Goal: Transaction & Acquisition: Book appointment/travel/reservation

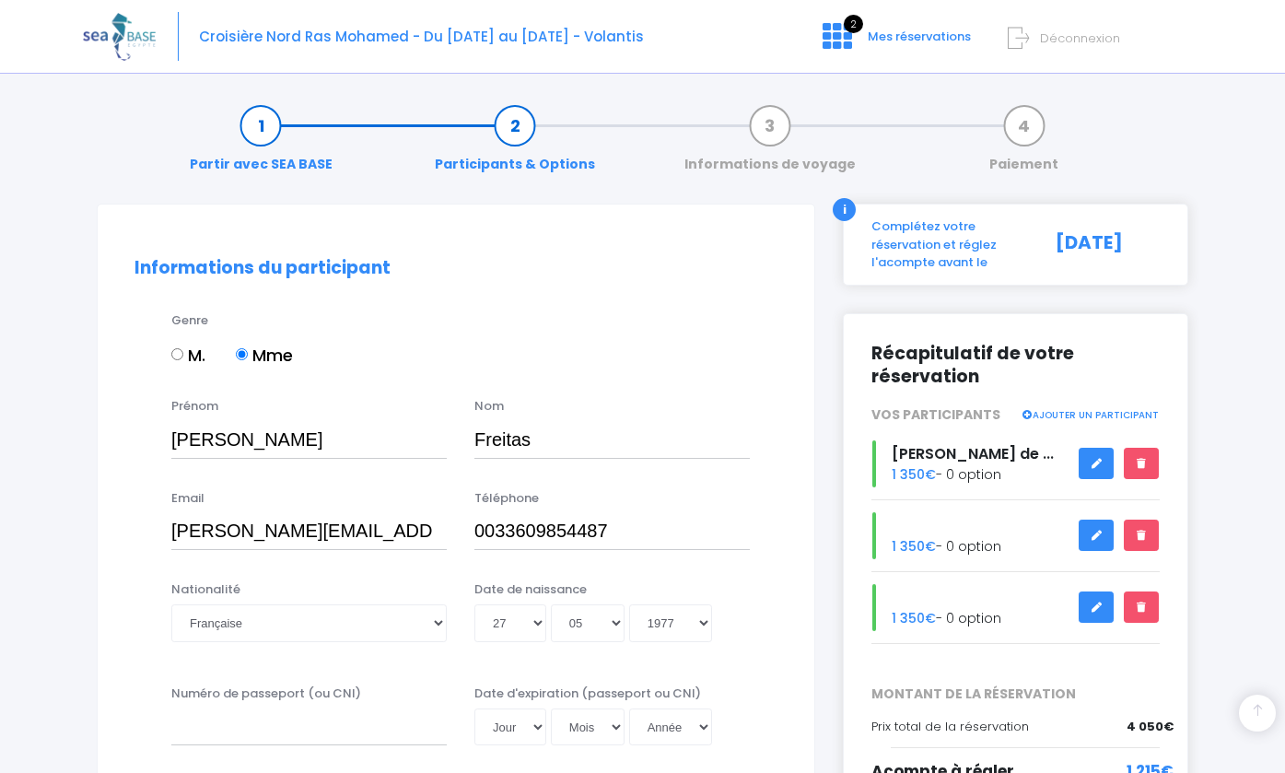
select select "Française"
select select "27"
select select "05"
select select "1977"
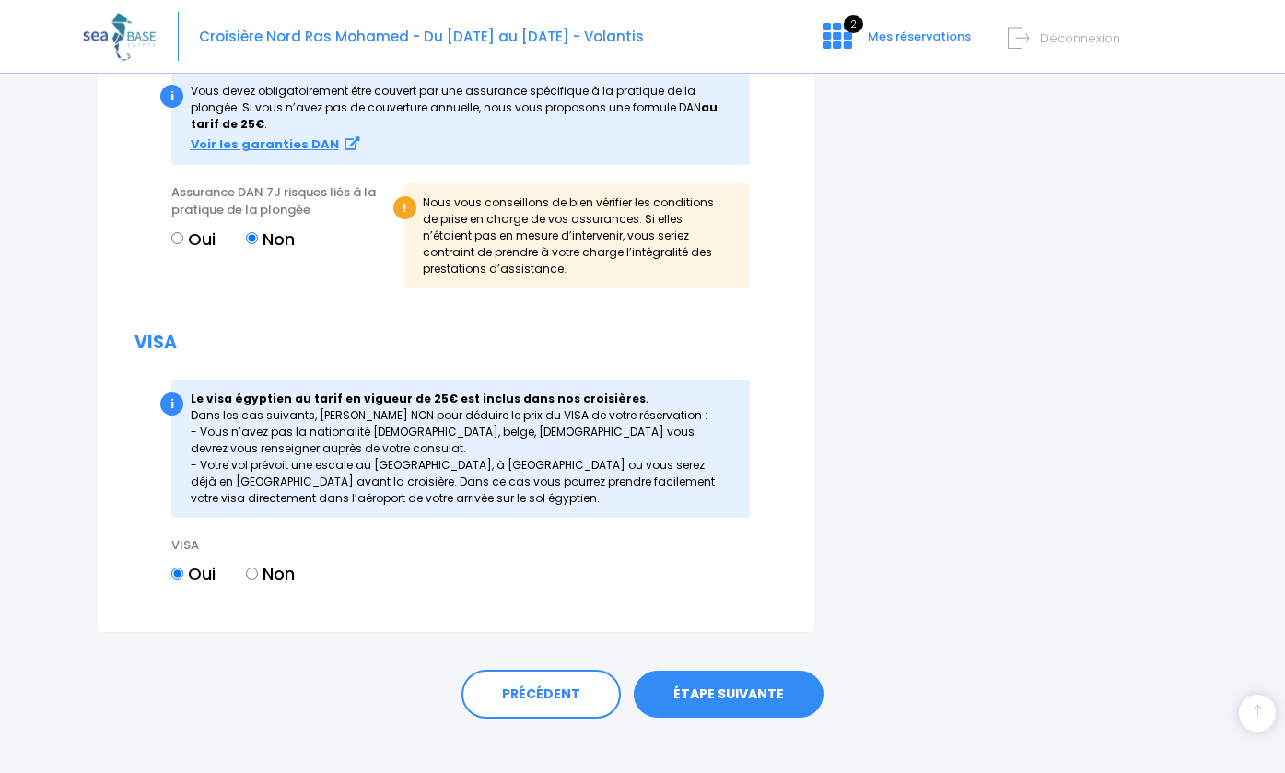
scroll to position [2122, 0]
click at [850, 24] on span "2" at bounding box center [852, 24] width 19 height 18
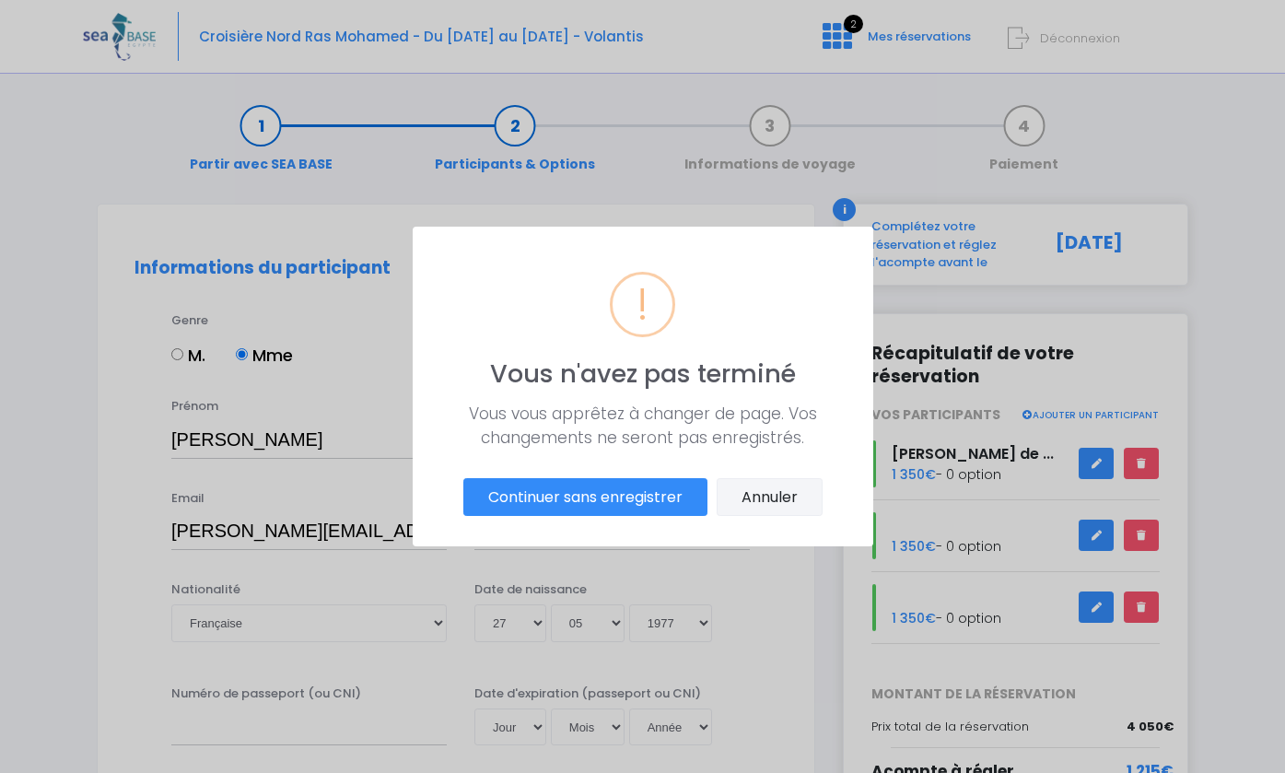
click at [750, 494] on button "Annuler" at bounding box center [769, 497] width 106 height 39
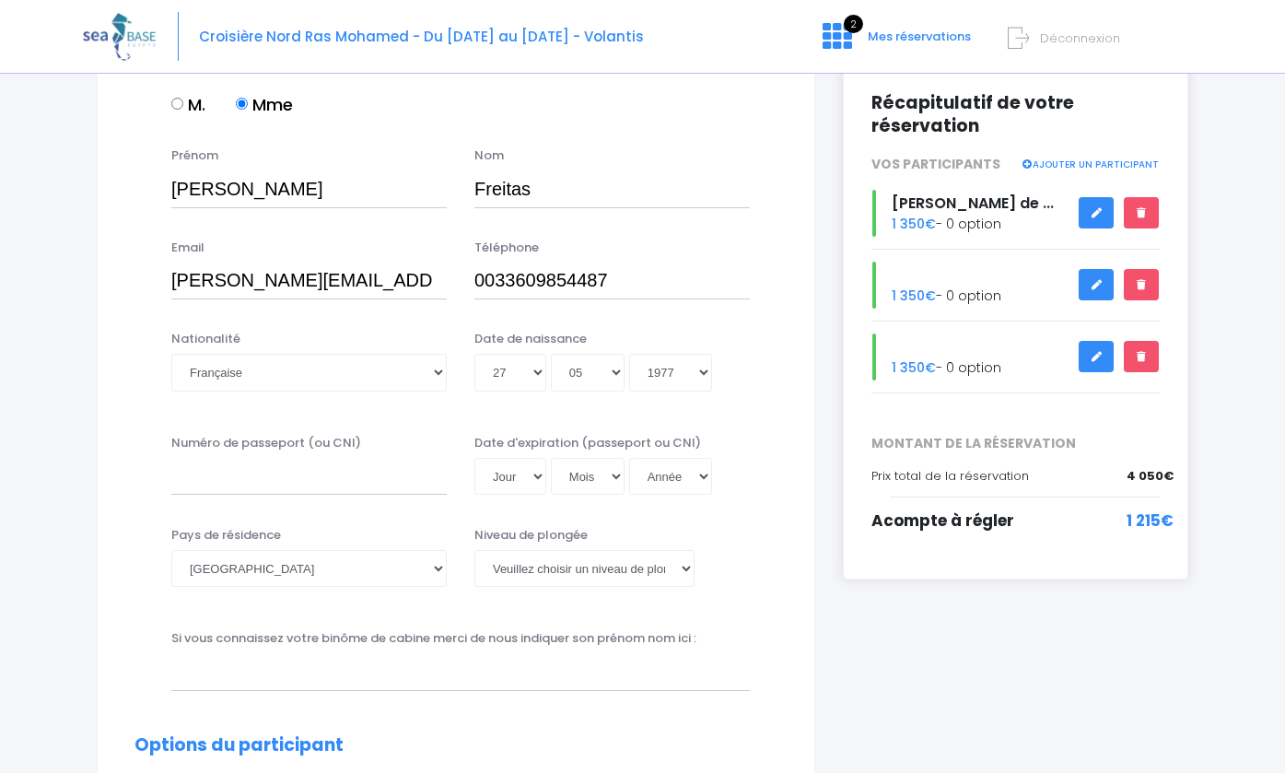
scroll to position [258, 0]
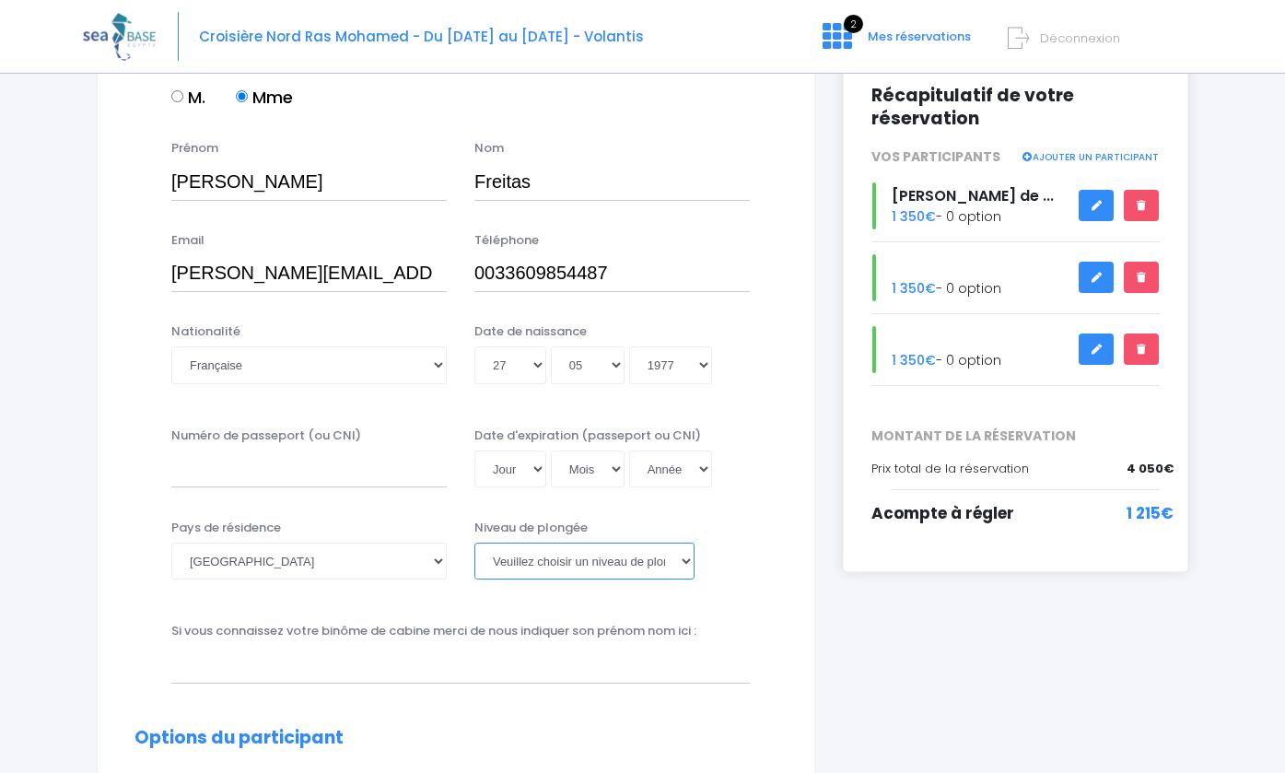
select select "N1"
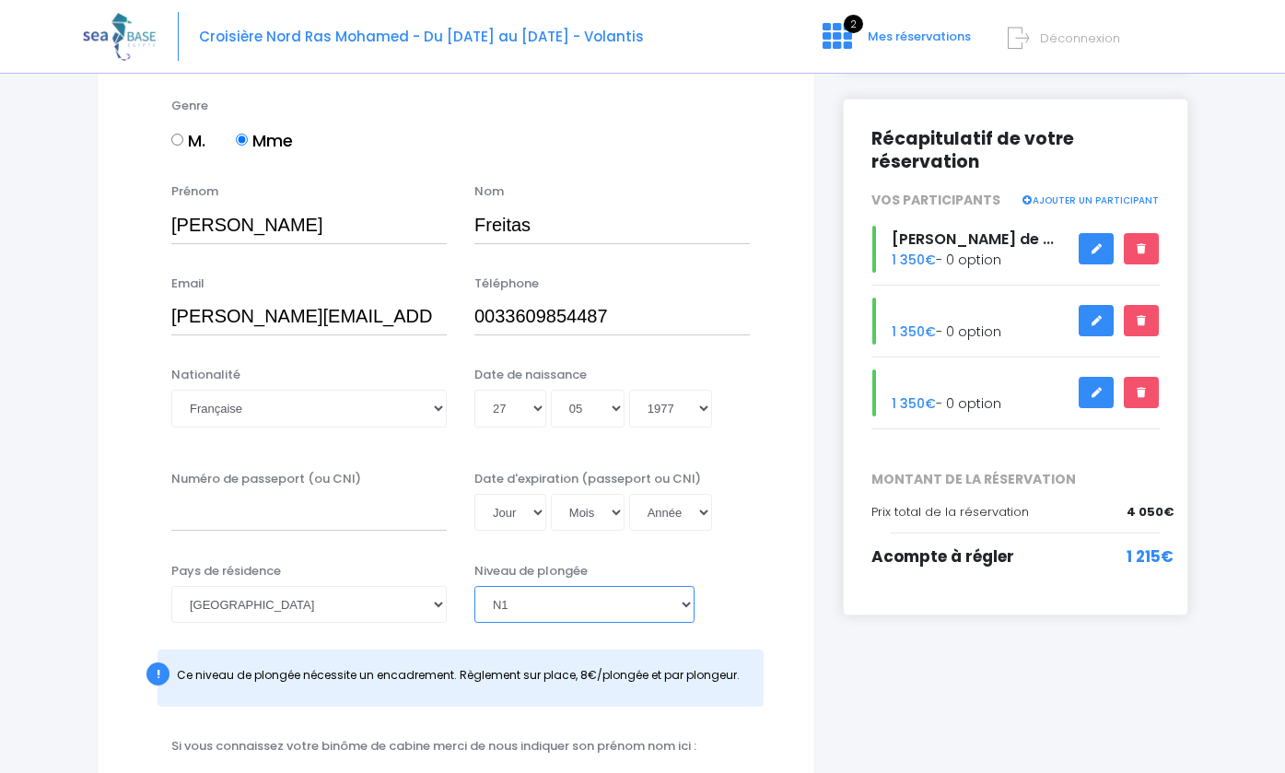
scroll to position [199, 0]
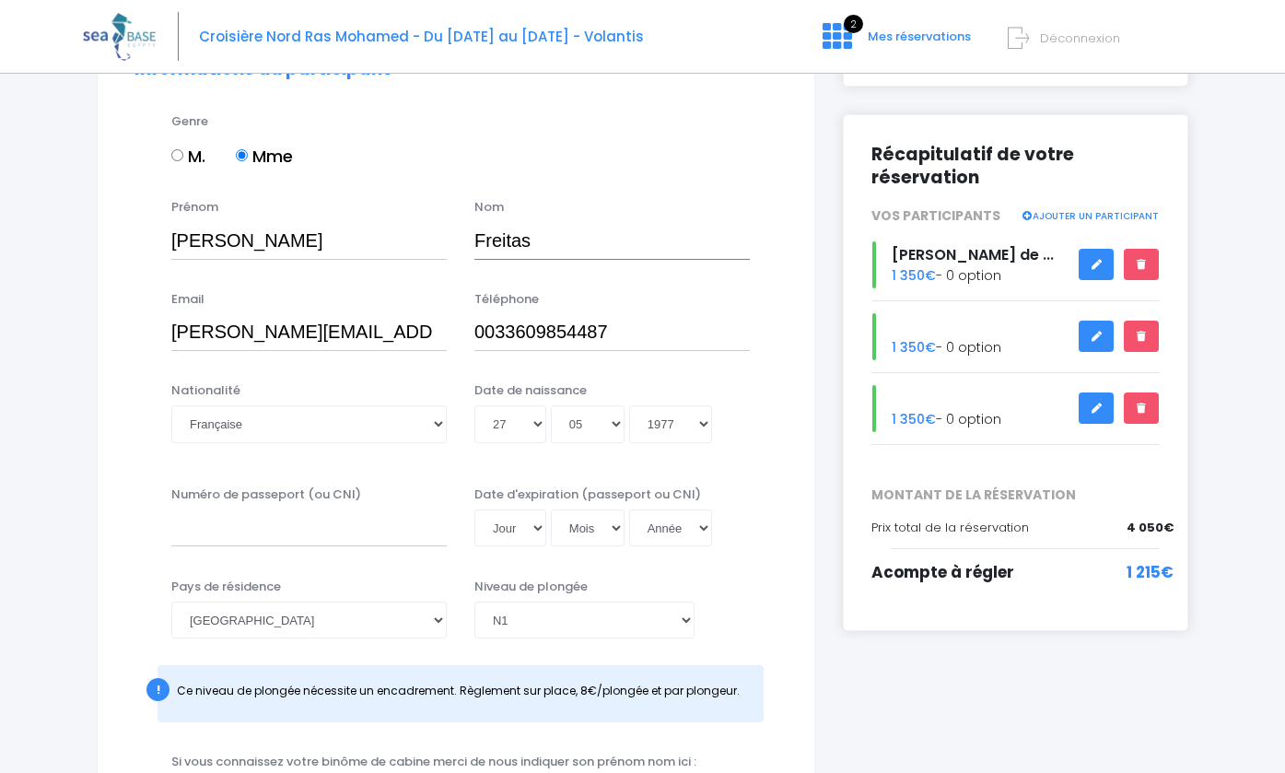
click at [476, 238] on input "Freitas" at bounding box center [611, 240] width 275 height 37
type input "De Freitas"
click at [242, 522] on input "Numéro de passeport (ou CNI)" at bounding box center [308, 527] width 275 height 37
type input "210392256840"
select select "17"
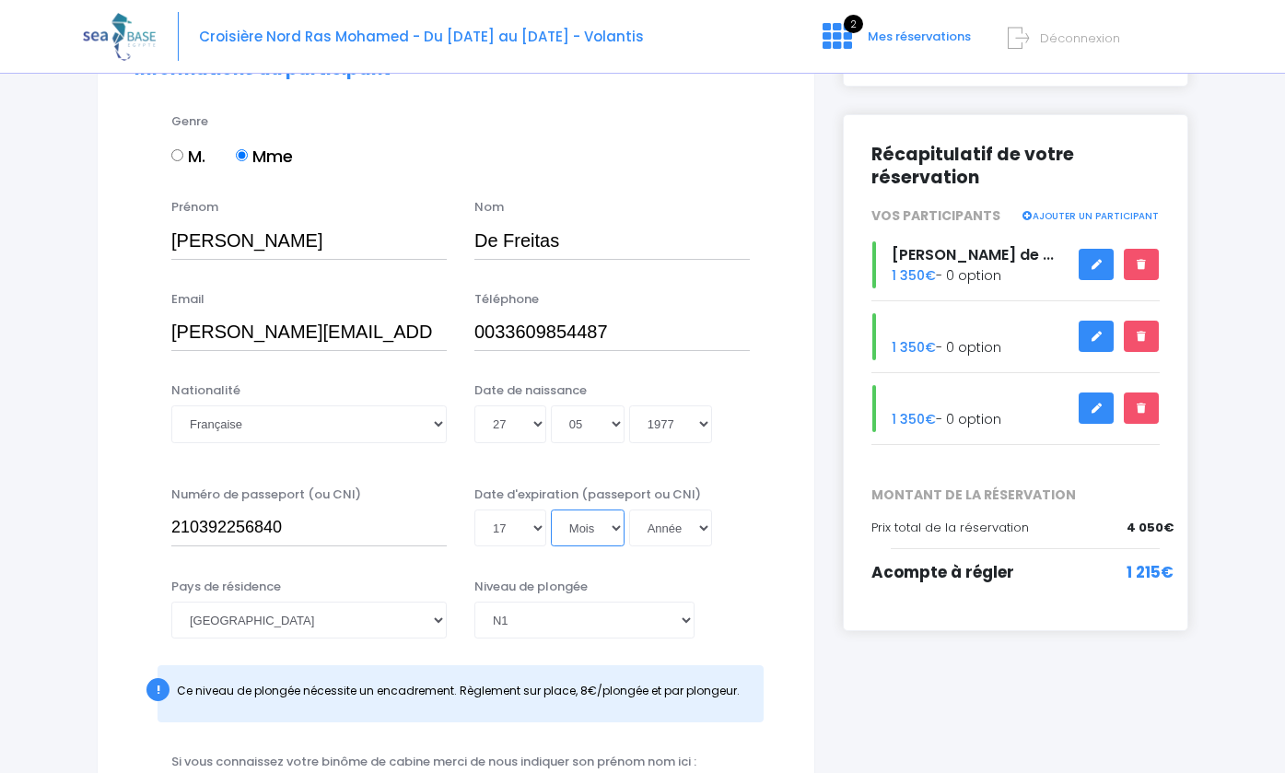
select select "03"
select select "2036"
type input "2036-03-17"
select select "PADI Advanced OW diver"
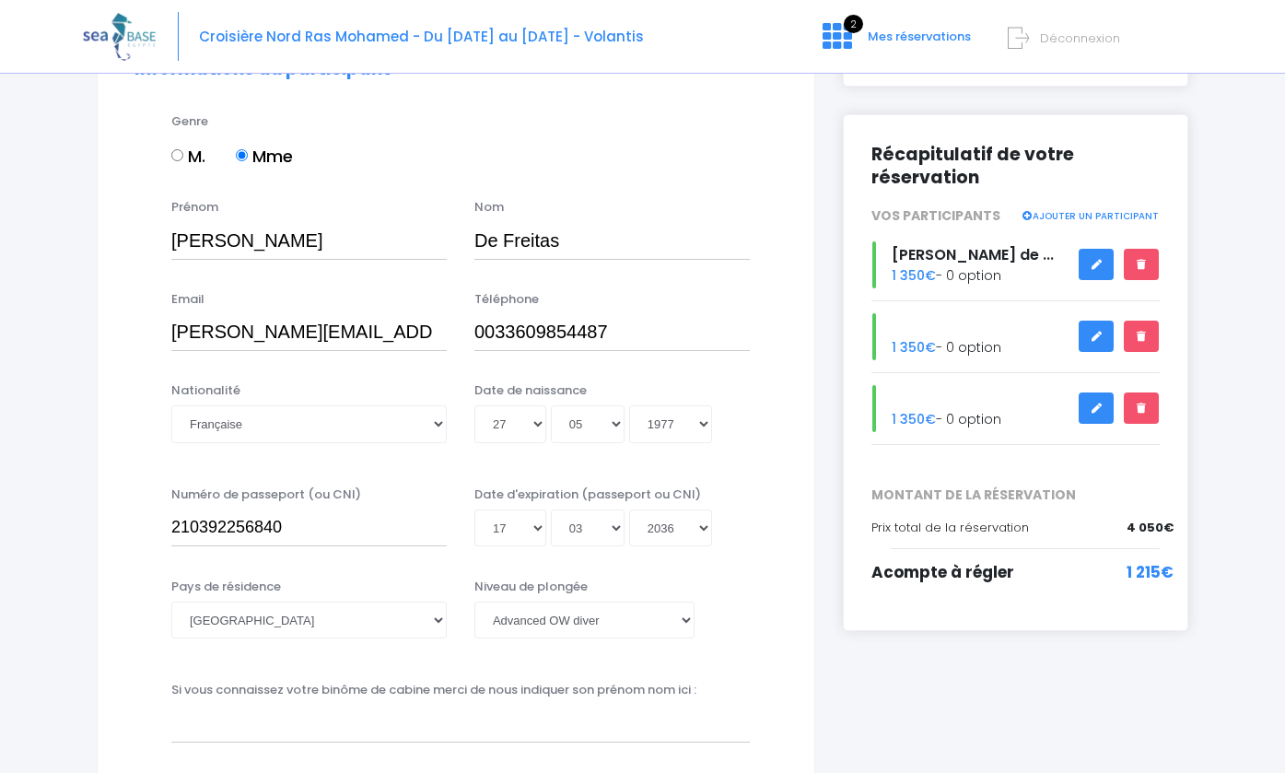
click at [750, 421] on div "Date de naissance Jour 01 02 03 04 05 06 07 08 09 10 11 12 13 14 15 16 17 18 19…" at bounding box center [611, 417] width 303 height 73
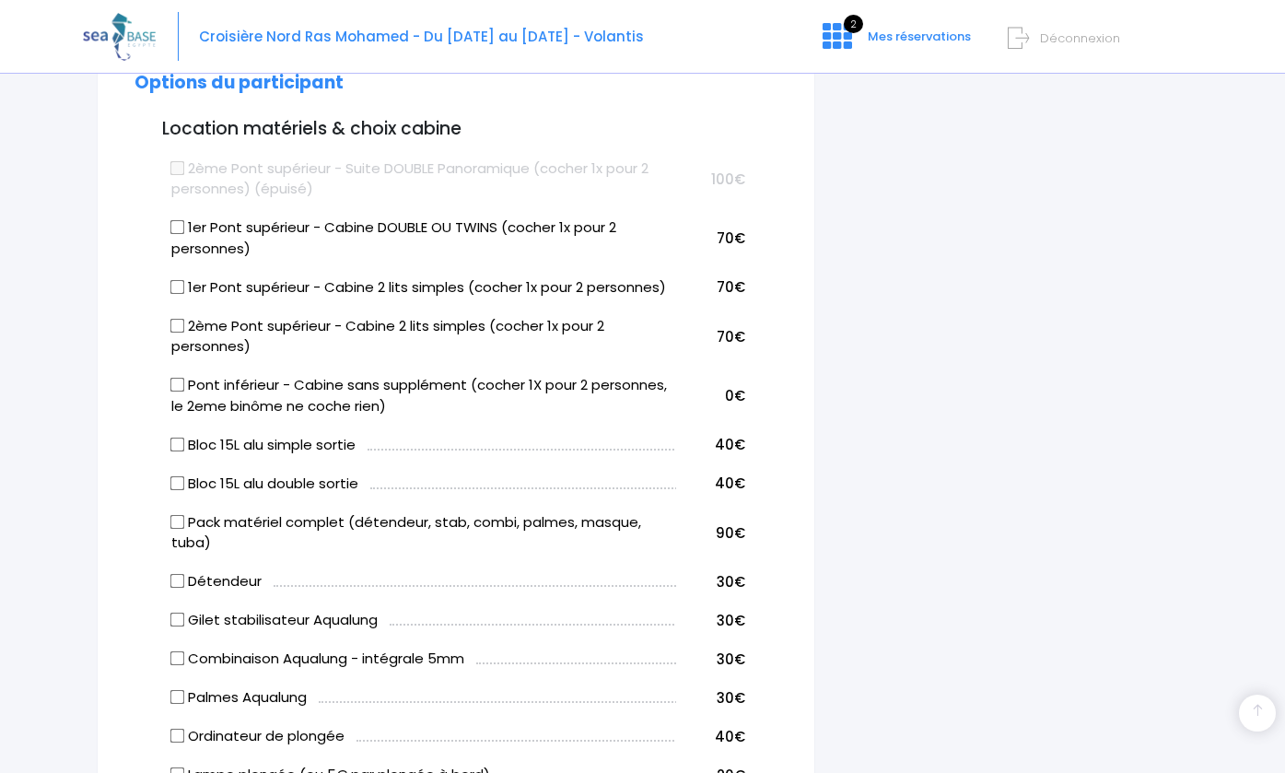
scroll to position [918, 0]
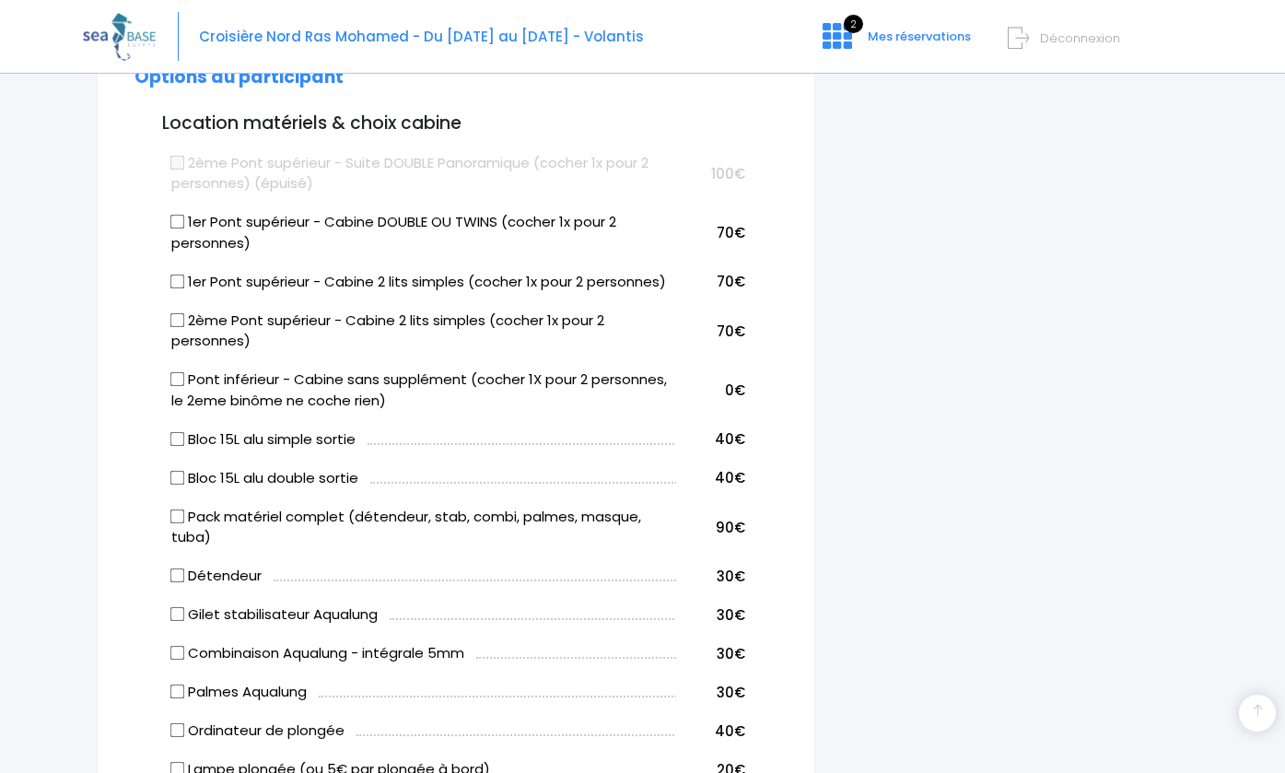
click at [174, 431] on input "Bloc 15L alu simple sortie" at bounding box center [177, 438] width 15 height 15
checkbox input "true"
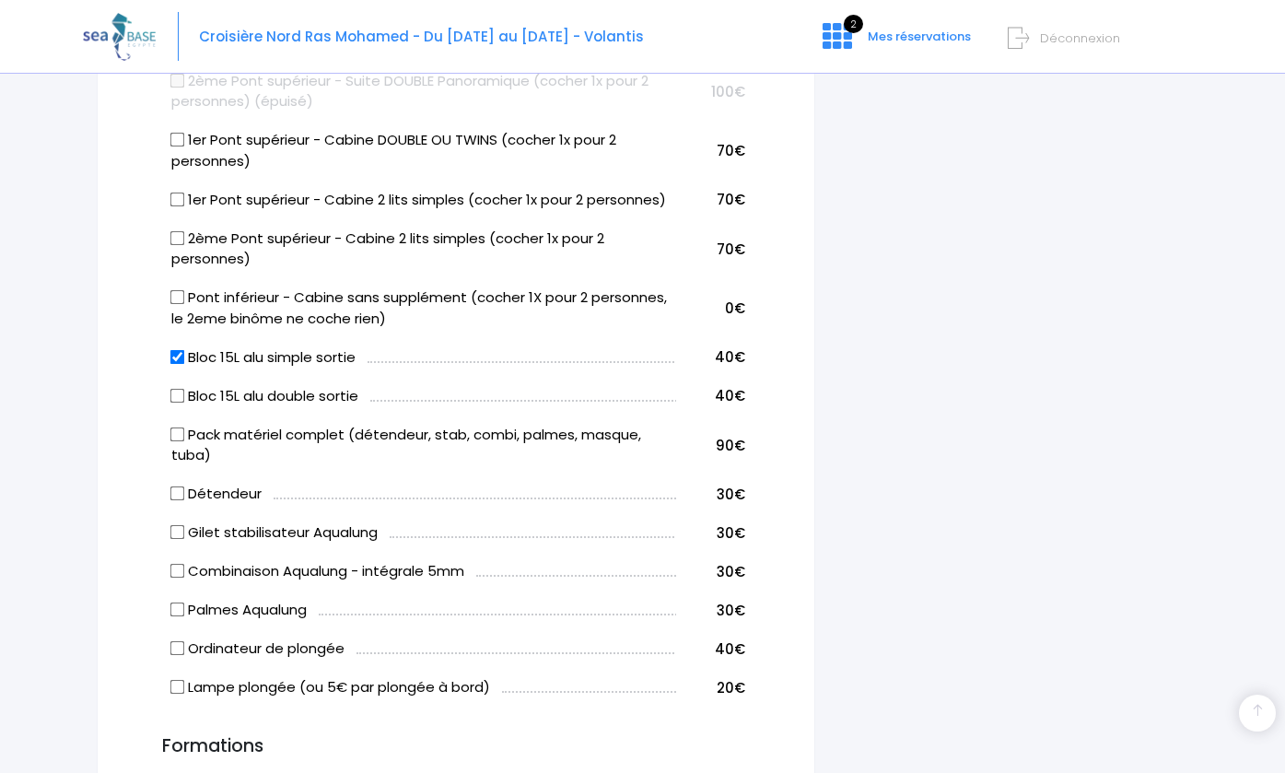
scroll to position [1029, 0]
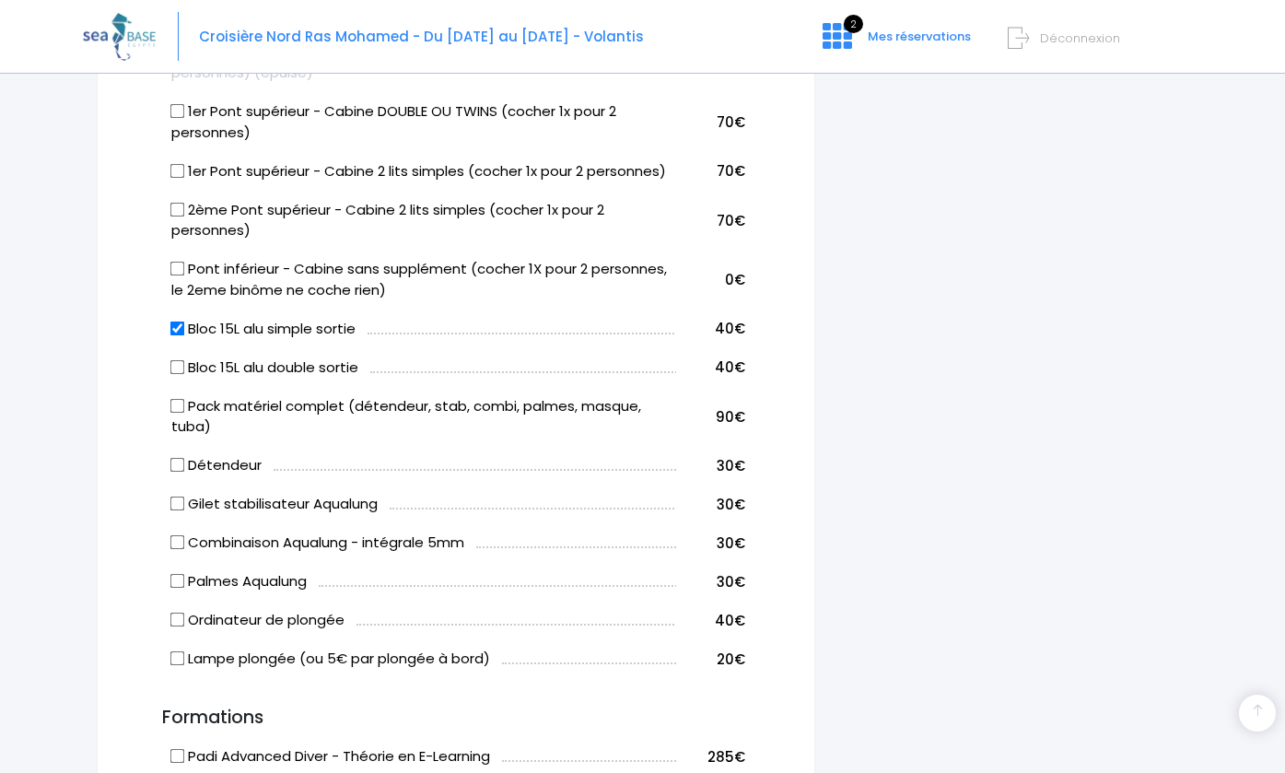
click at [175, 574] on input "Palmes Aqualung" at bounding box center [177, 581] width 15 height 15
click at [169, 566] on td "Palmes Aqualung" at bounding box center [421, 578] width 509 height 39
click at [177, 574] on input "Palmes Aqualung" at bounding box center [177, 581] width 15 height 15
checkbox input "true"
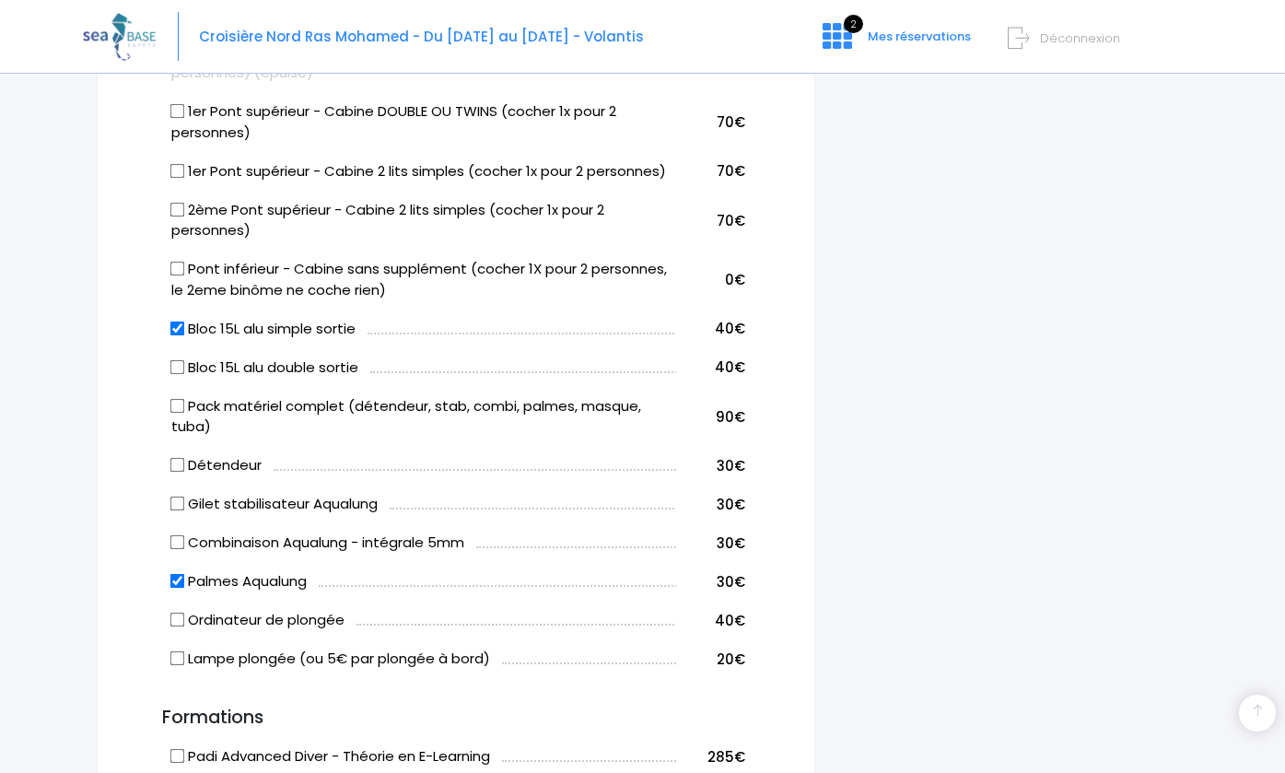
click at [177, 535] on input "Combinaison Aqualung - intégrale 5mm" at bounding box center [177, 542] width 15 height 15
checkbox input "true"
click at [177, 496] on input "Gilet stabilisateur Aqualung" at bounding box center [177, 503] width 15 height 15
checkbox input "true"
click at [176, 458] on input "Détendeur" at bounding box center [177, 465] width 15 height 15
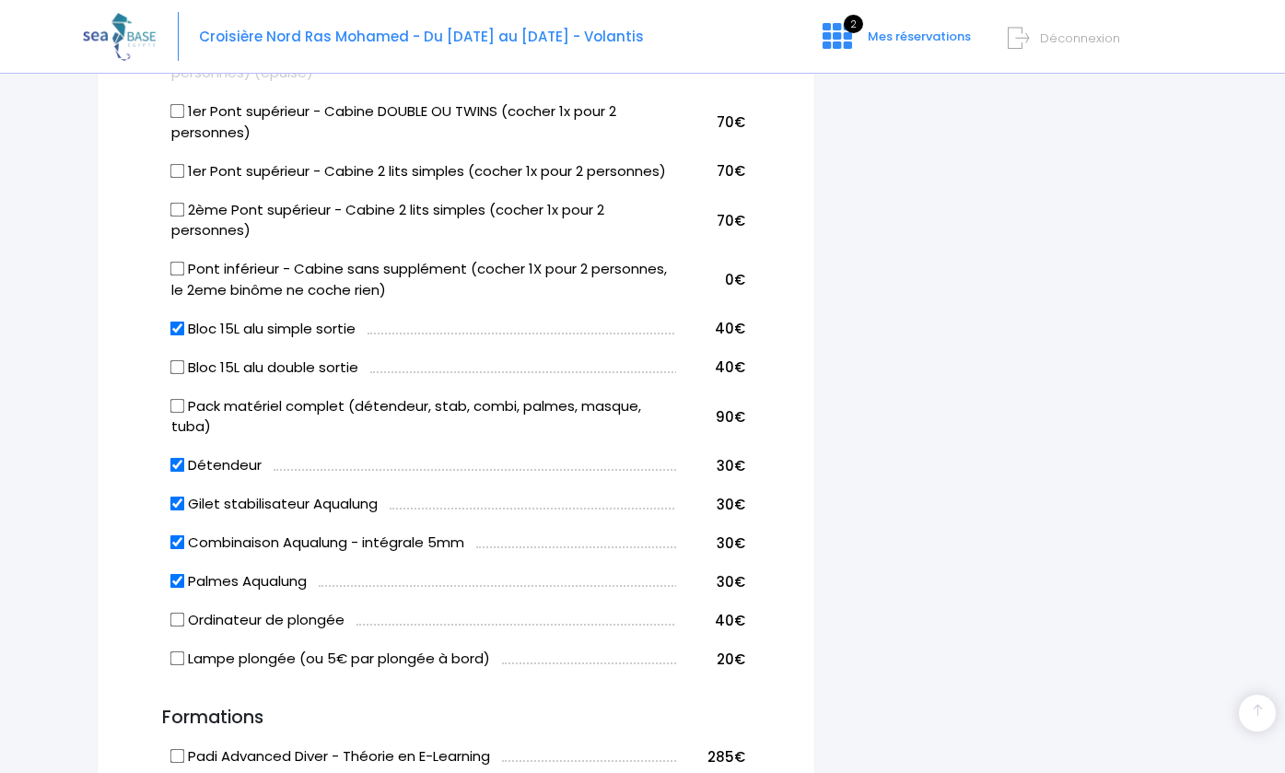
click at [176, 458] on input "Détendeur" at bounding box center [177, 465] width 15 height 15
checkbox input "false"
click at [175, 496] on input "Gilet stabilisateur Aqualung" at bounding box center [177, 503] width 15 height 15
checkbox input "false"
click at [176, 535] on input "Combinaison Aqualung - intégrale 5mm" at bounding box center [177, 542] width 15 height 15
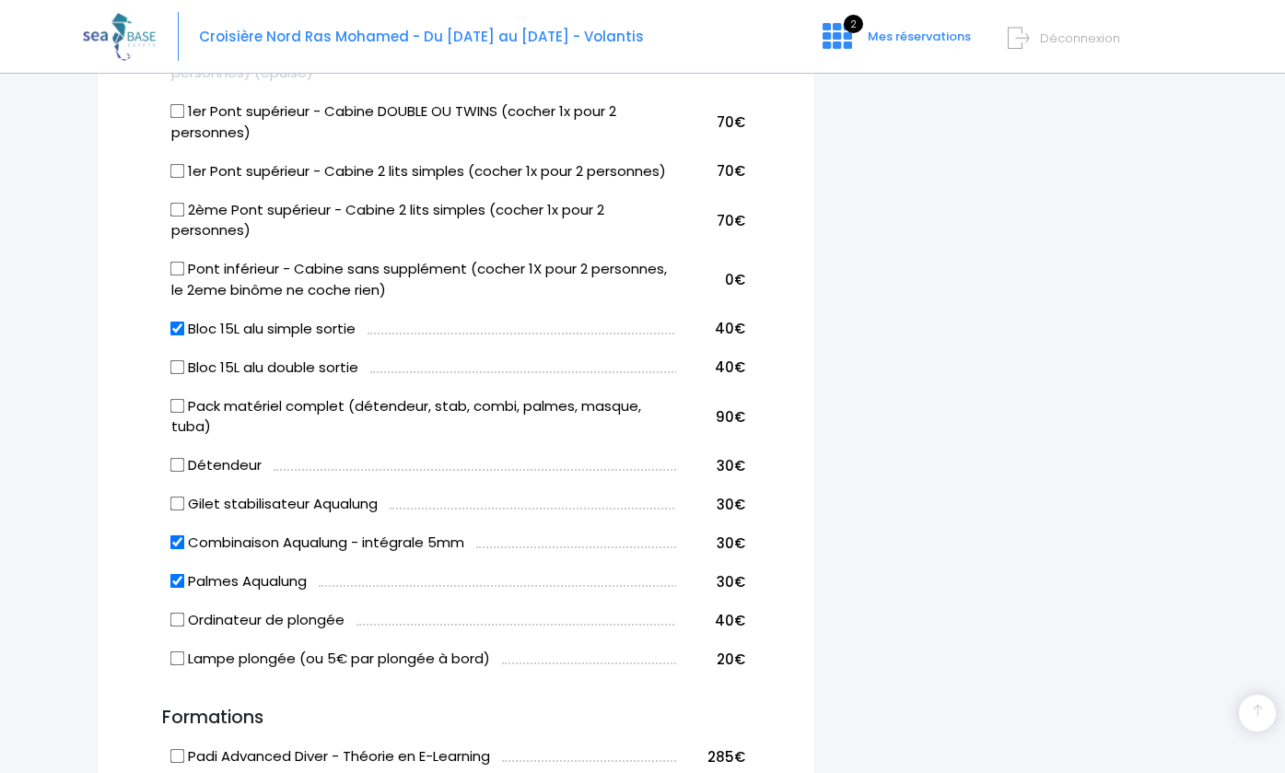
checkbox input "false"
click at [177, 574] on input "Palmes Aqualung" at bounding box center [177, 581] width 15 height 15
checkbox input "false"
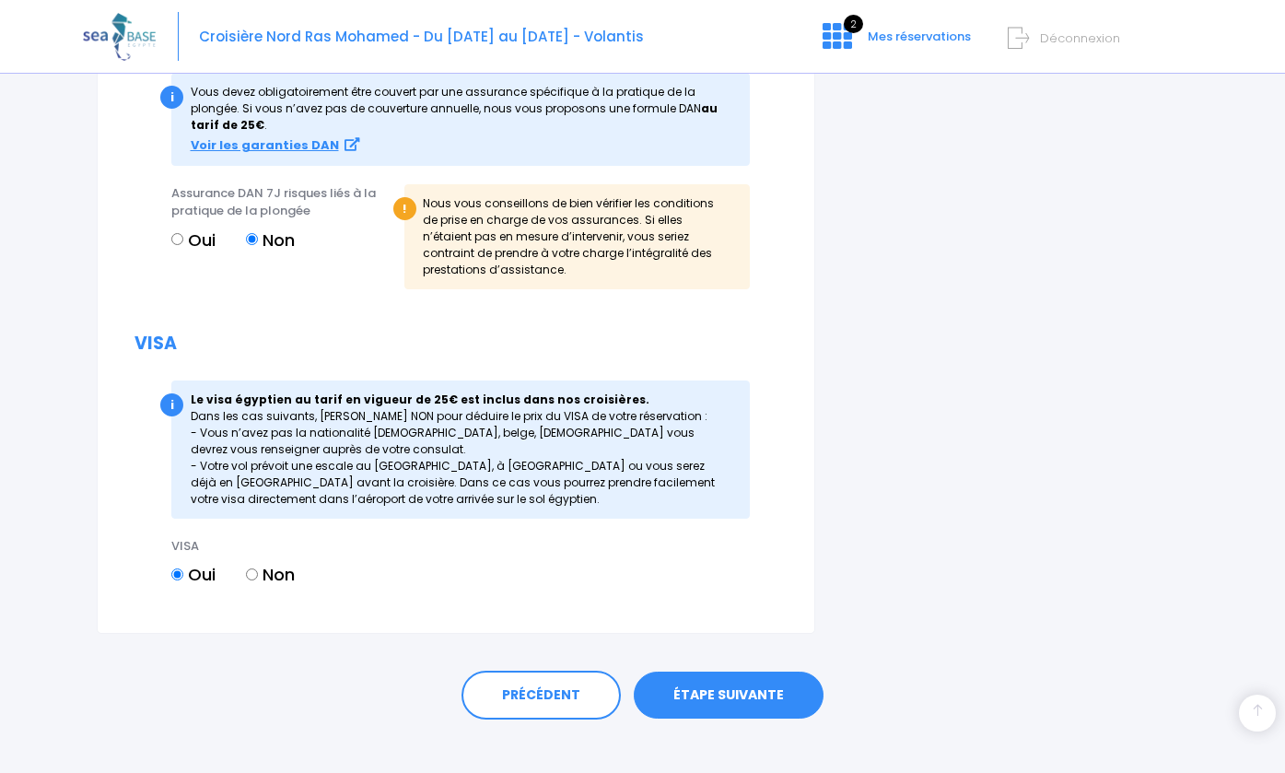
scroll to position [2086, 0]
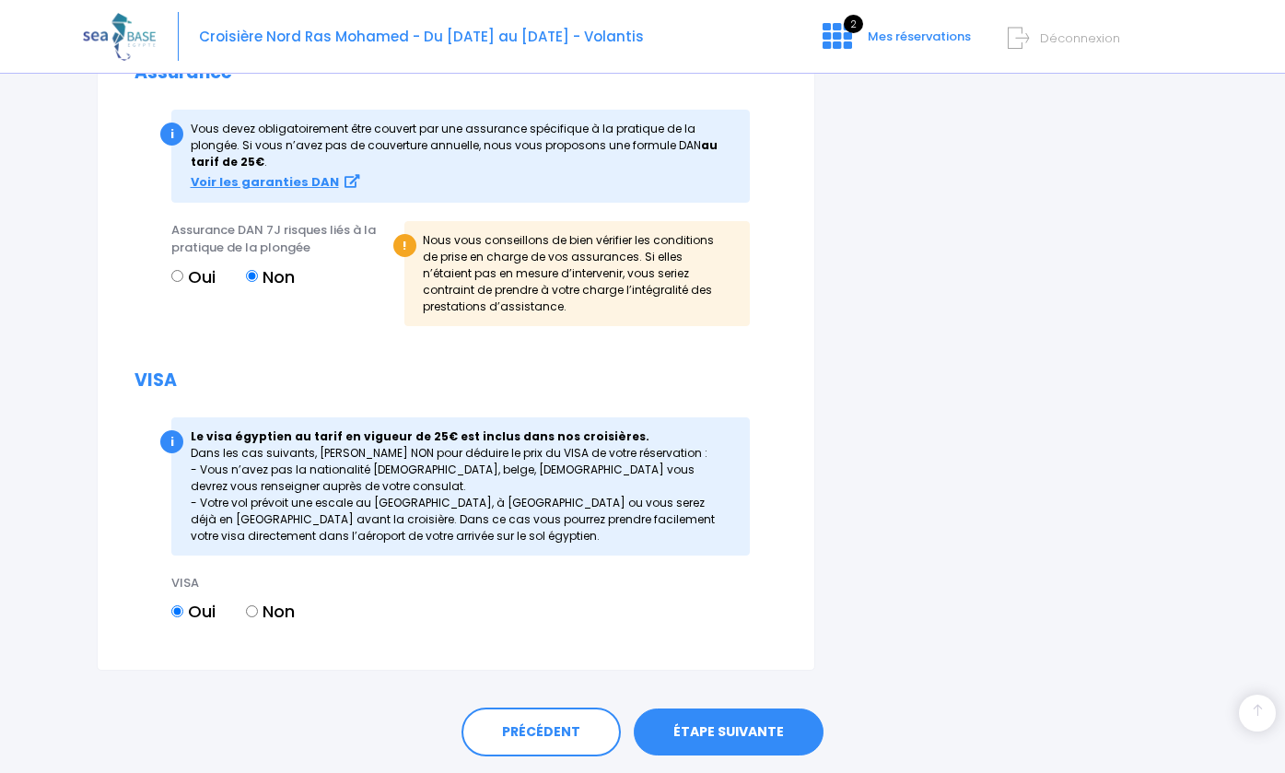
click at [723, 718] on link "ÉTAPE SUIVANTE" at bounding box center [729, 732] width 190 height 48
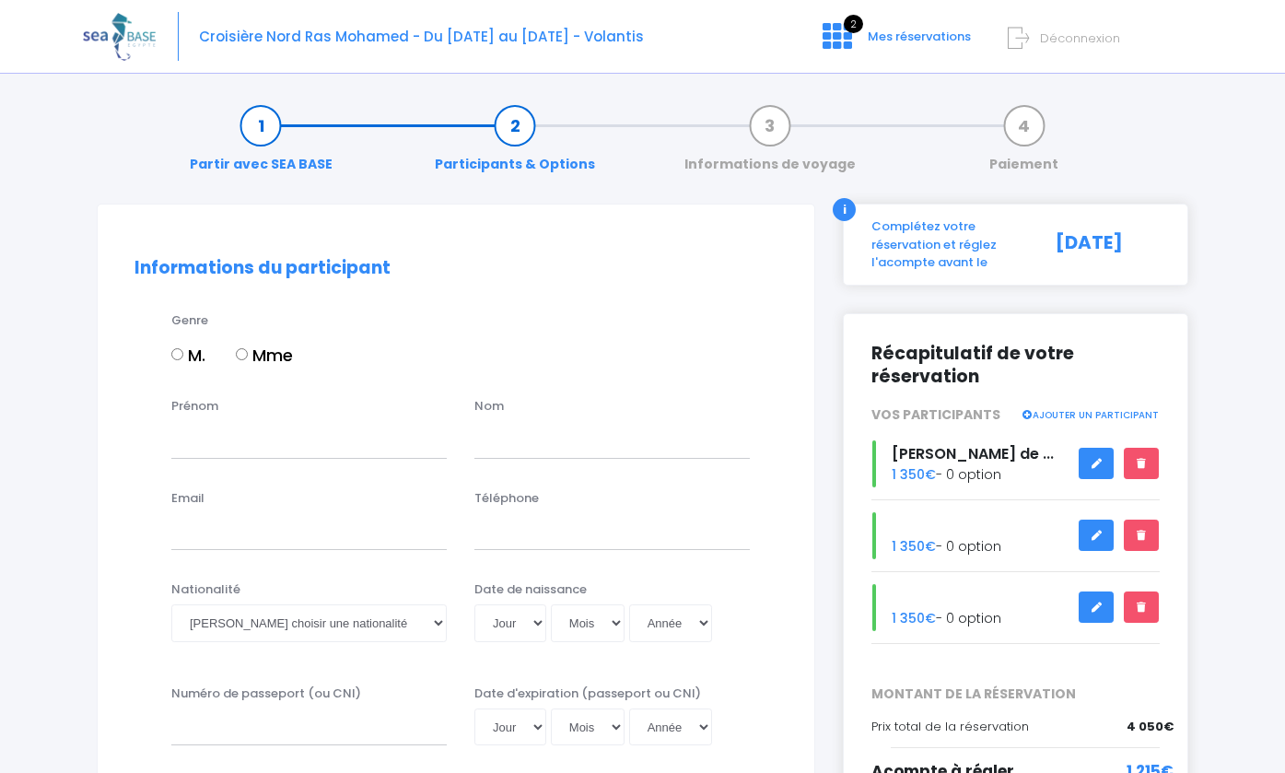
click at [246, 355] on input "Mme" at bounding box center [242, 354] width 12 height 12
radio input "true"
type input "Lisette"
type input "De Freitas"
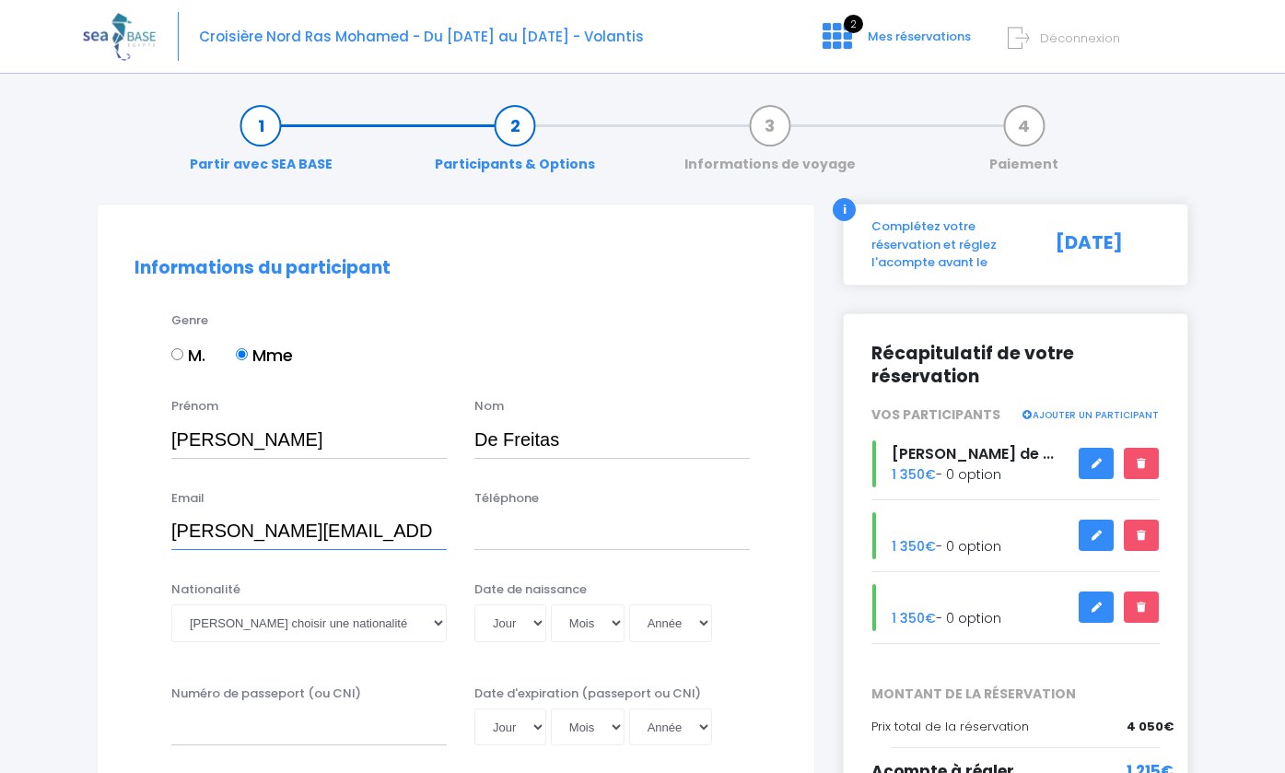
type input "lisette.freitas@gmail.com"
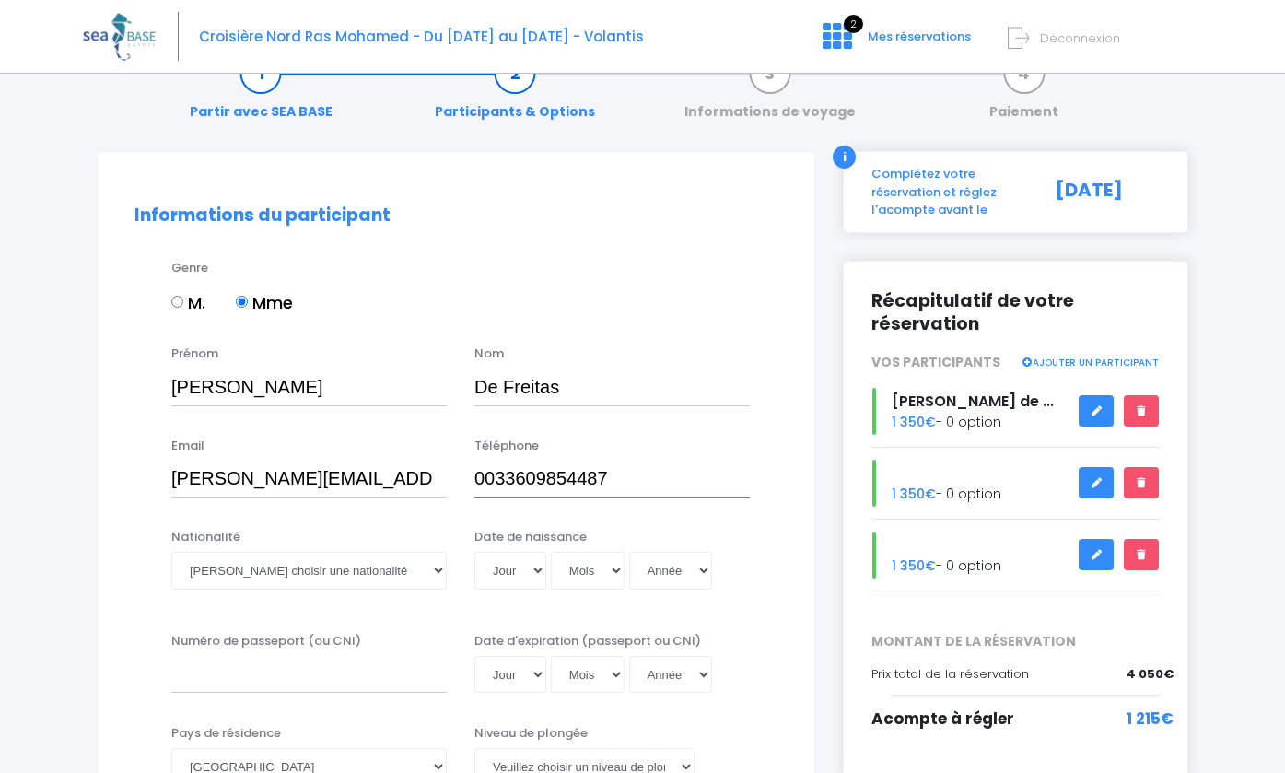
scroll to position [74, 0]
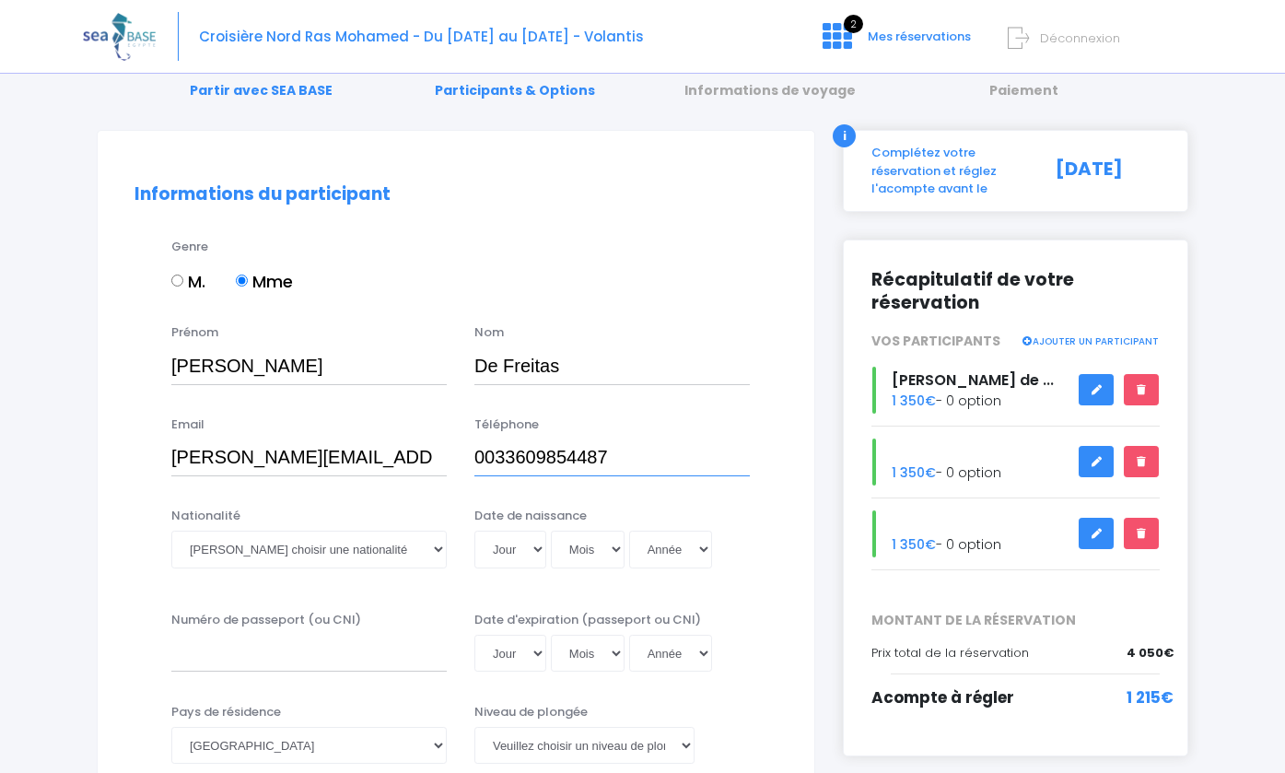
type input "0033609854487"
select select "Française"
select select "27"
select select "05"
select select "1977"
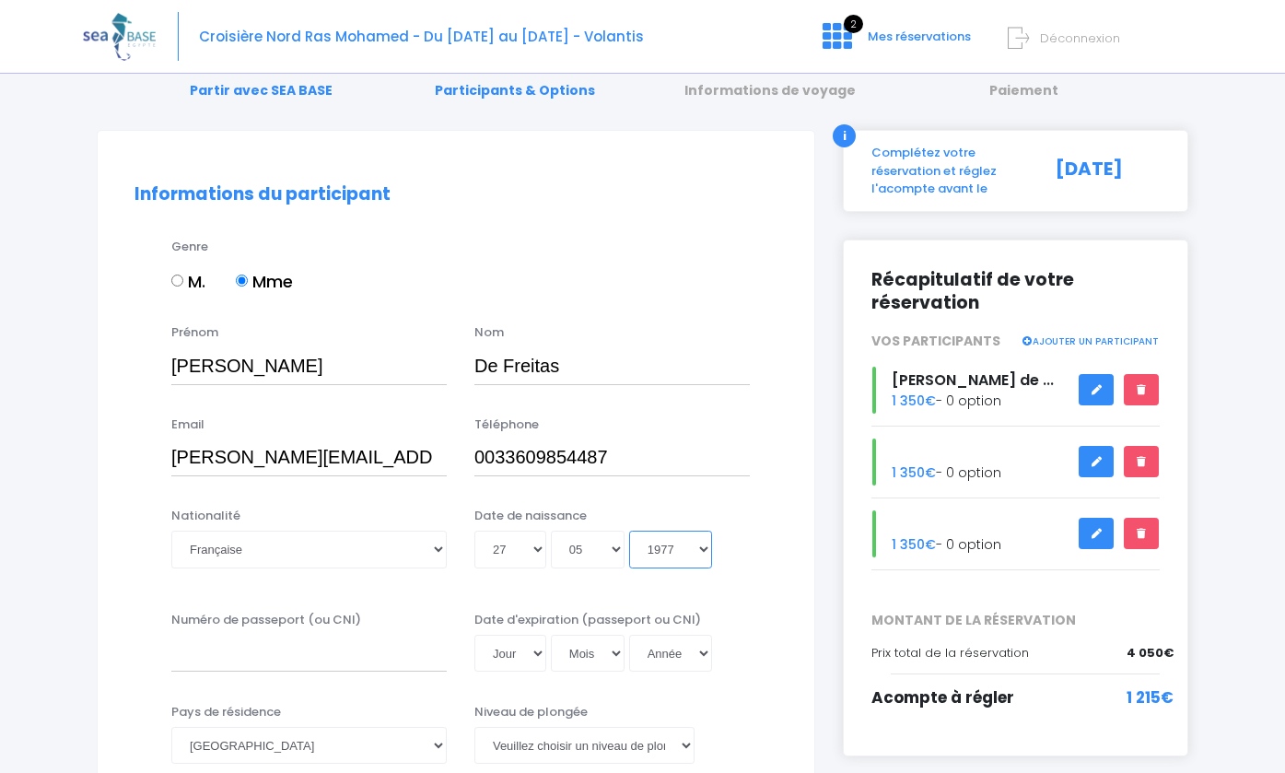
type input "[DATE]"
click at [312, 653] on input "Numéro de passeport (ou CNI)" at bounding box center [308, 652] width 275 height 37
type input "210392256840"
click at [331, 653] on input "210392256840" at bounding box center [308, 652] width 275 height 37
select select "17"
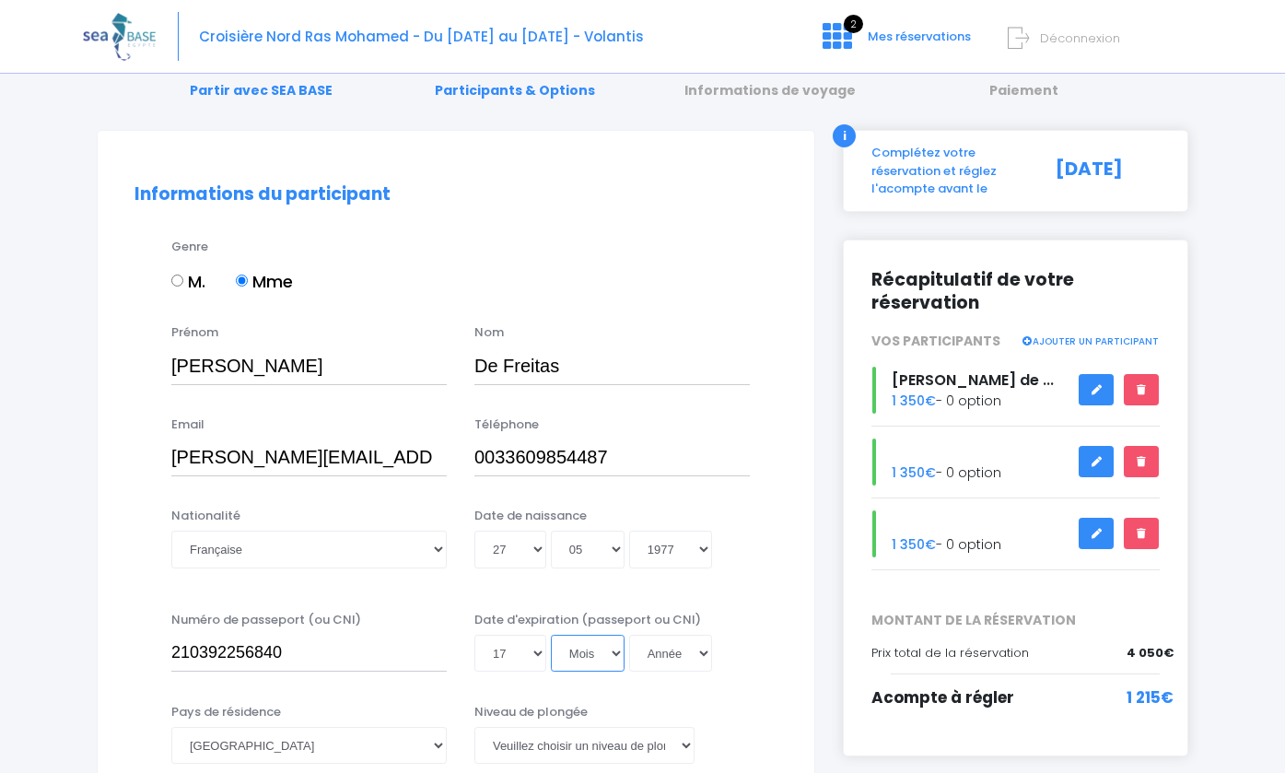
select select "03"
select select "2036"
type input "2036-03-17"
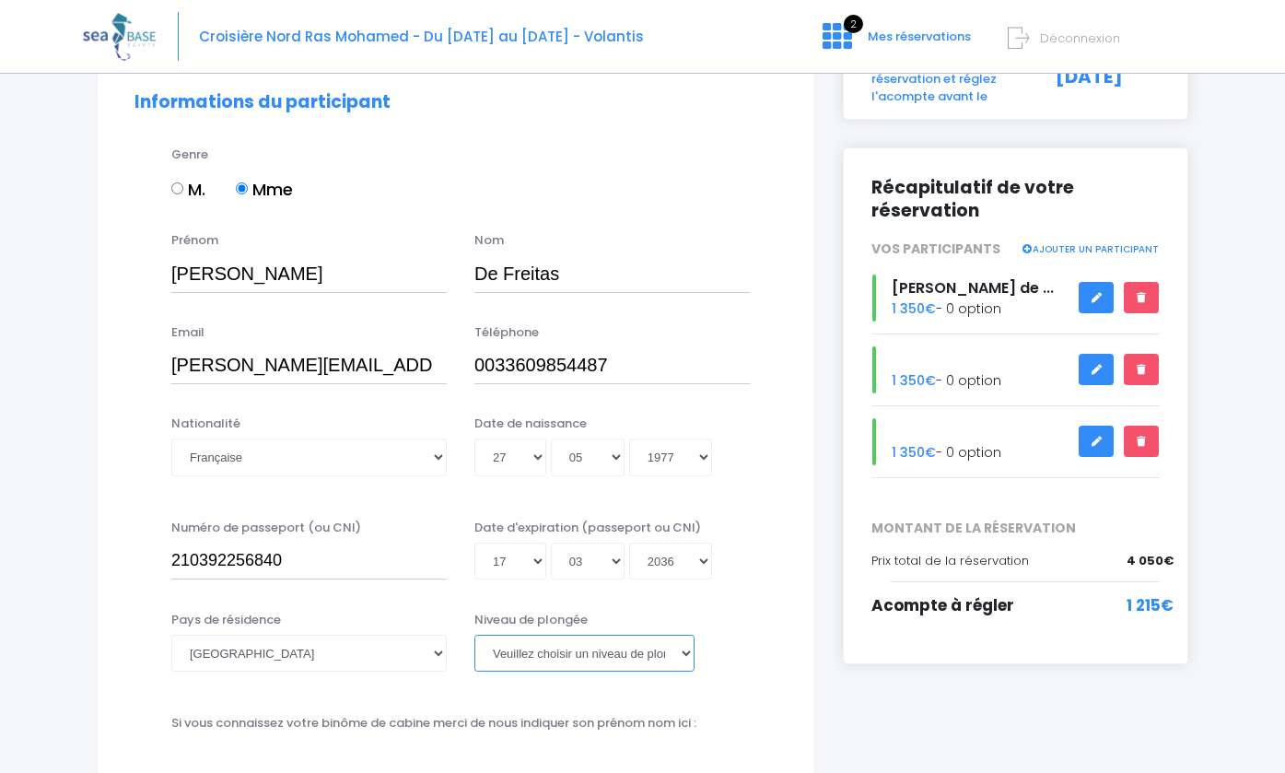
select select "PADI Advanced OW diver"
click at [717, 529] on div "Date d'expiration (passeport ou CNI) Jour 01 02 03 04 05 06 07 08 09 10 11 12 1…" at bounding box center [611, 549] width 303 height 62
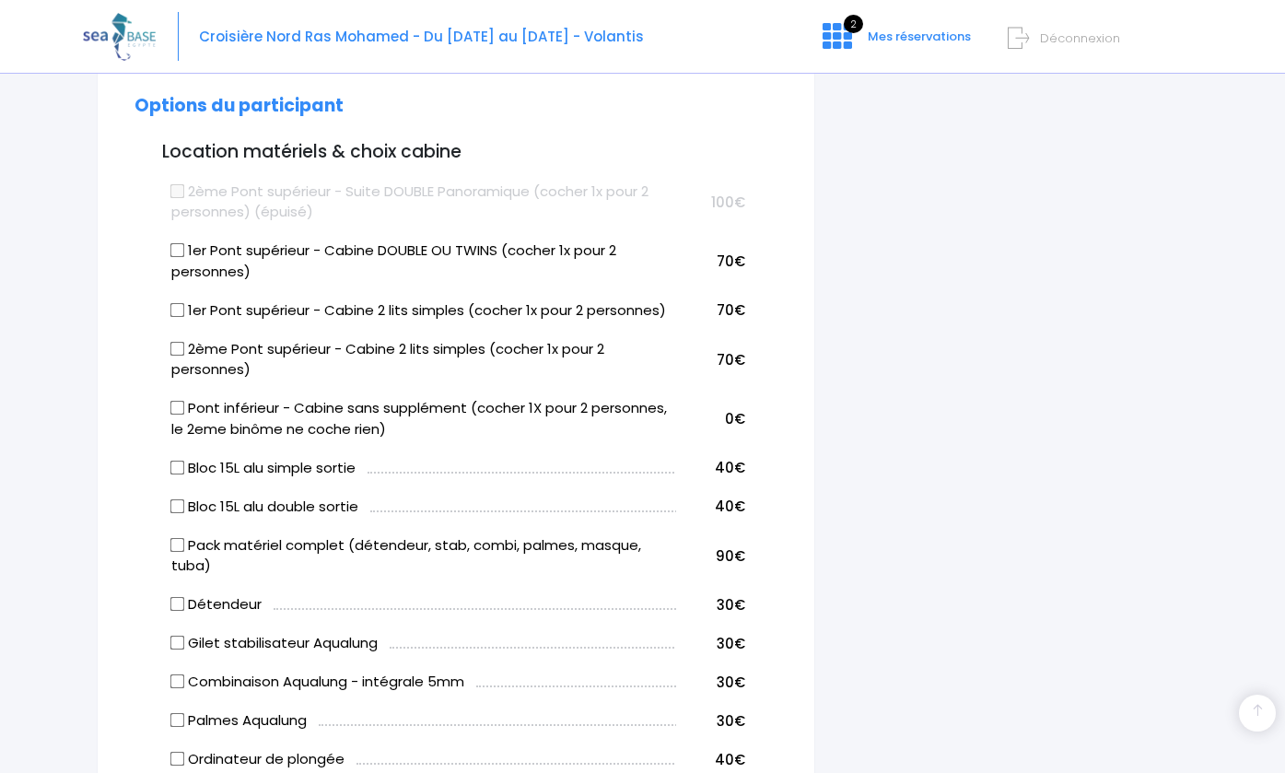
scroll to position [892, 0]
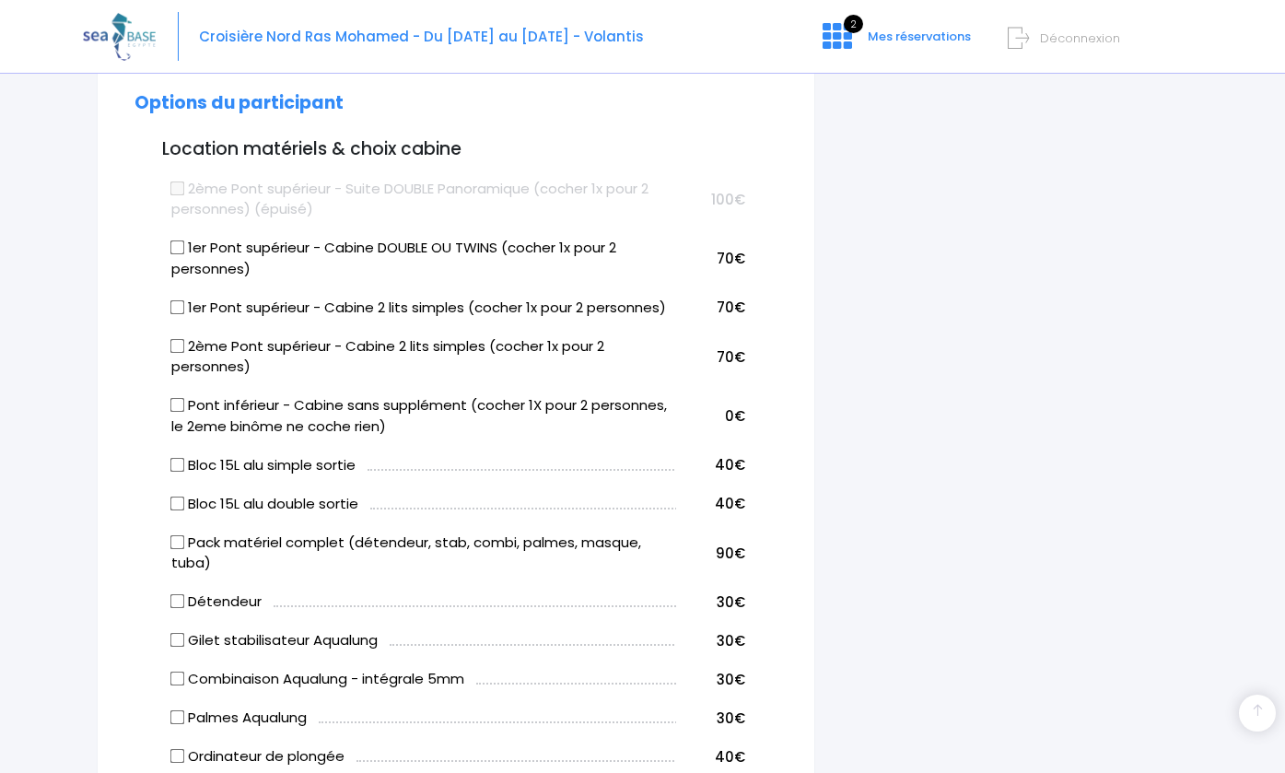
click at [172, 495] on input "Bloc 15L alu double sortie" at bounding box center [177, 502] width 15 height 15
checkbox input "true"
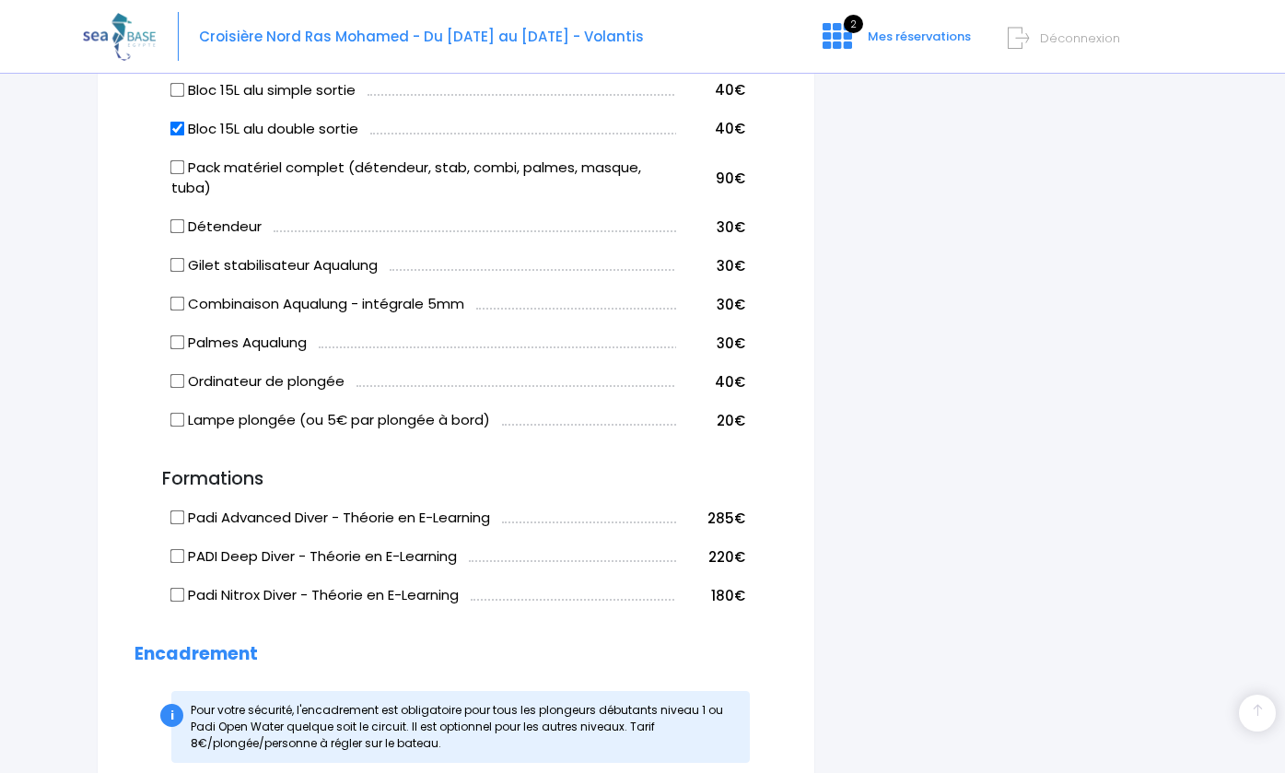
scroll to position [1266, 0]
click at [184, 220] on label "Détendeur" at bounding box center [216, 227] width 90 height 21
click at [184, 220] on input "Détendeur" at bounding box center [177, 227] width 15 height 15
checkbox input "true"
click at [177, 259] on input "Gilet stabilisateur Aqualung" at bounding box center [177, 266] width 15 height 15
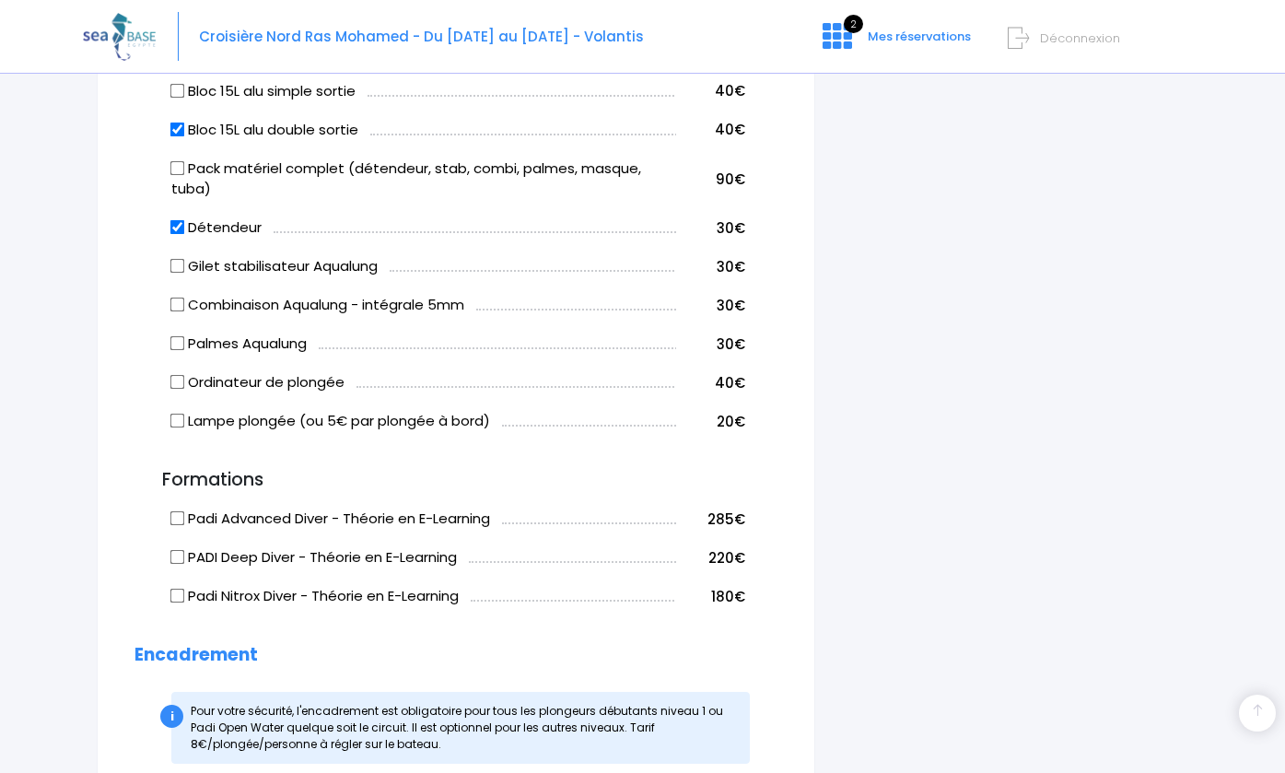
checkbox input "true"
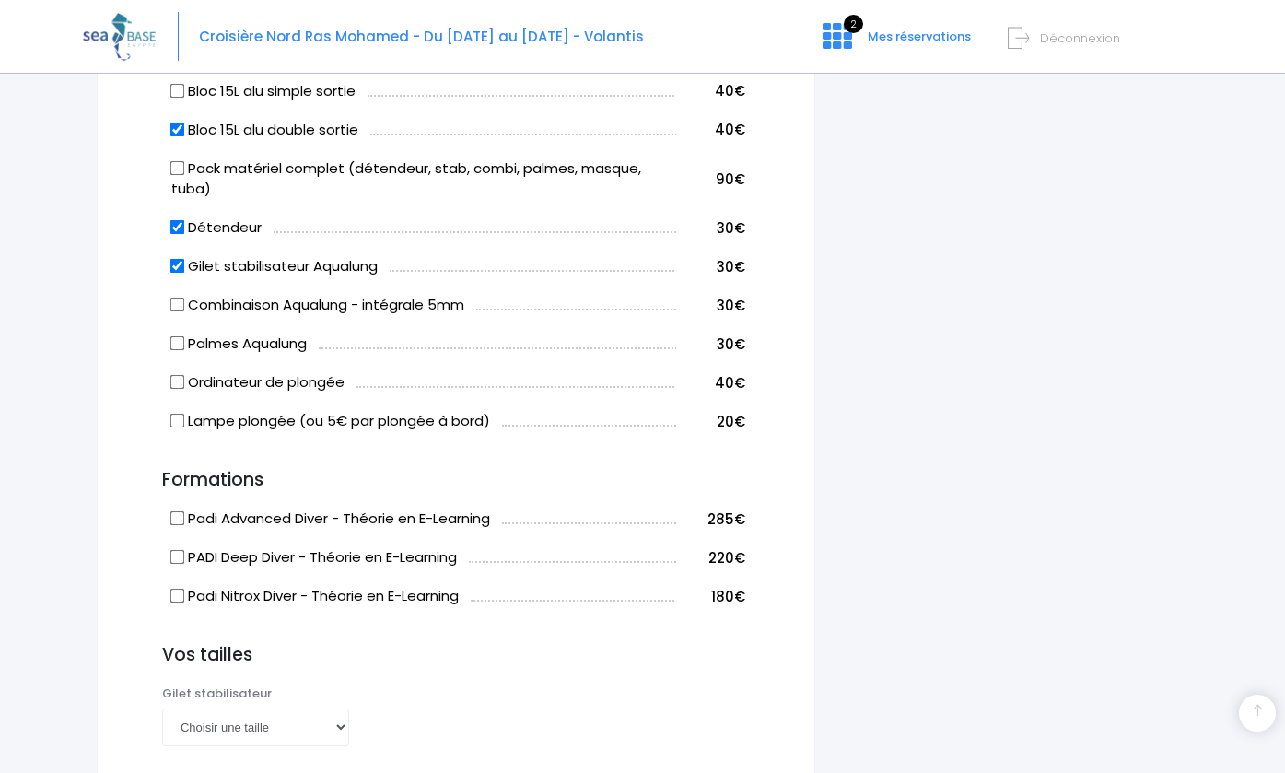
click at [172, 297] on input "Combinaison Aqualung - intégrale 5mm" at bounding box center [177, 304] width 15 height 15
checkbox input "true"
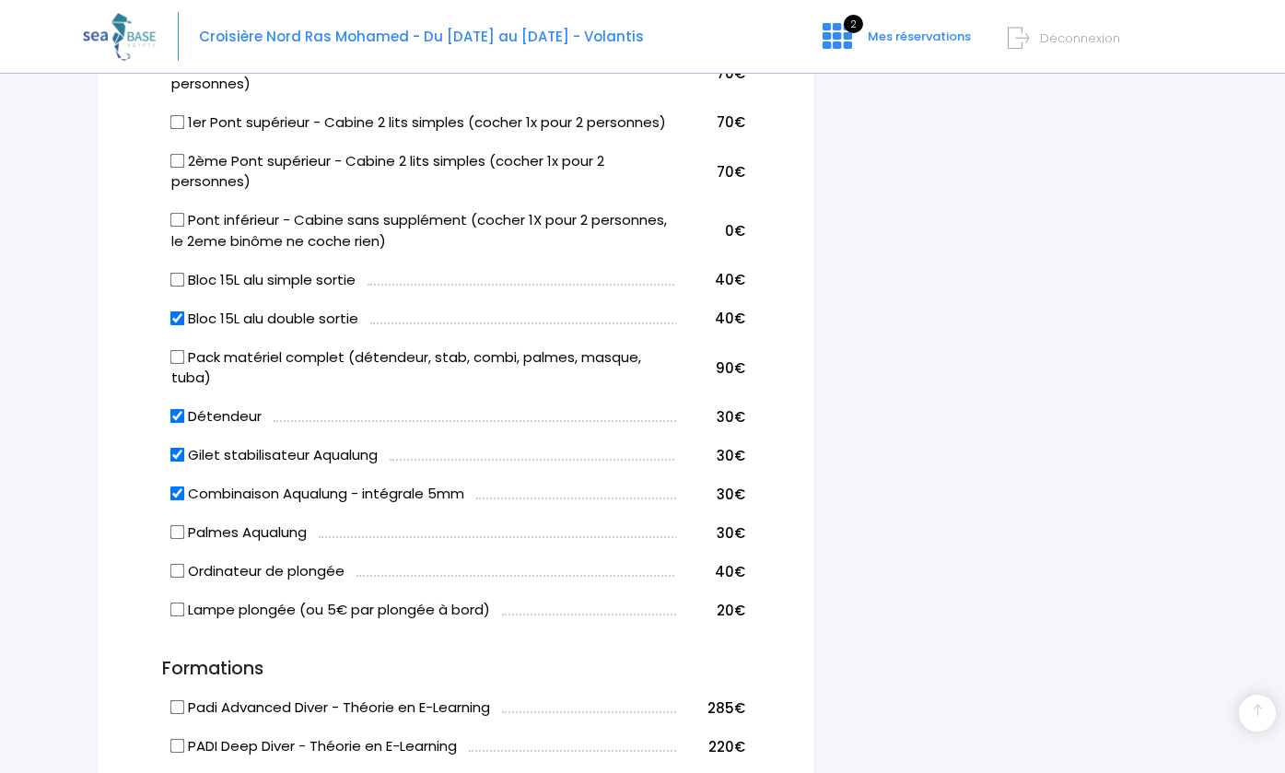
scroll to position [1094, 0]
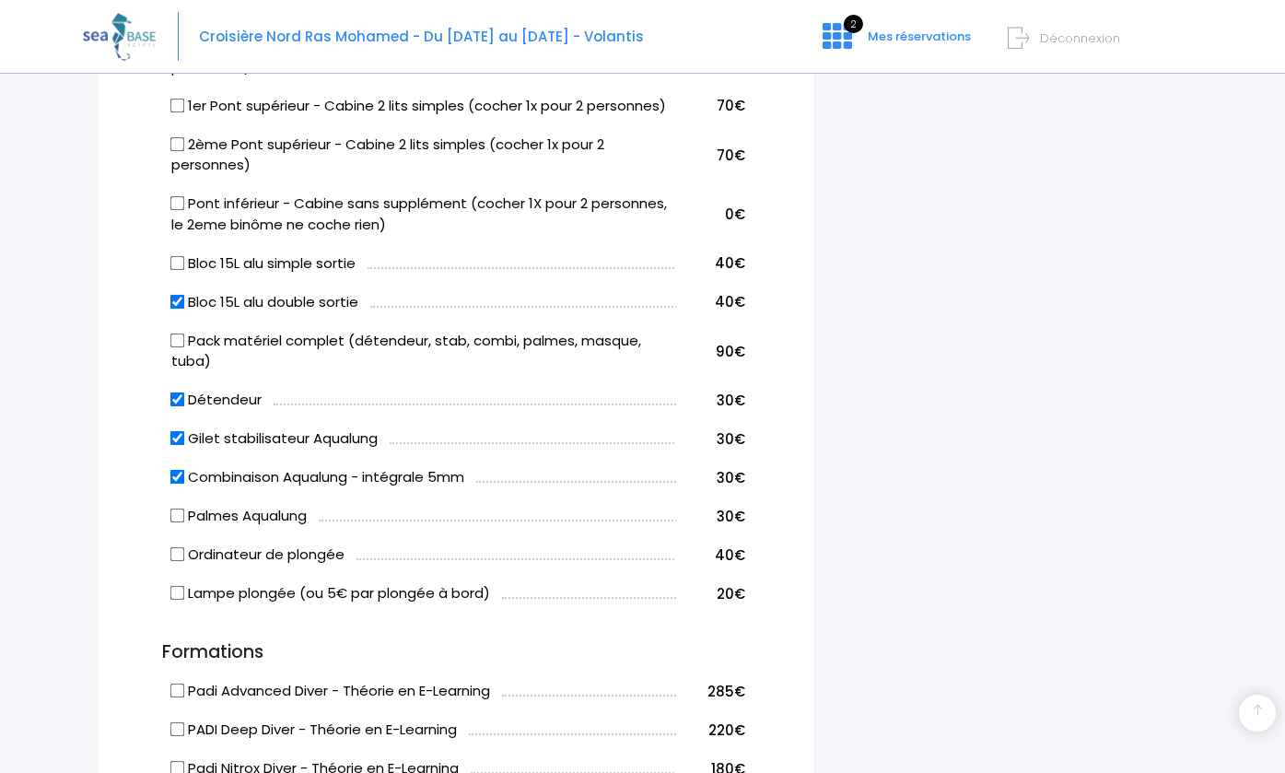
click at [175, 332] on input "Pack matériel complet (détendeur, stab, combi, palmes, masque, tuba)" at bounding box center [177, 339] width 15 height 15
checkbox input "true"
click at [179, 392] on input "Détendeur" at bounding box center [177, 399] width 15 height 15
checkbox input "false"
click at [179, 431] on input "Gilet stabilisateur Aqualung" at bounding box center [177, 438] width 15 height 15
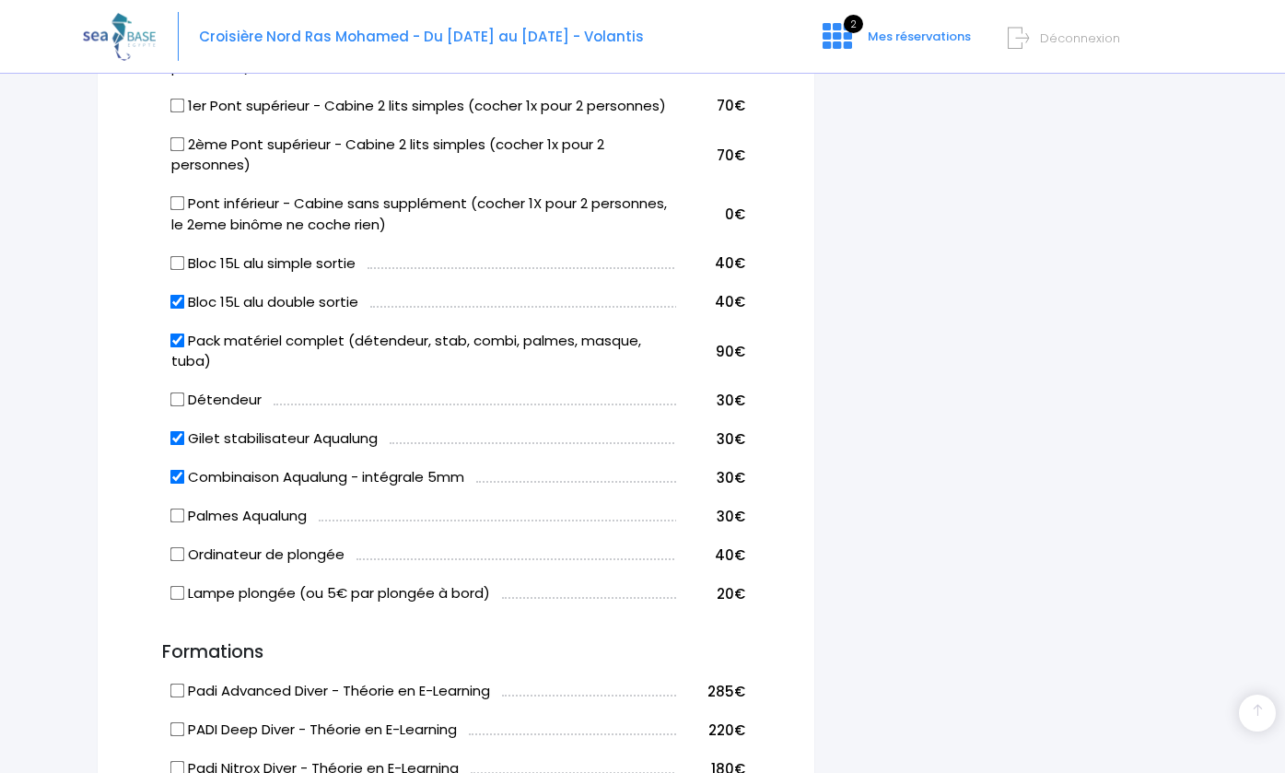
checkbox input "false"
click at [175, 470] on input "Combinaison Aqualung - intégrale 5mm" at bounding box center [177, 477] width 15 height 15
checkbox input "false"
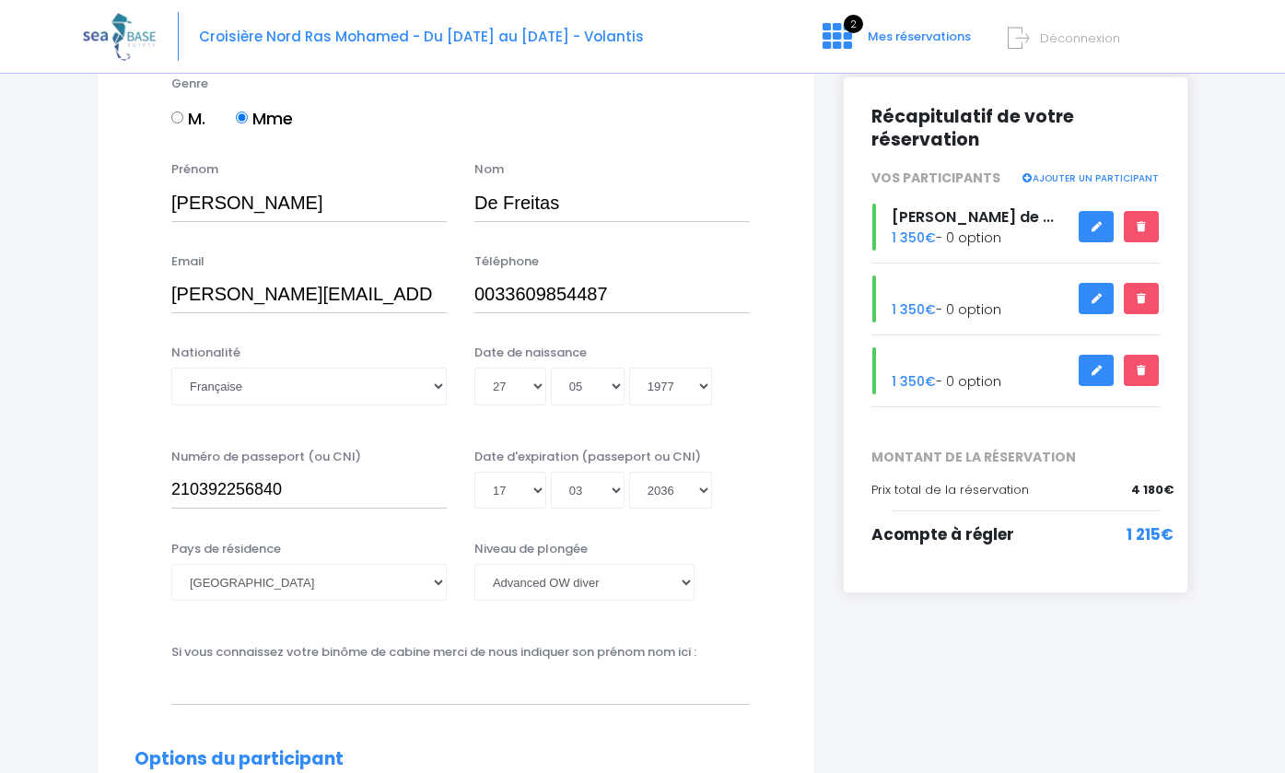
scroll to position [217, 0]
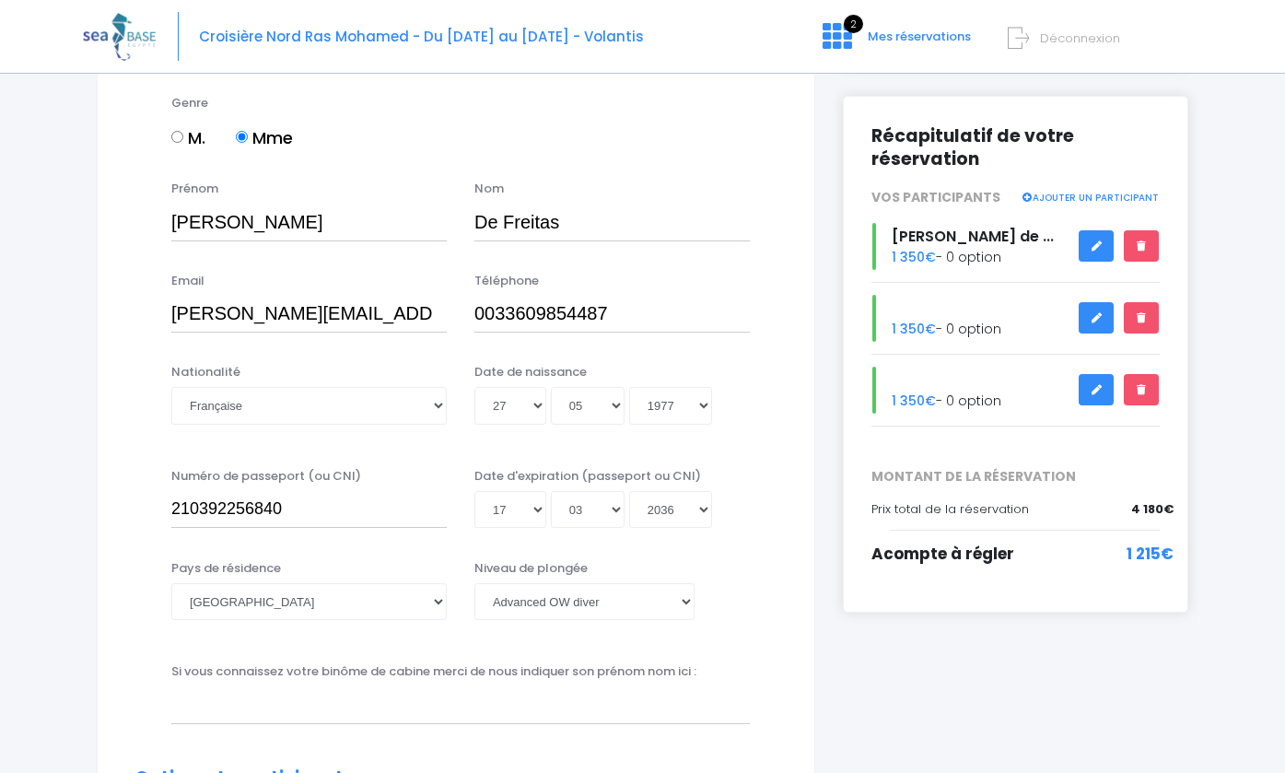
click at [1095, 246] on icon at bounding box center [1095, 246] width 13 height 0
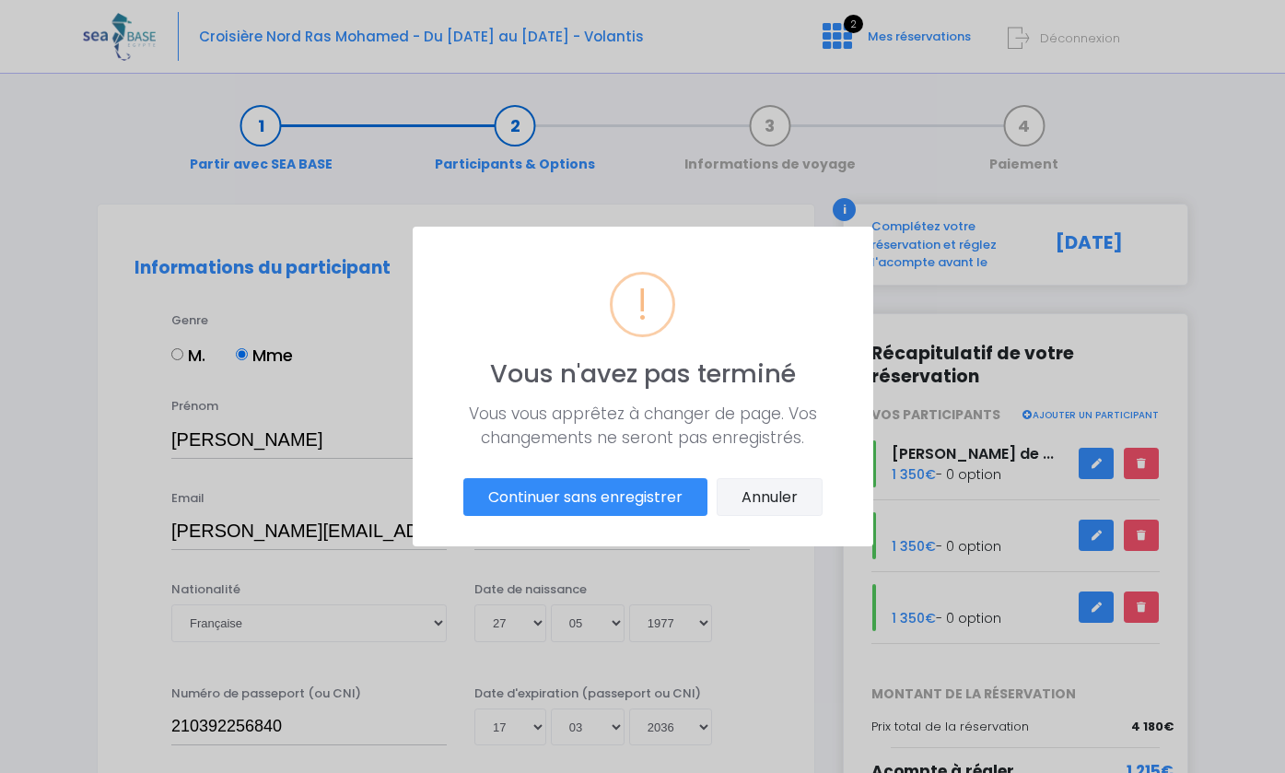
click at [796, 491] on button "Annuler" at bounding box center [769, 497] width 106 height 39
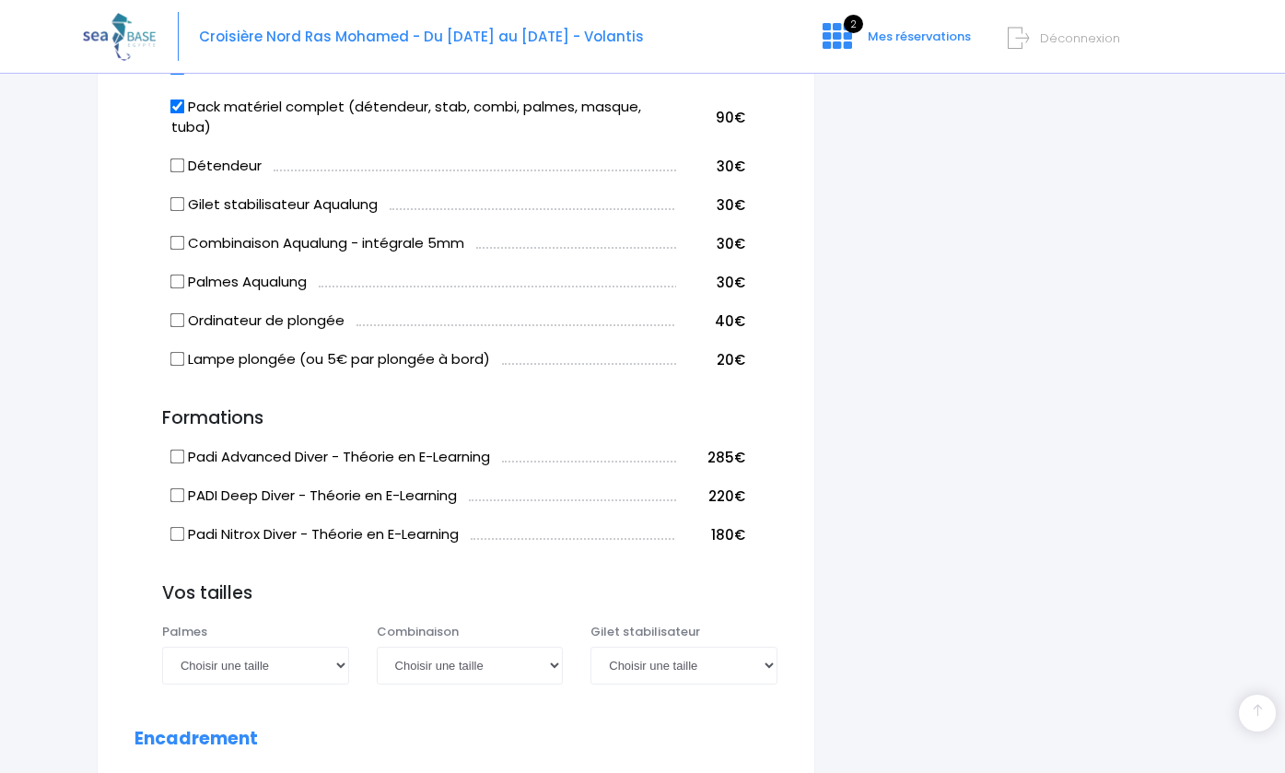
scroll to position [1330, 0]
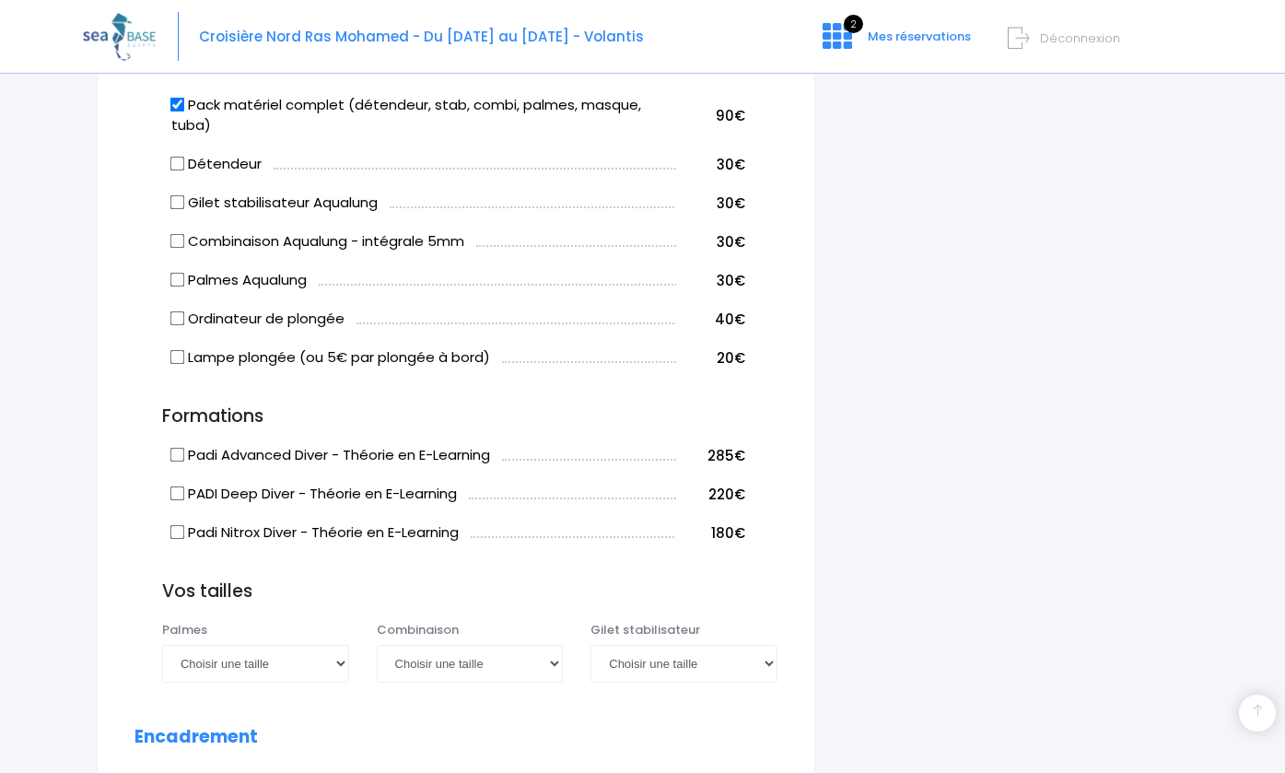
click at [179, 195] on input "Gilet stabilisateur Aqualung" at bounding box center [177, 202] width 15 height 15
checkbox input "true"
click at [175, 234] on input "Combinaison Aqualung - intégrale 5mm" at bounding box center [177, 241] width 15 height 15
checkbox input "true"
click at [174, 195] on input "Gilet stabilisateur Aqualung" at bounding box center [177, 202] width 15 height 15
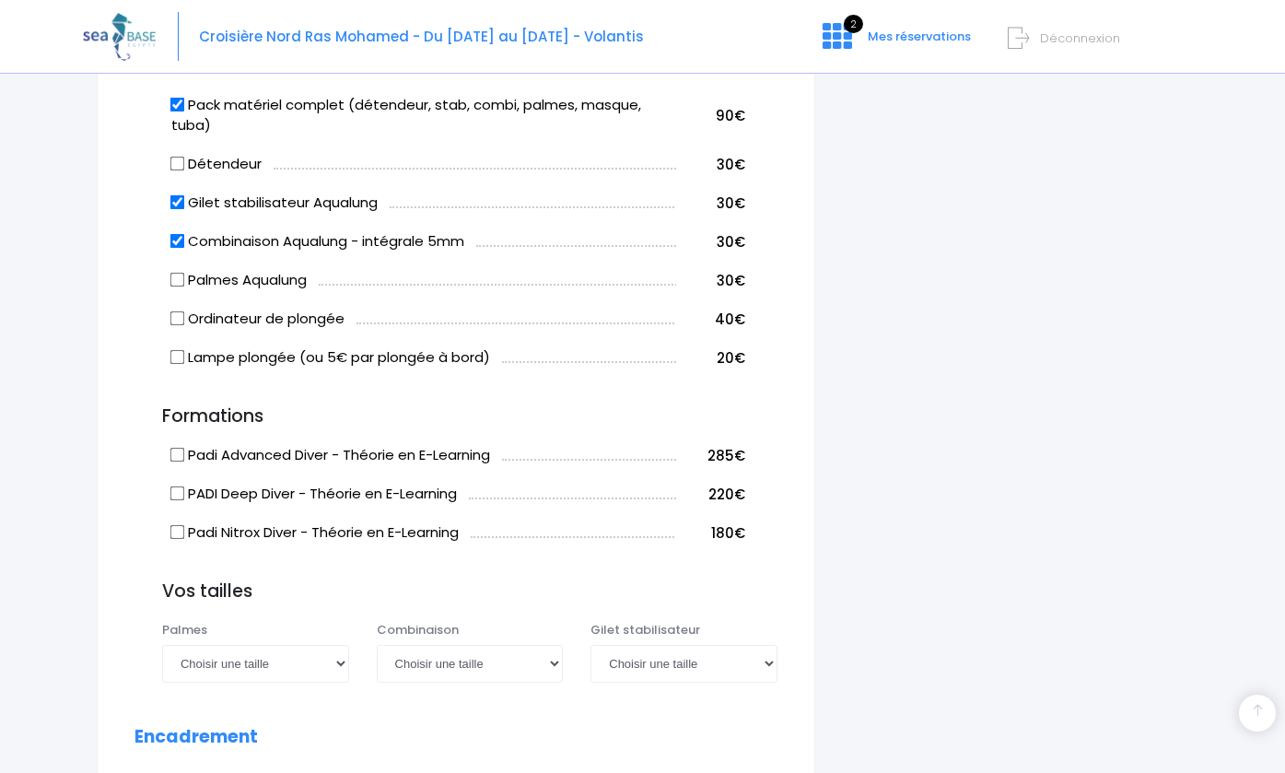
checkbox input "false"
click at [176, 234] on input "Combinaison Aqualung - intégrale 5mm" at bounding box center [177, 241] width 15 height 15
checkbox input "false"
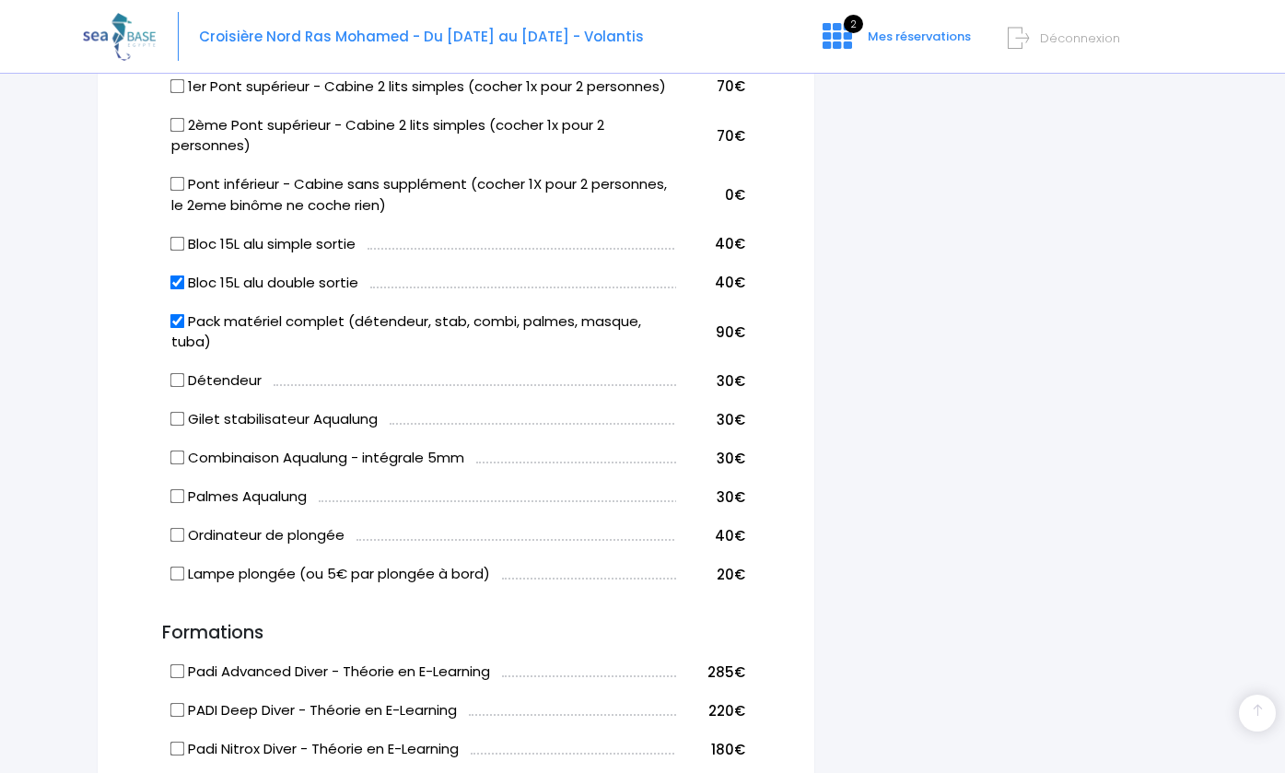
scroll to position [1127, 0]
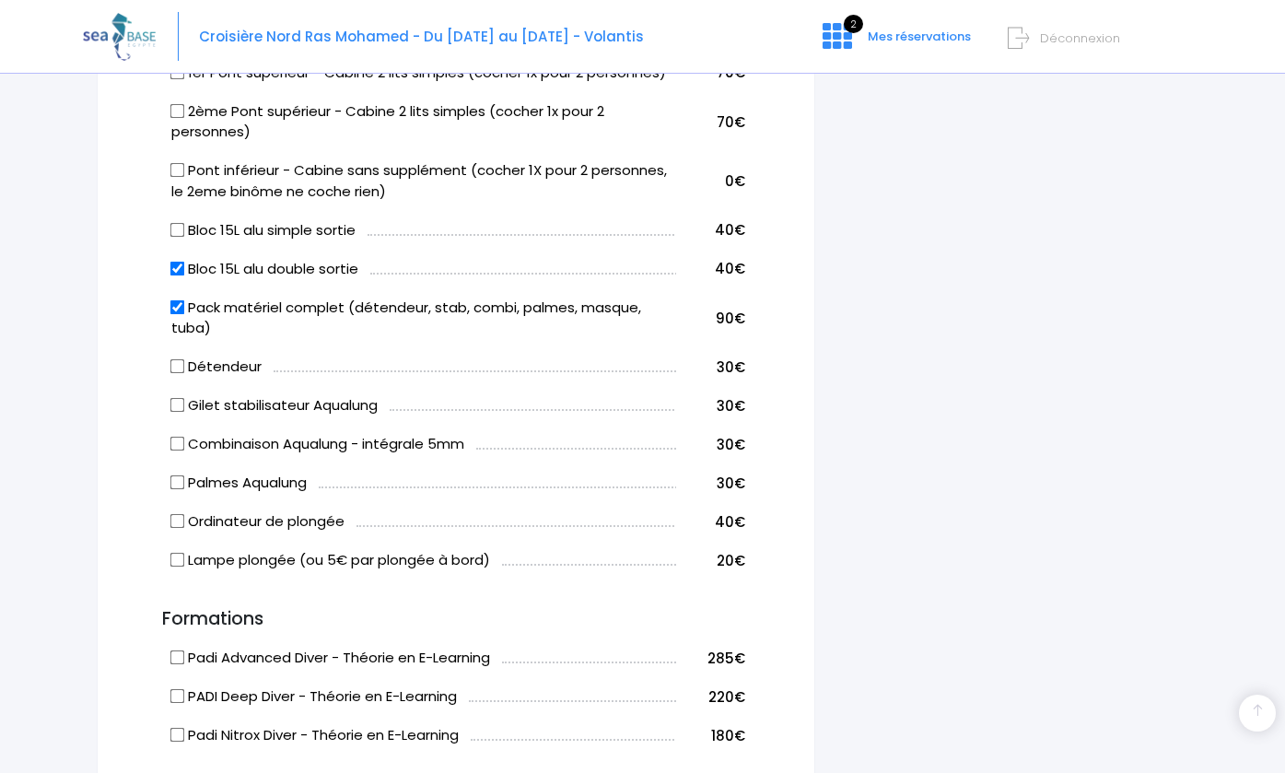
click at [173, 299] on input "Pack matériel complet (détendeur, stab, combi, palmes, masque, tuba)" at bounding box center [177, 306] width 15 height 15
checkbox input "false"
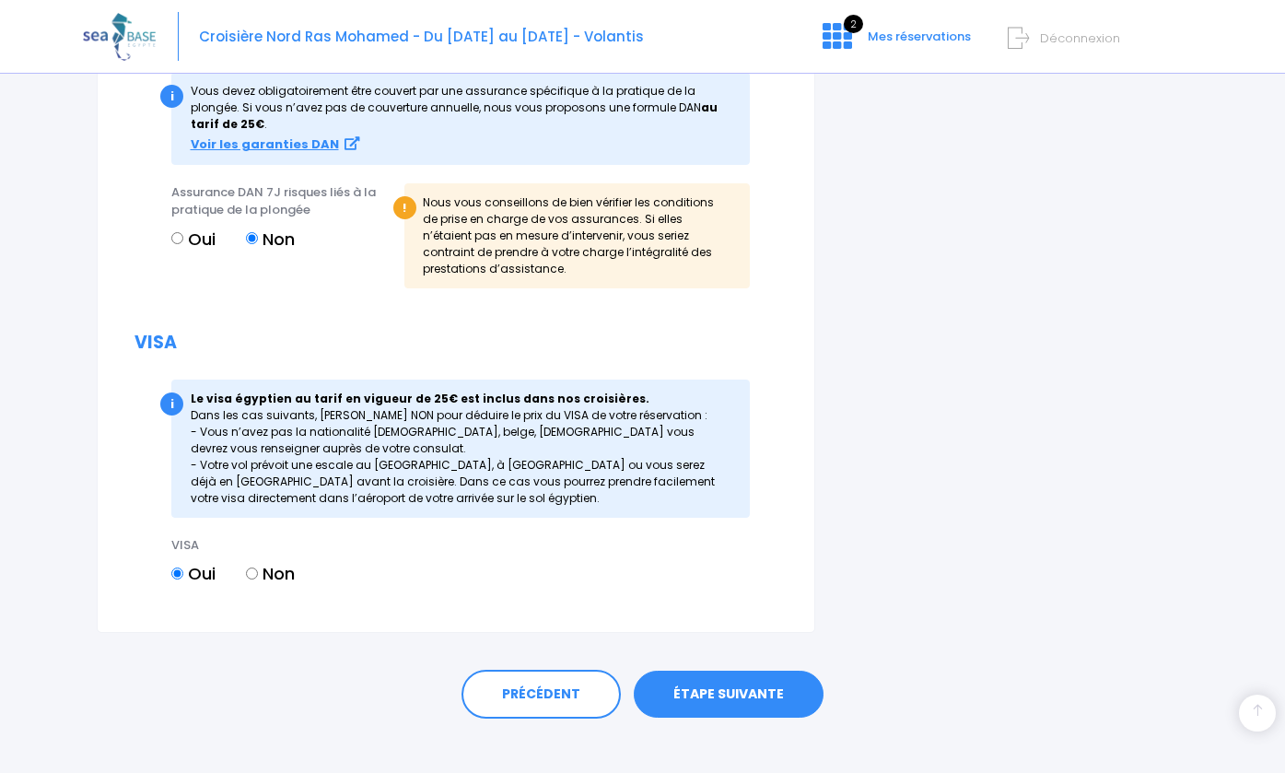
scroll to position [2122, 0]
click at [752, 671] on link "ÉTAPE SUIVANTE" at bounding box center [729, 695] width 190 height 48
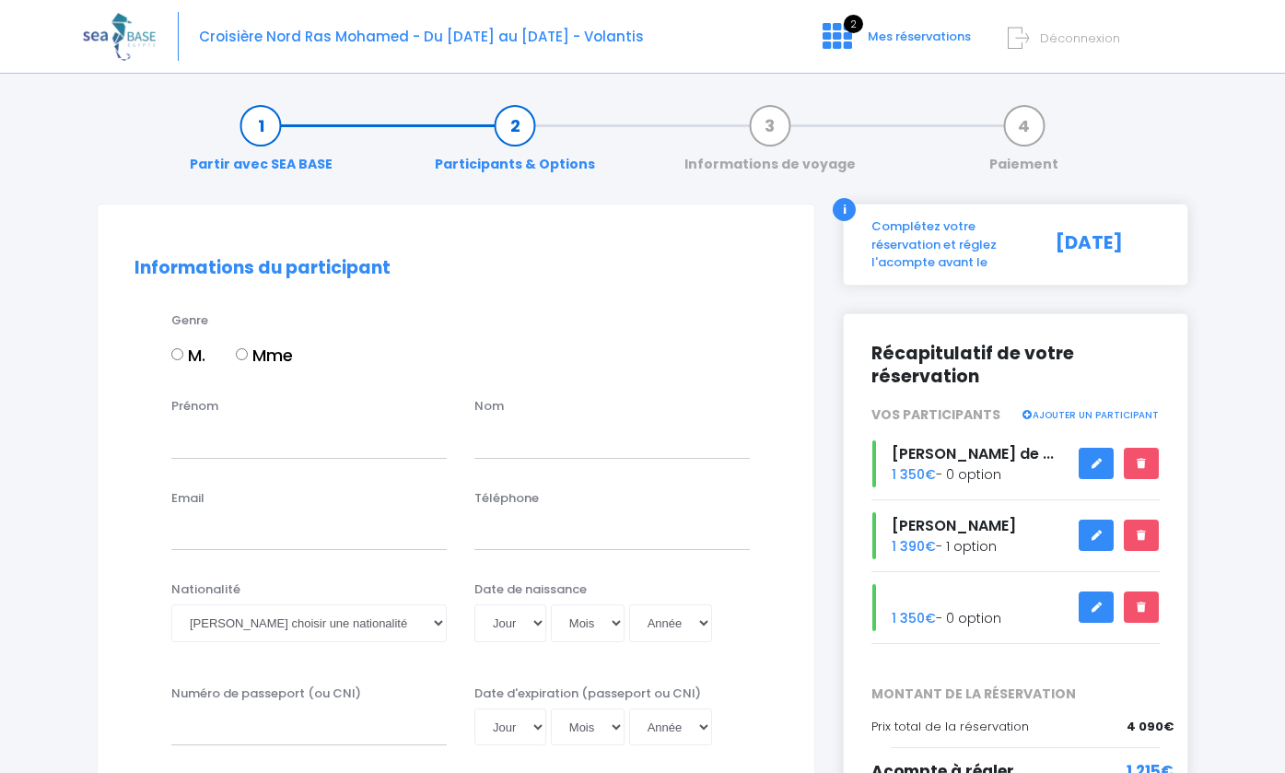
click at [1092, 463] on icon at bounding box center [1095, 463] width 13 height 0
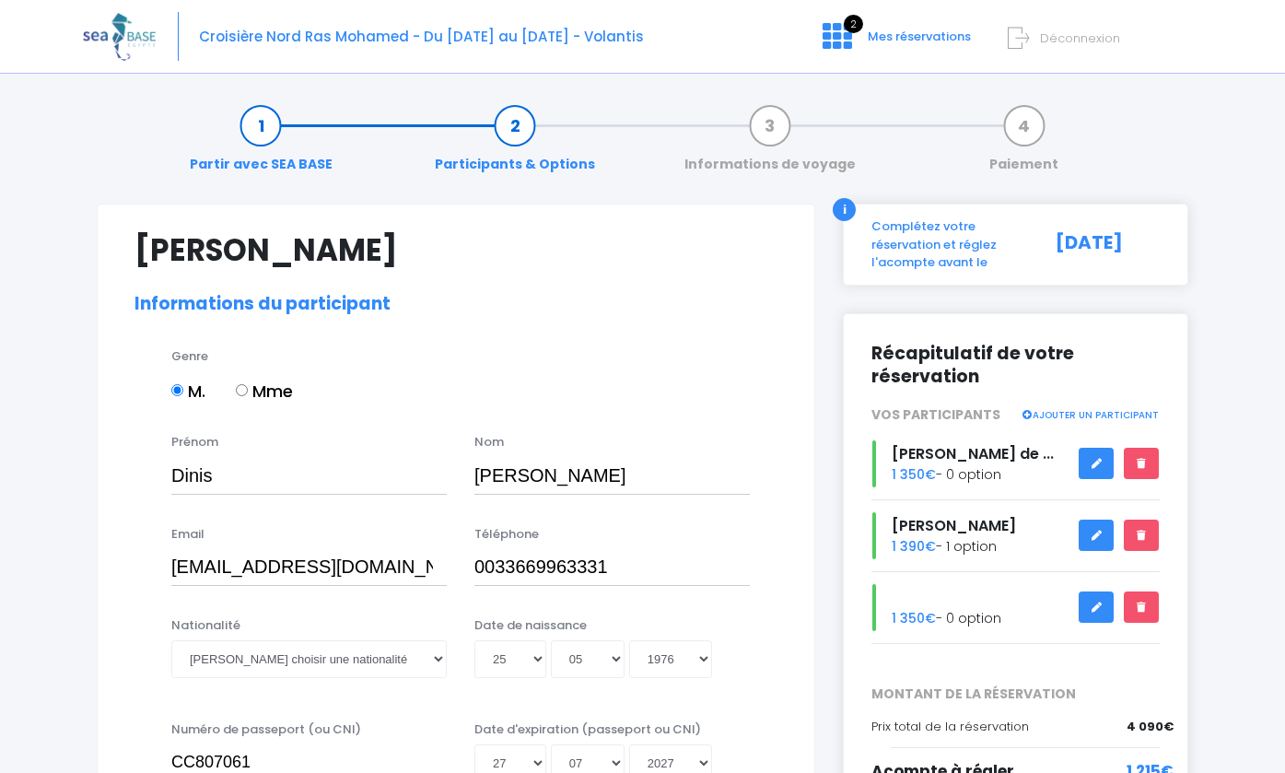
select select "PADI Advanced OW diver"
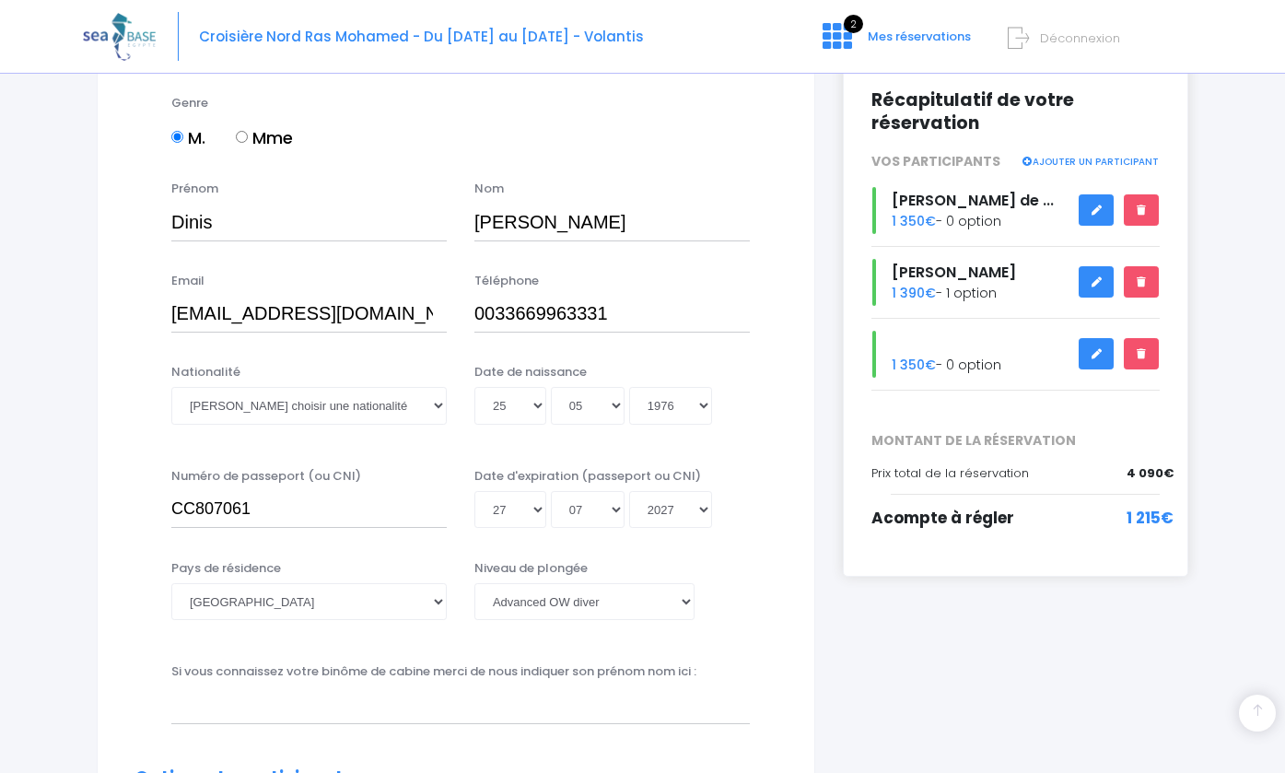
scroll to position [322, 0]
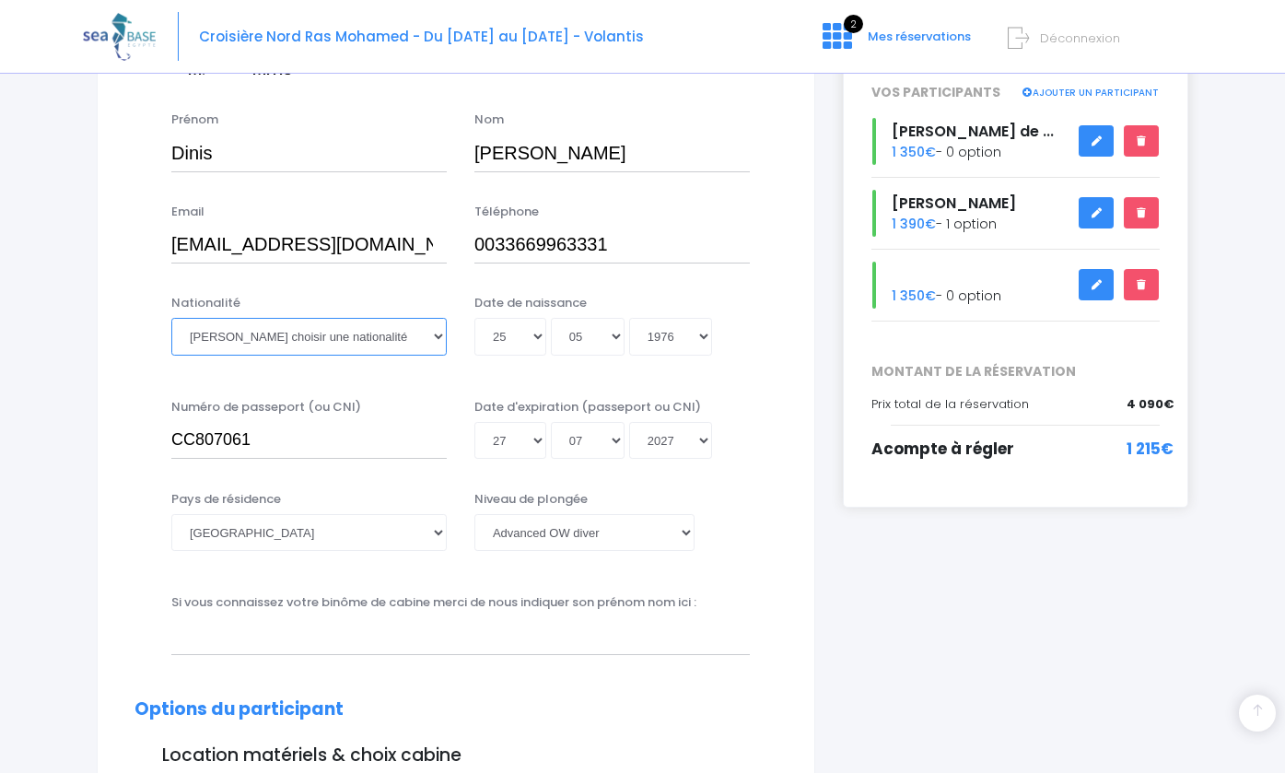
select select "Portugaise"
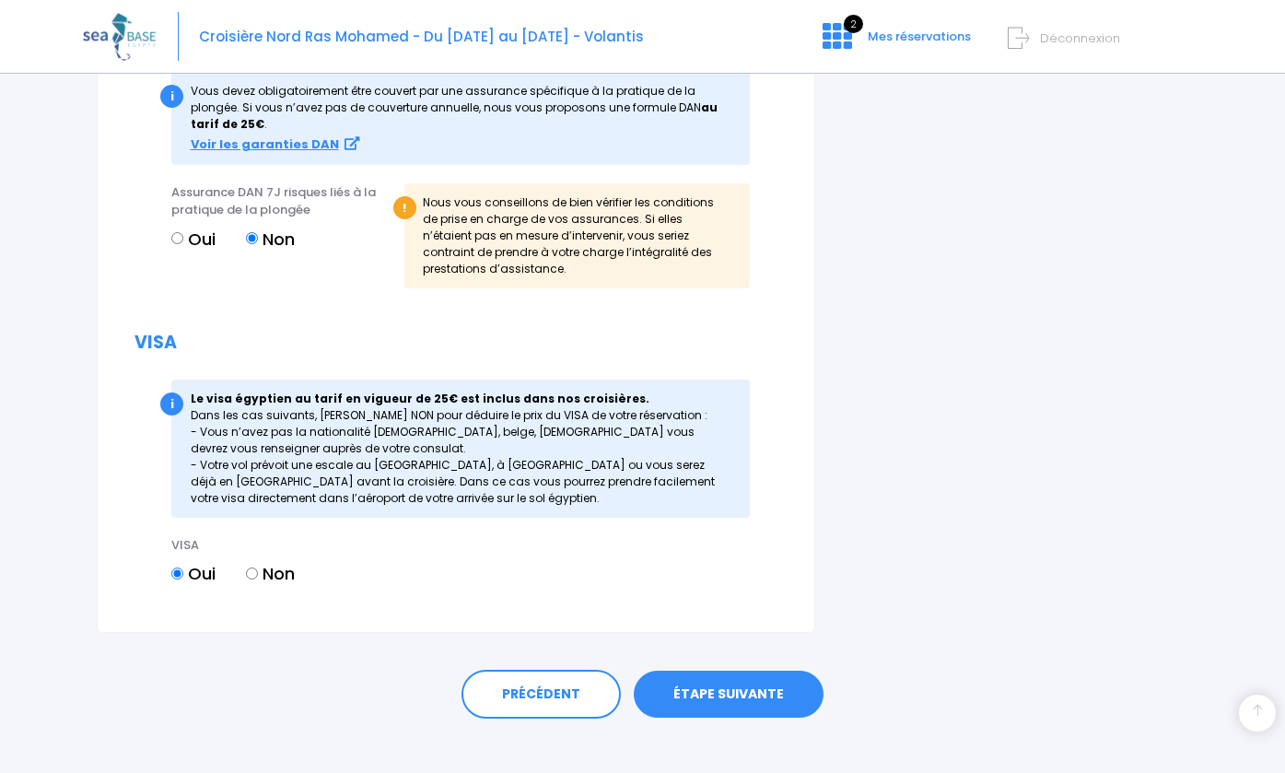
scroll to position [2158, 0]
click at [756, 671] on link "ÉTAPE SUIVANTE" at bounding box center [729, 695] width 190 height 48
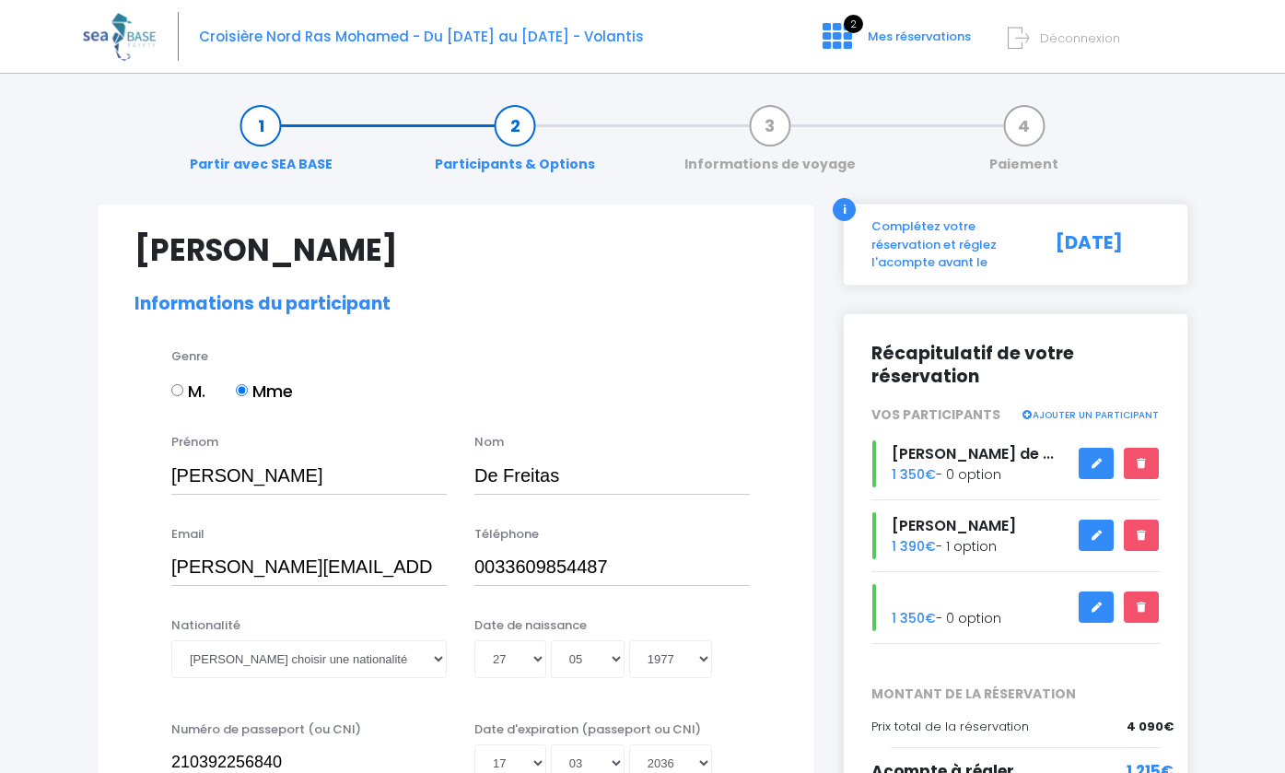
select select "PADI Advanced OW diver"
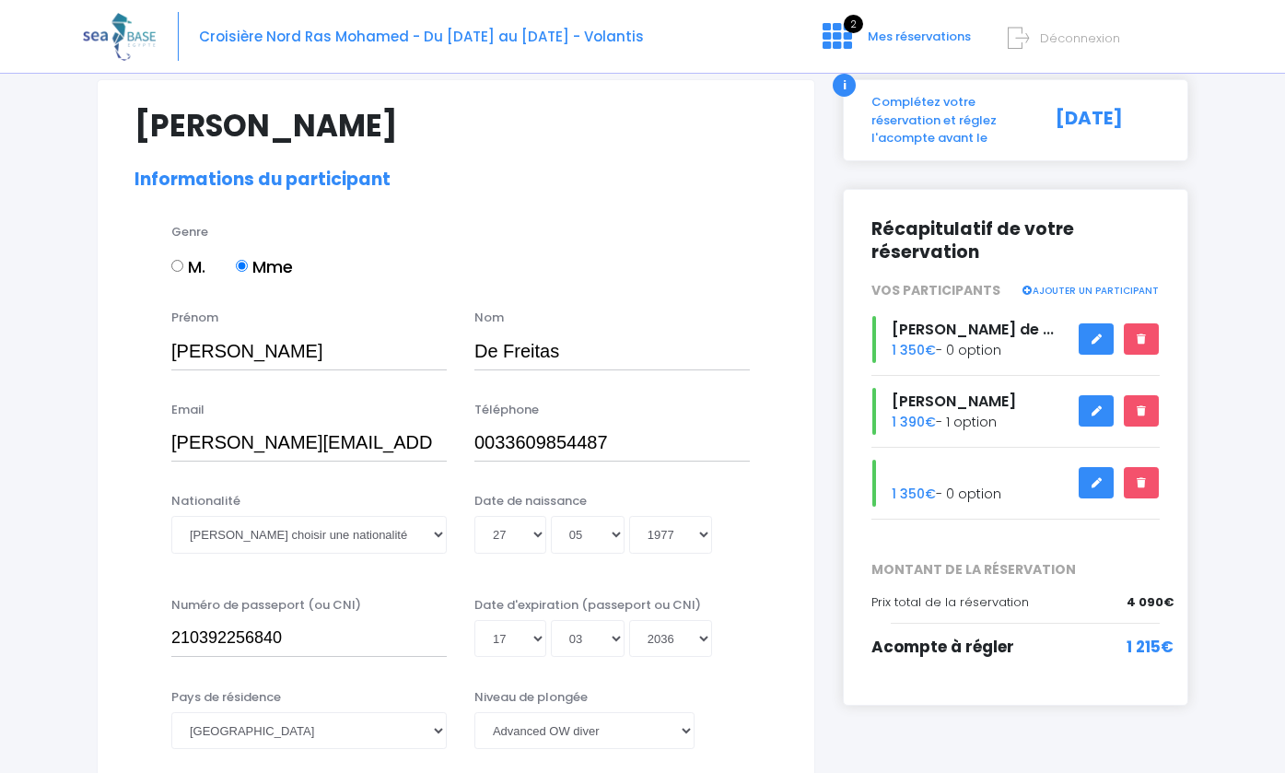
scroll to position [131, 0]
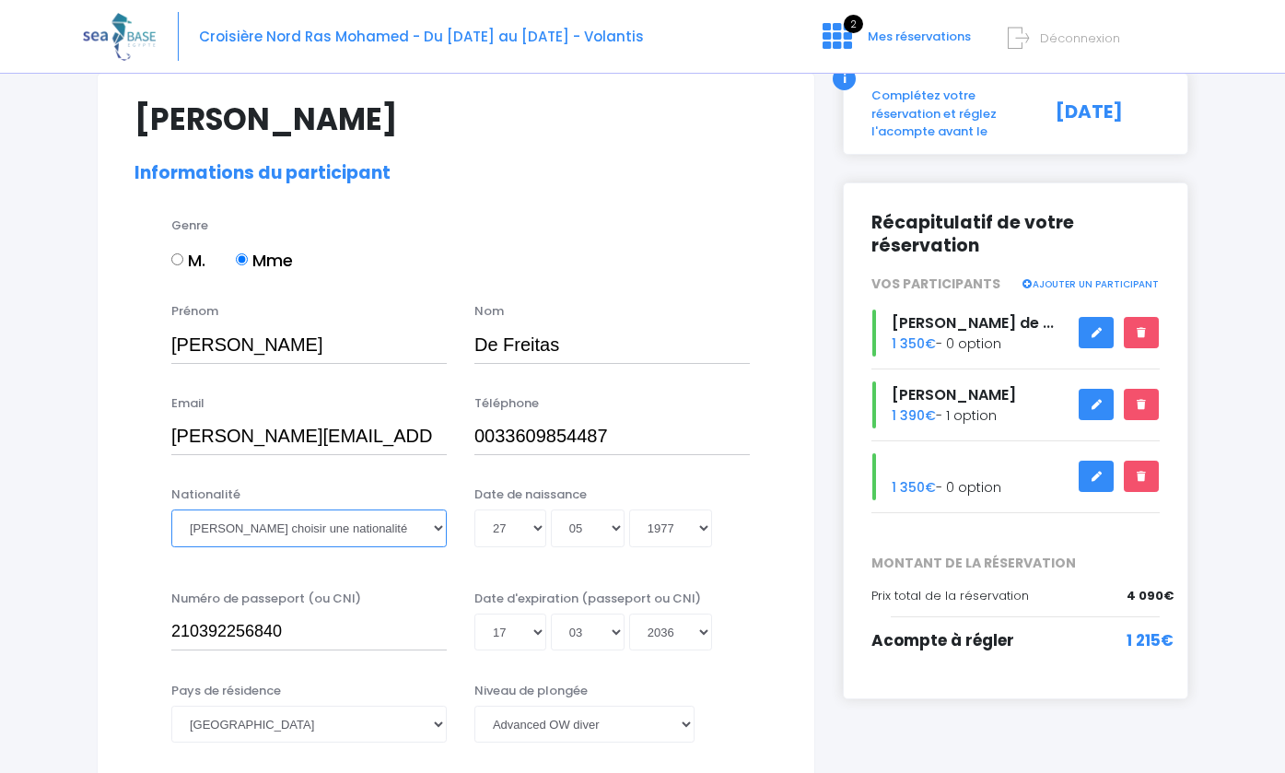
select select "Française"
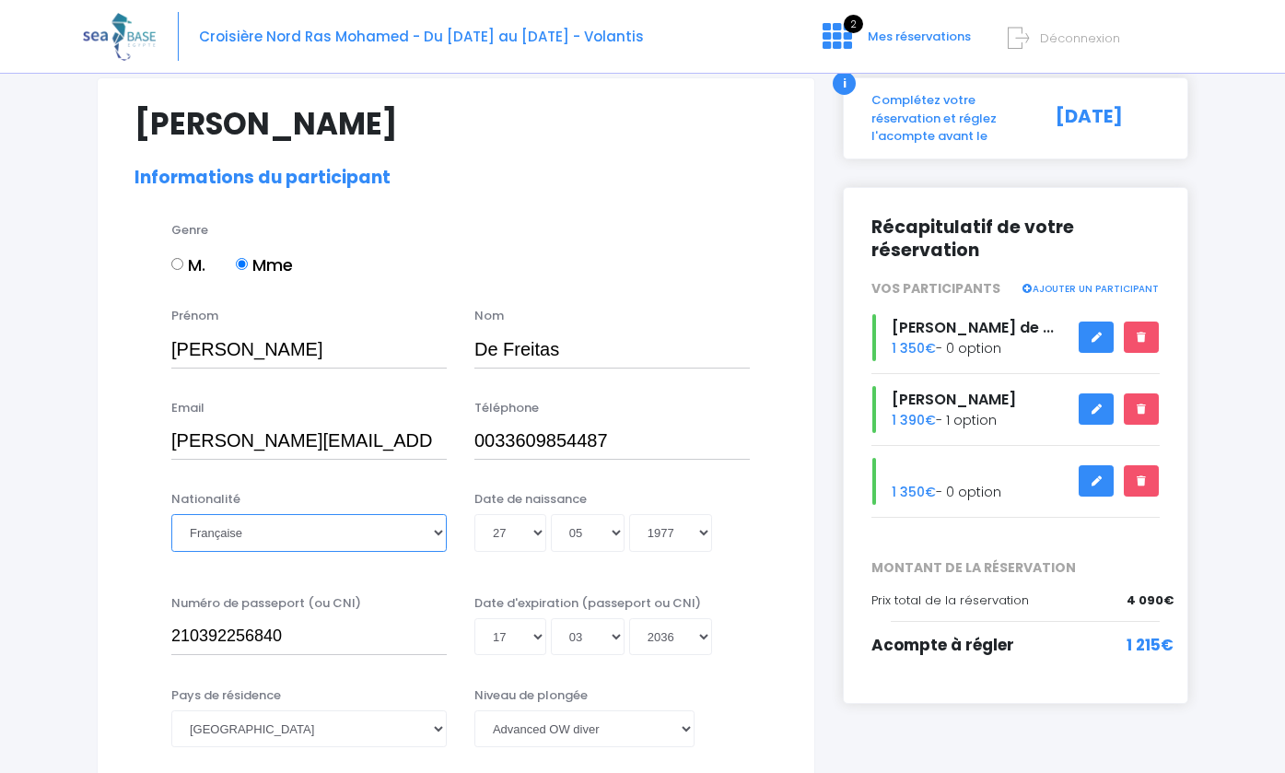
scroll to position [21, 0]
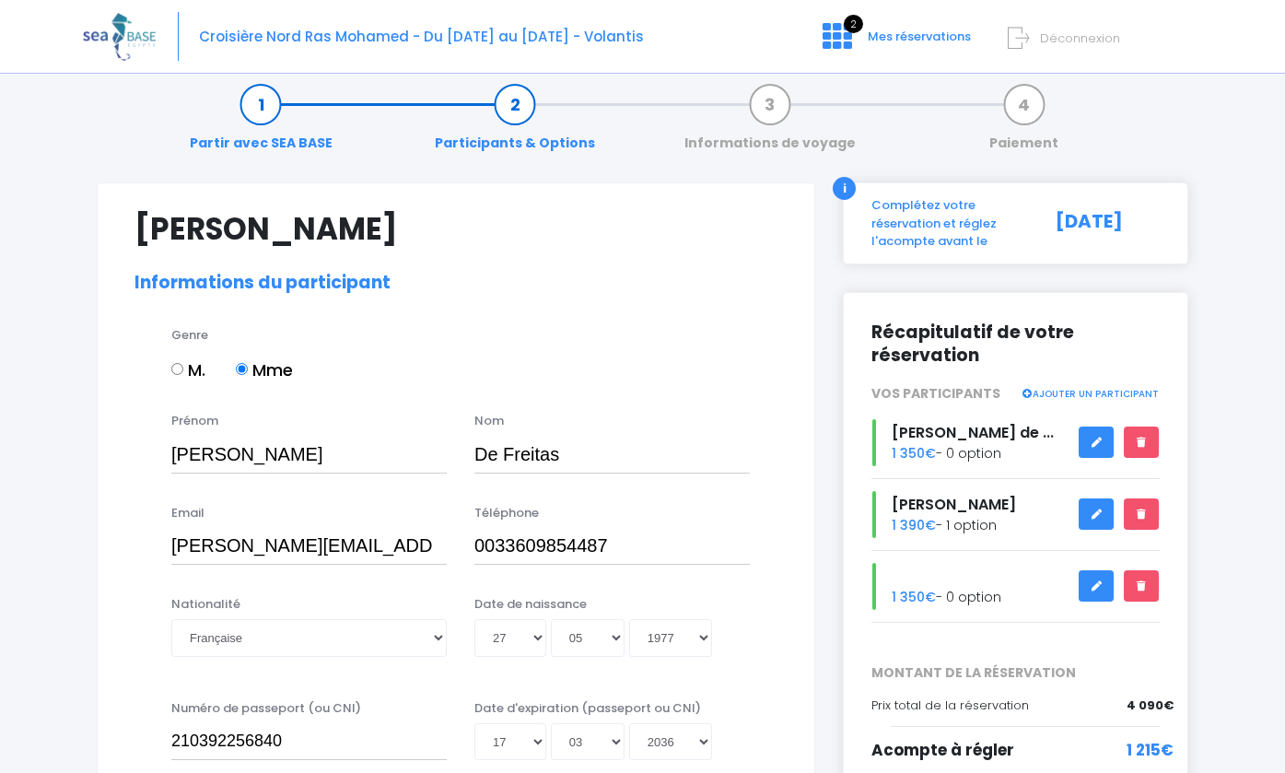
click at [1093, 442] on icon at bounding box center [1095, 442] width 13 height 0
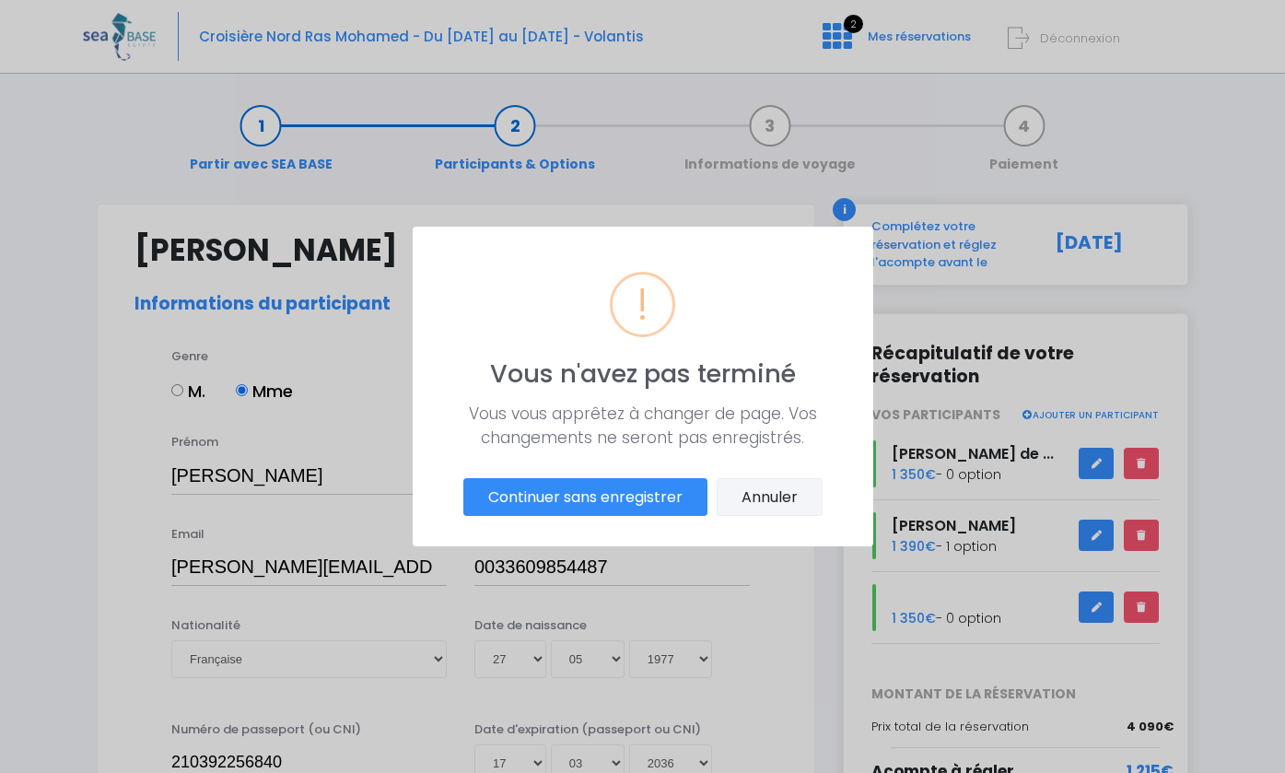
click at [751, 503] on button "Annuler" at bounding box center [769, 497] width 106 height 39
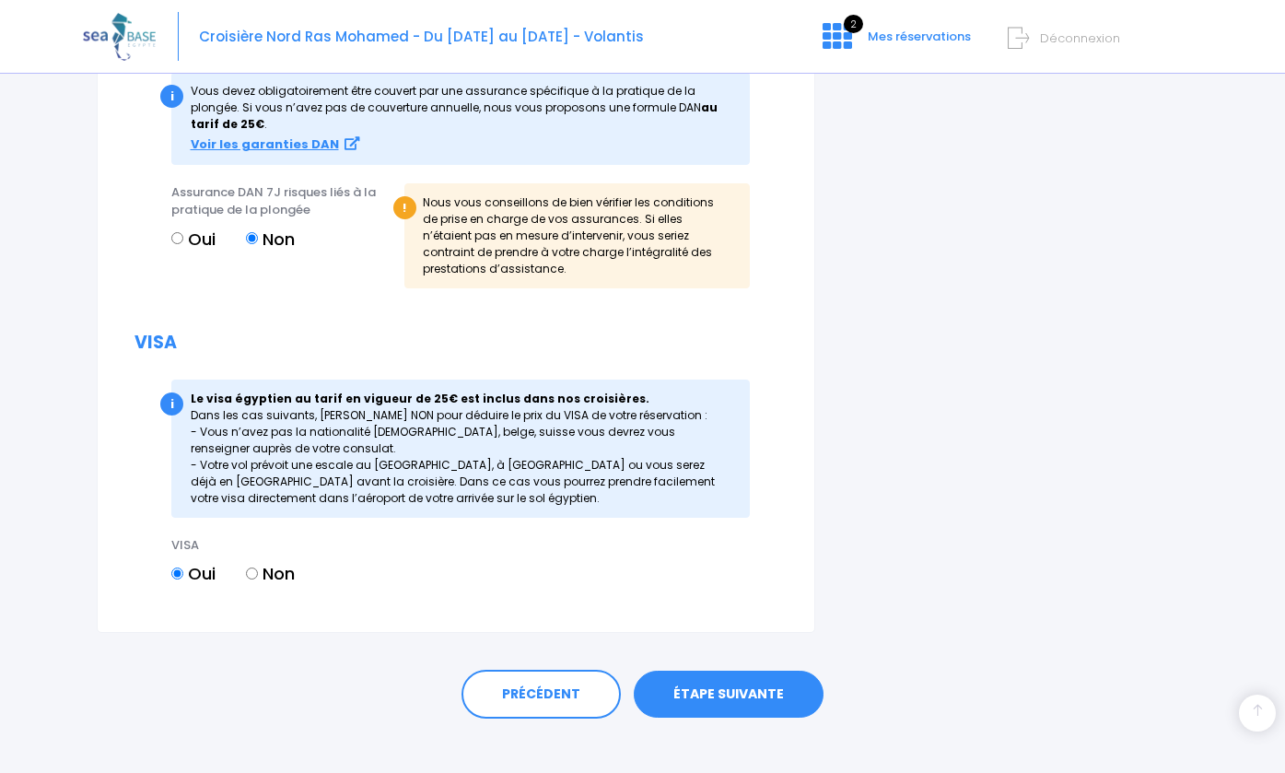
scroll to position [2158, 0]
click at [747, 673] on link "ÉTAPE SUIVANTE" at bounding box center [729, 695] width 190 height 48
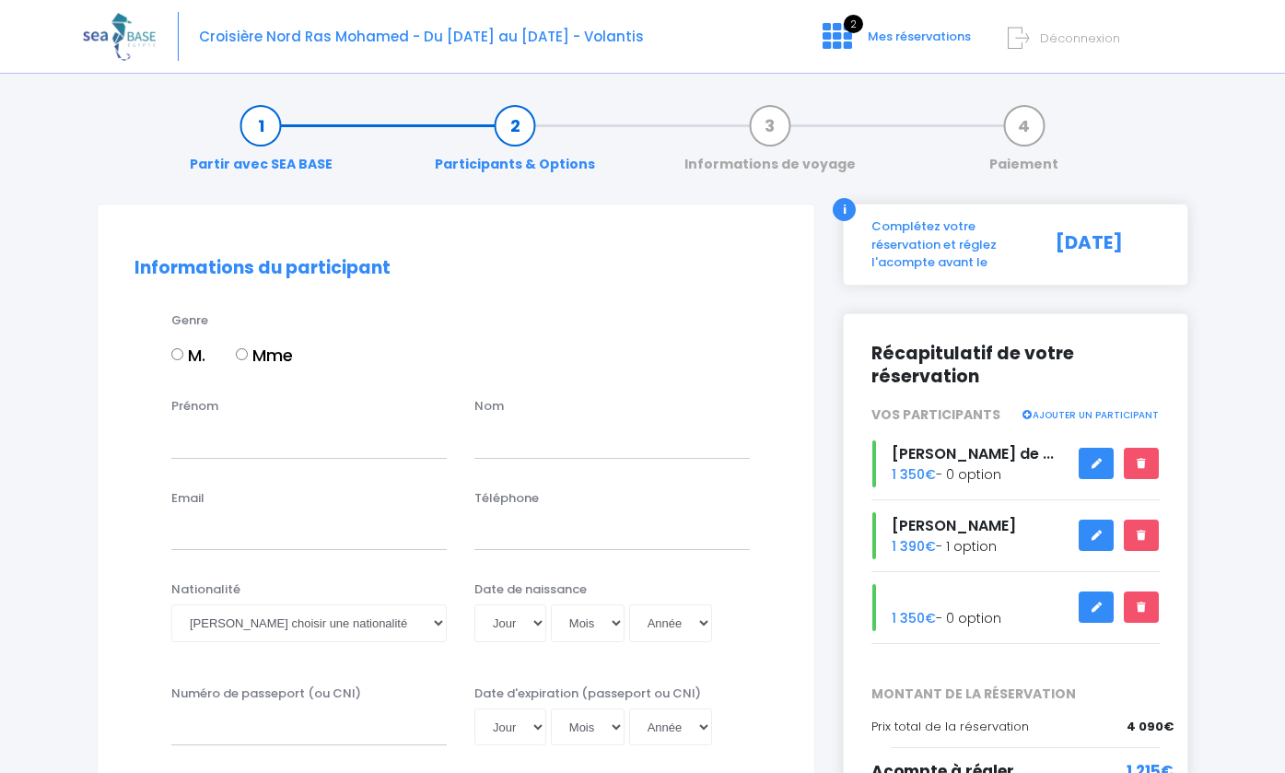
click at [1100, 463] on icon at bounding box center [1095, 463] width 13 height 0
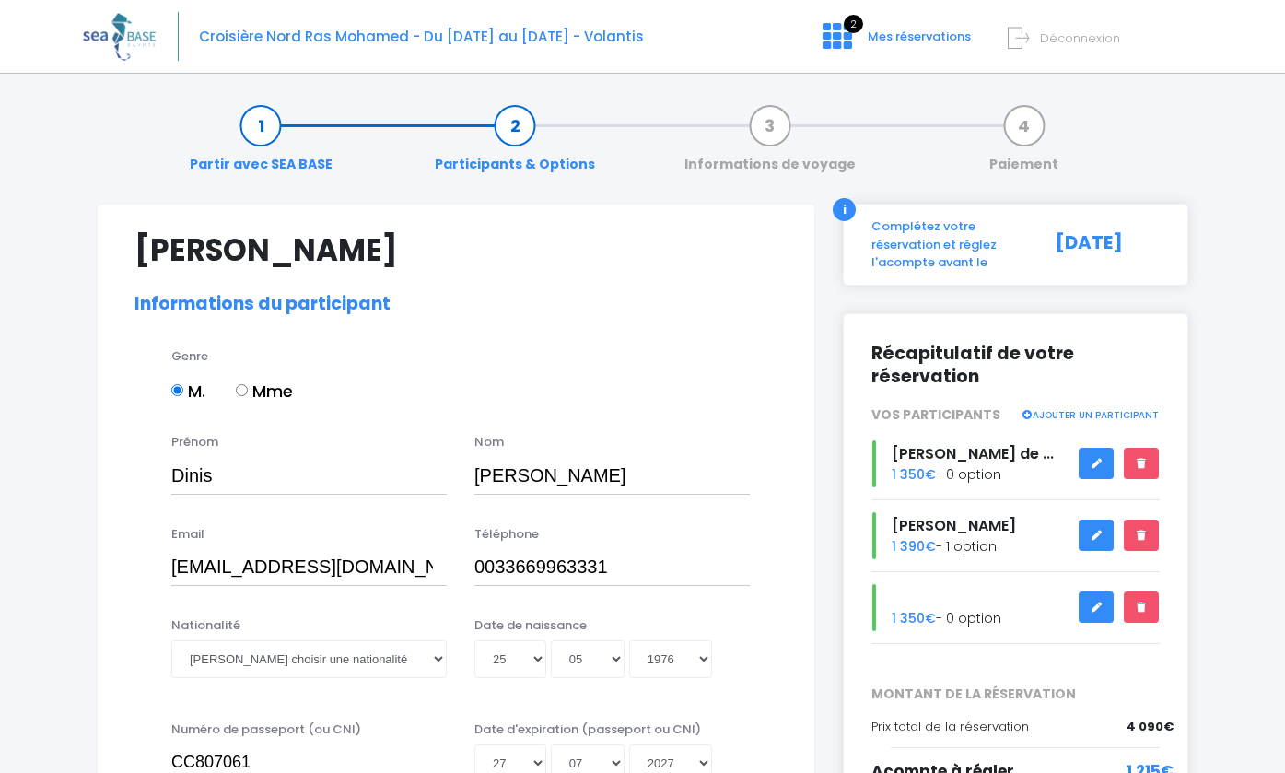
select select "PADI Advanced OW diver"
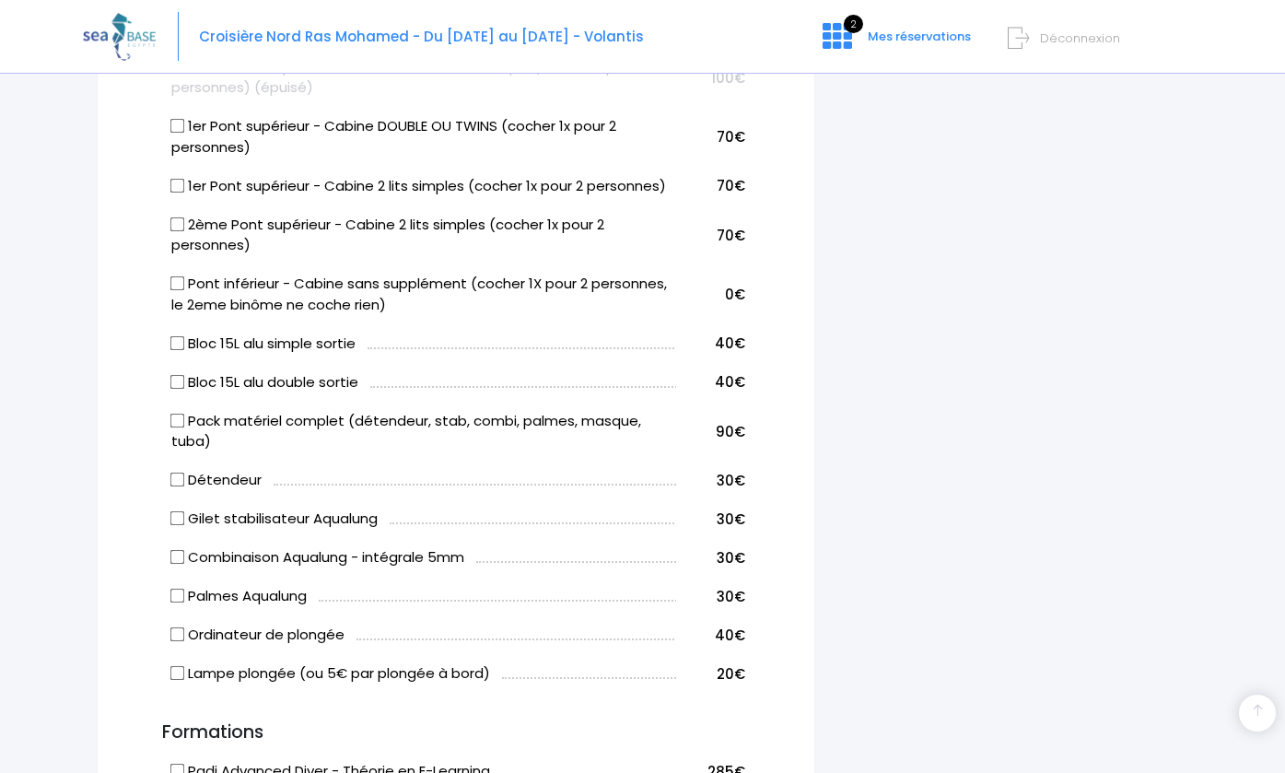
scroll to position [1048, 0]
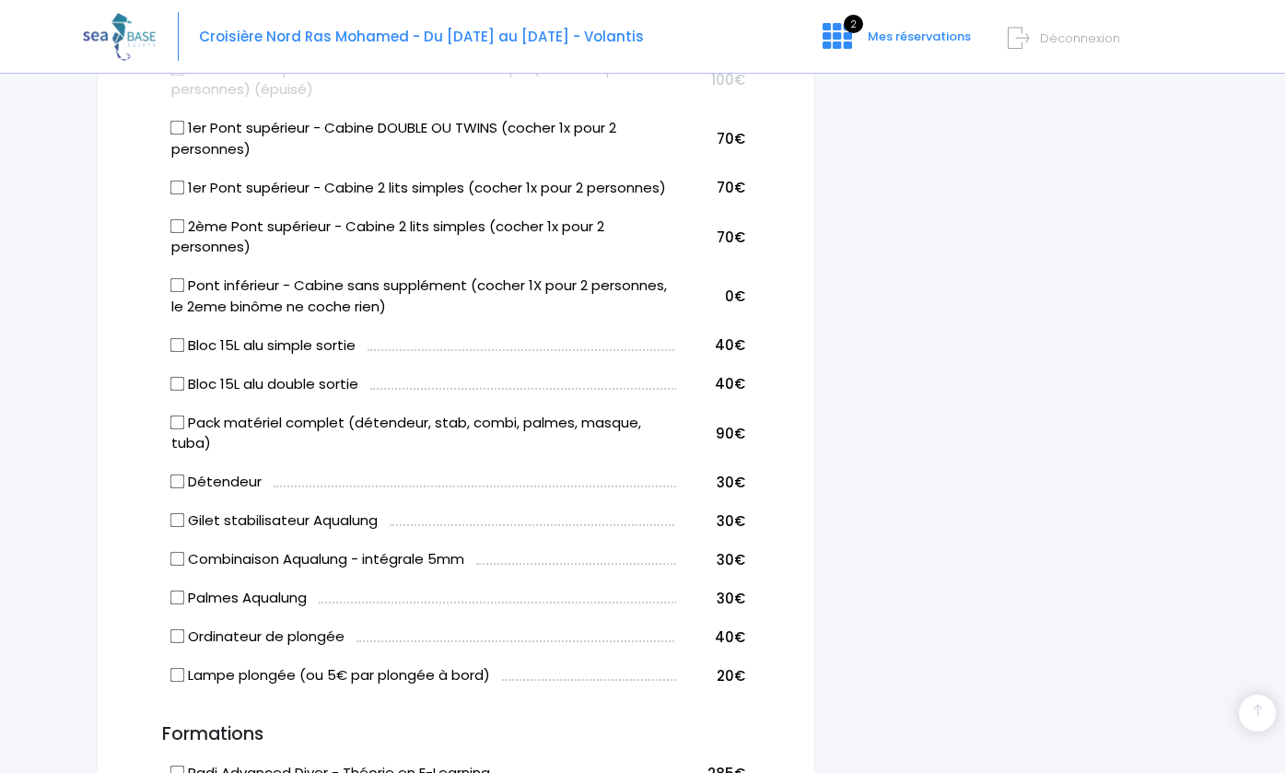
click at [173, 337] on input "Bloc 15L alu simple sortie" at bounding box center [177, 344] width 15 height 15
checkbox input "true"
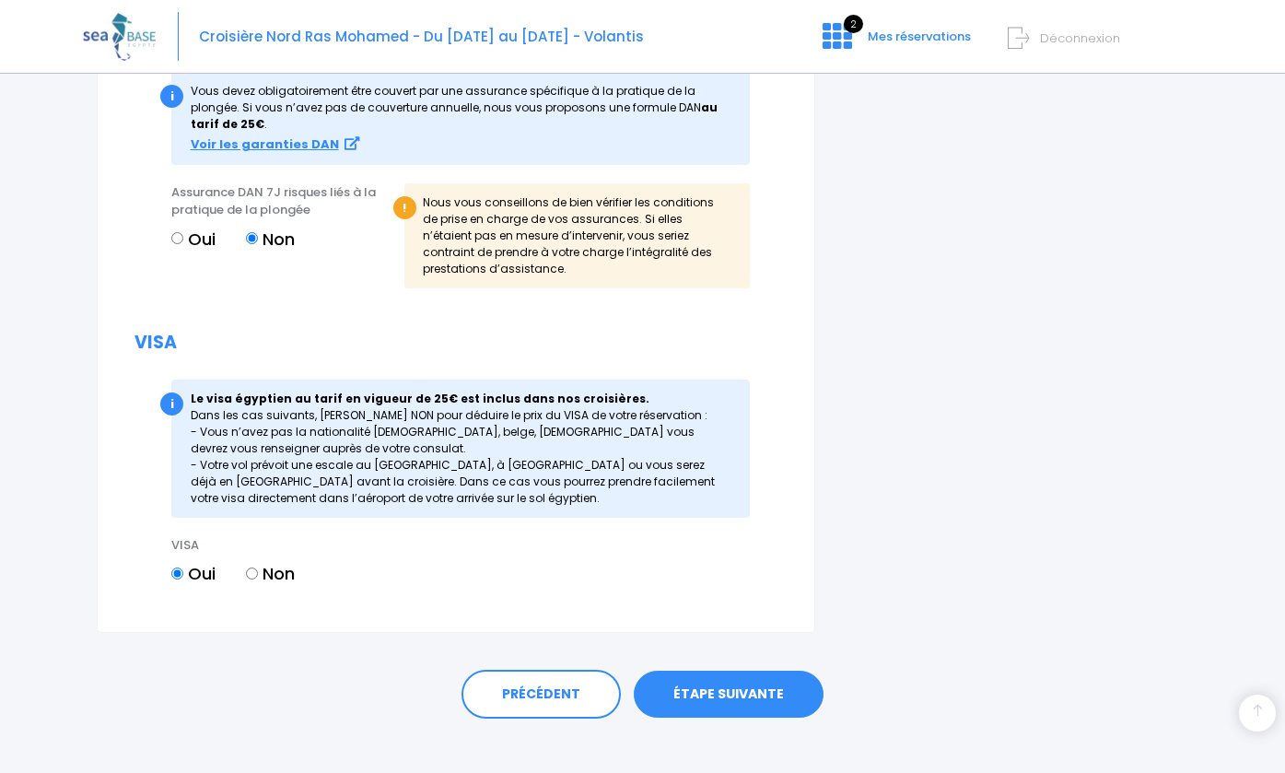
scroll to position [2158, 0]
click at [717, 671] on link "ÉTAPE SUIVANTE" at bounding box center [729, 695] width 190 height 48
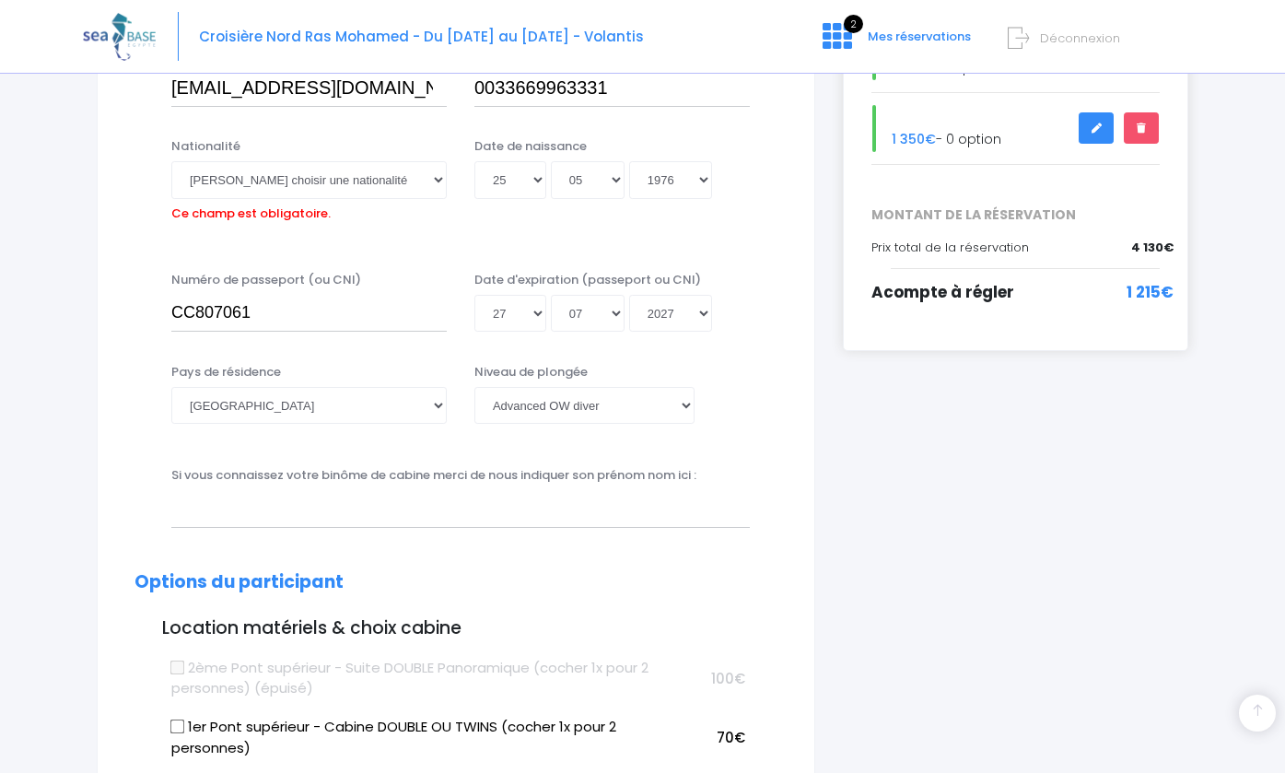
scroll to position [453, 0]
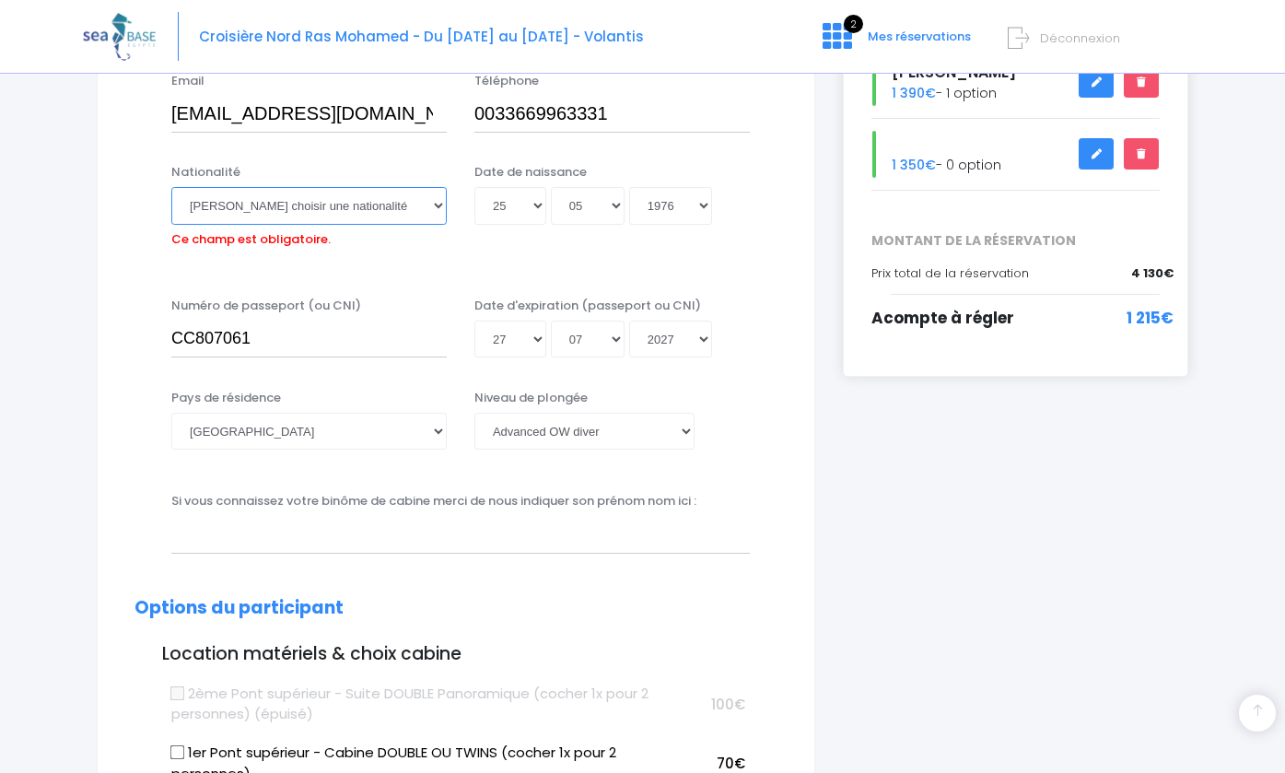
select select "Portugaise"
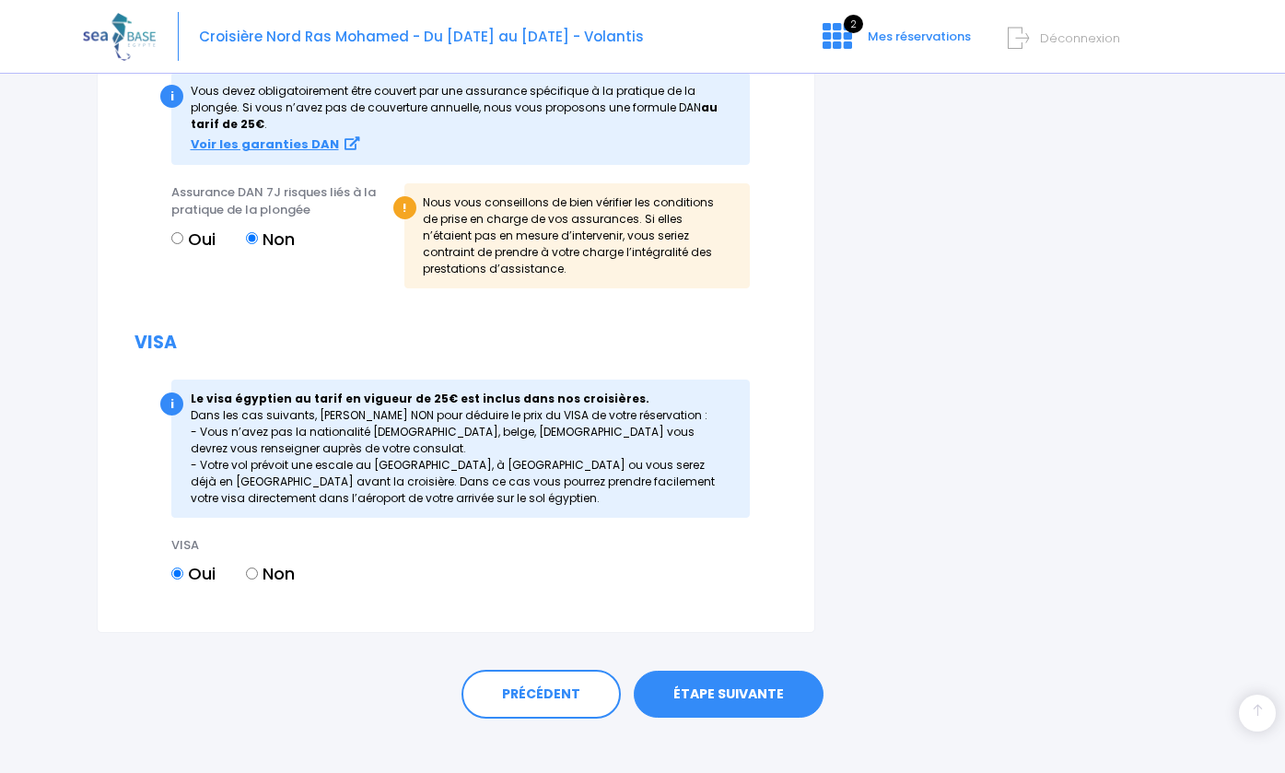
scroll to position [2158, 0]
click at [694, 671] on link "ÉTAPE SUIVANTE" at bounding box center [729, 695] width 190 height 48
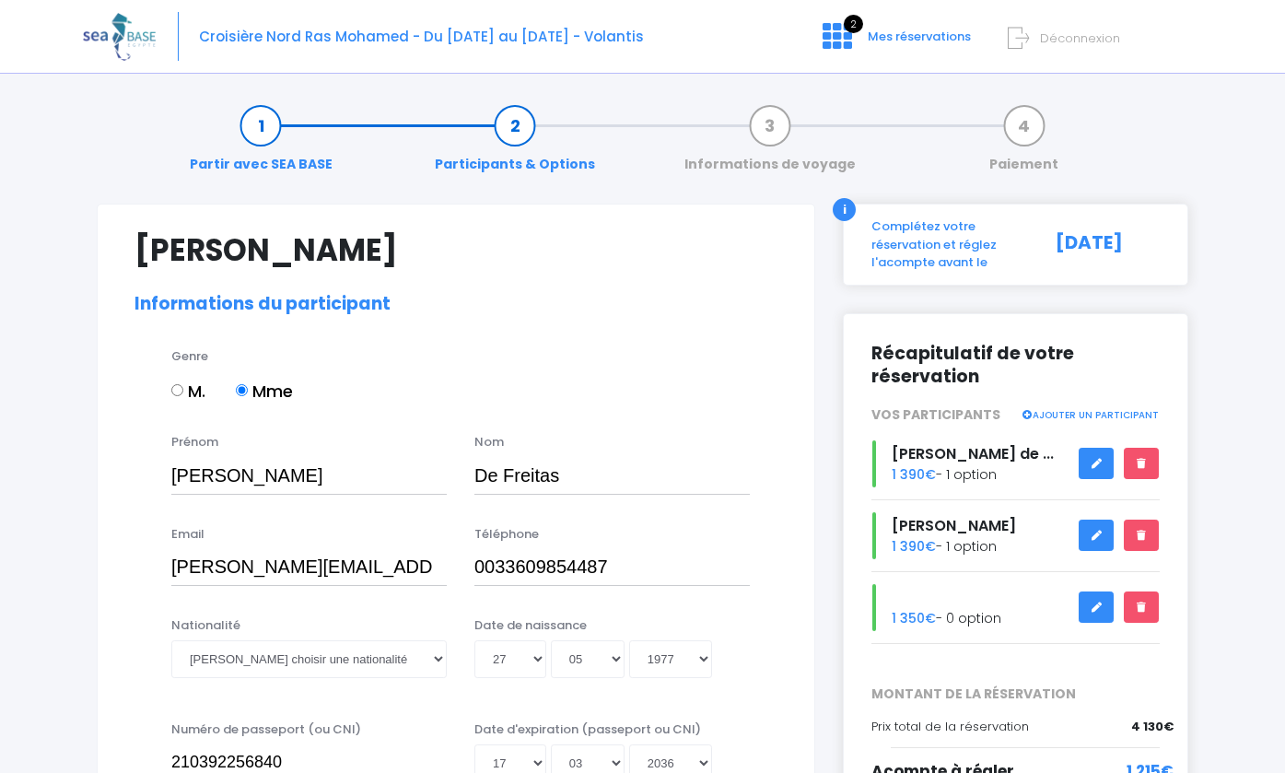
select select "PADI Advanced OW diver"
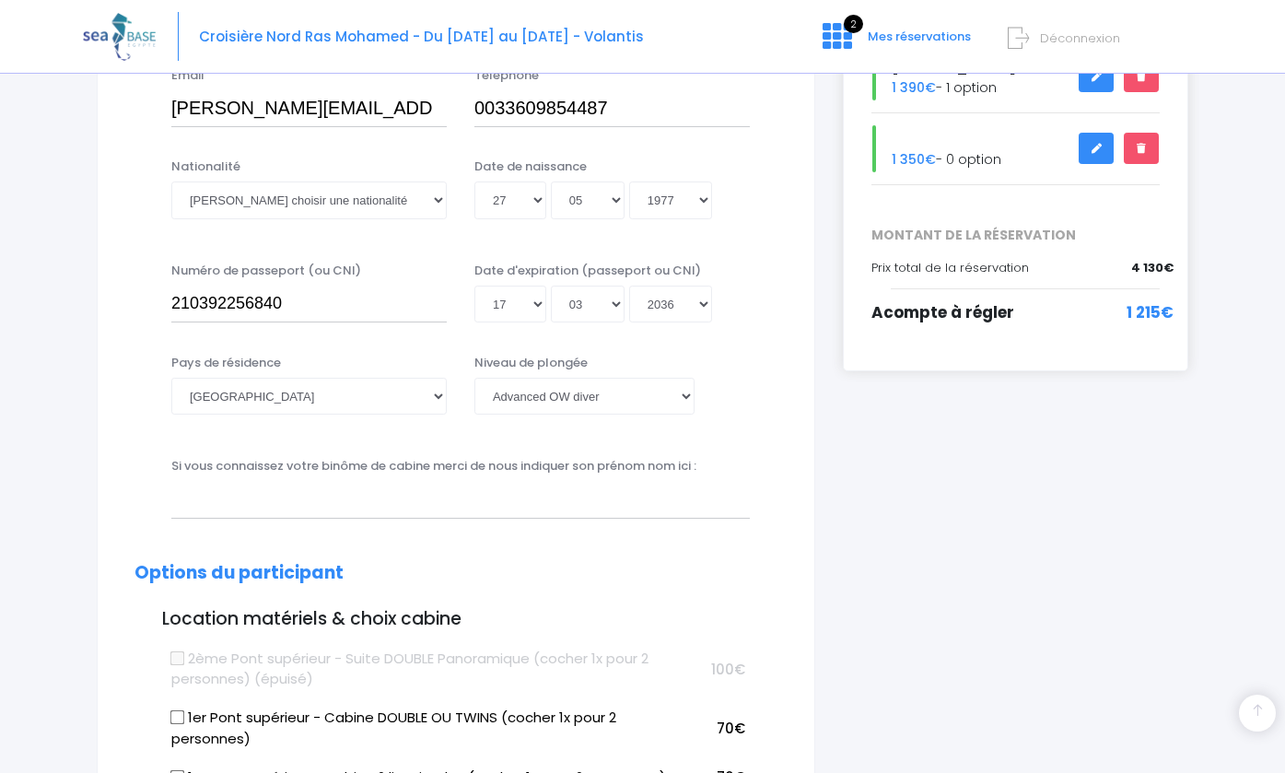
scroll to position [496, 0]
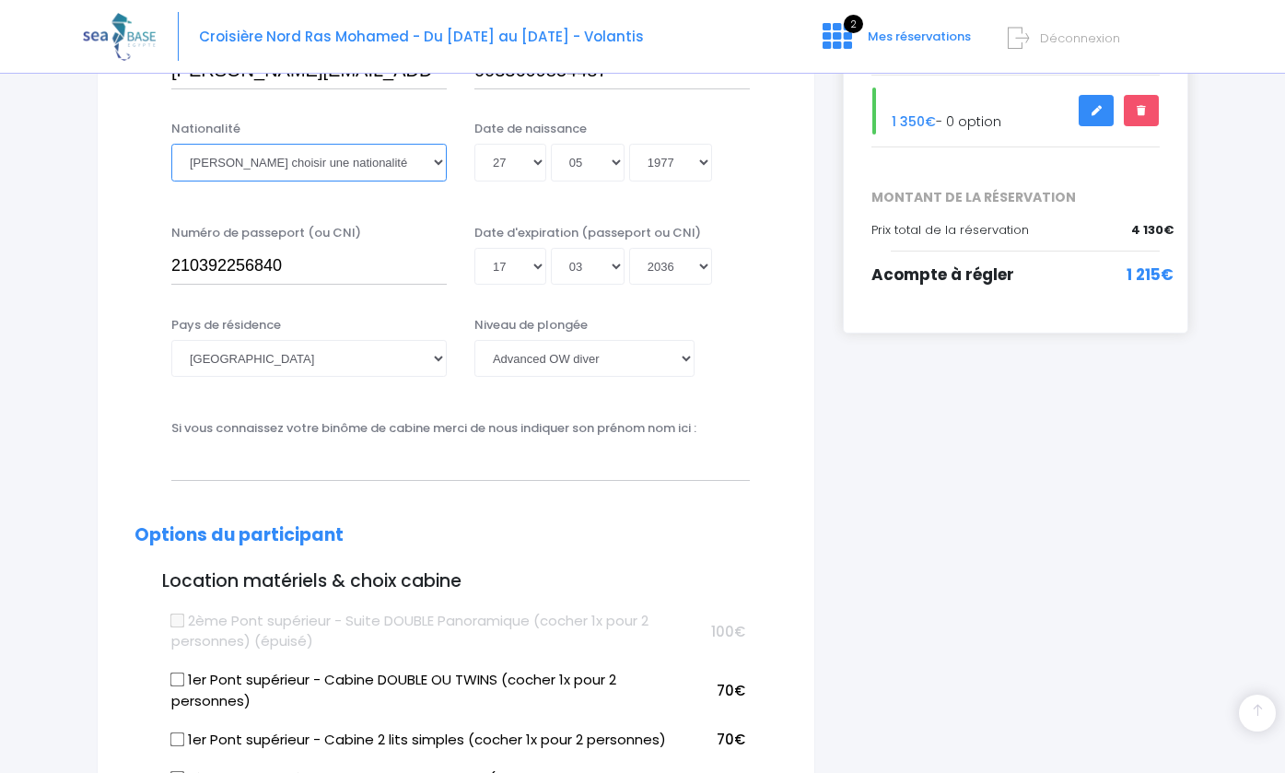
select select "Française"
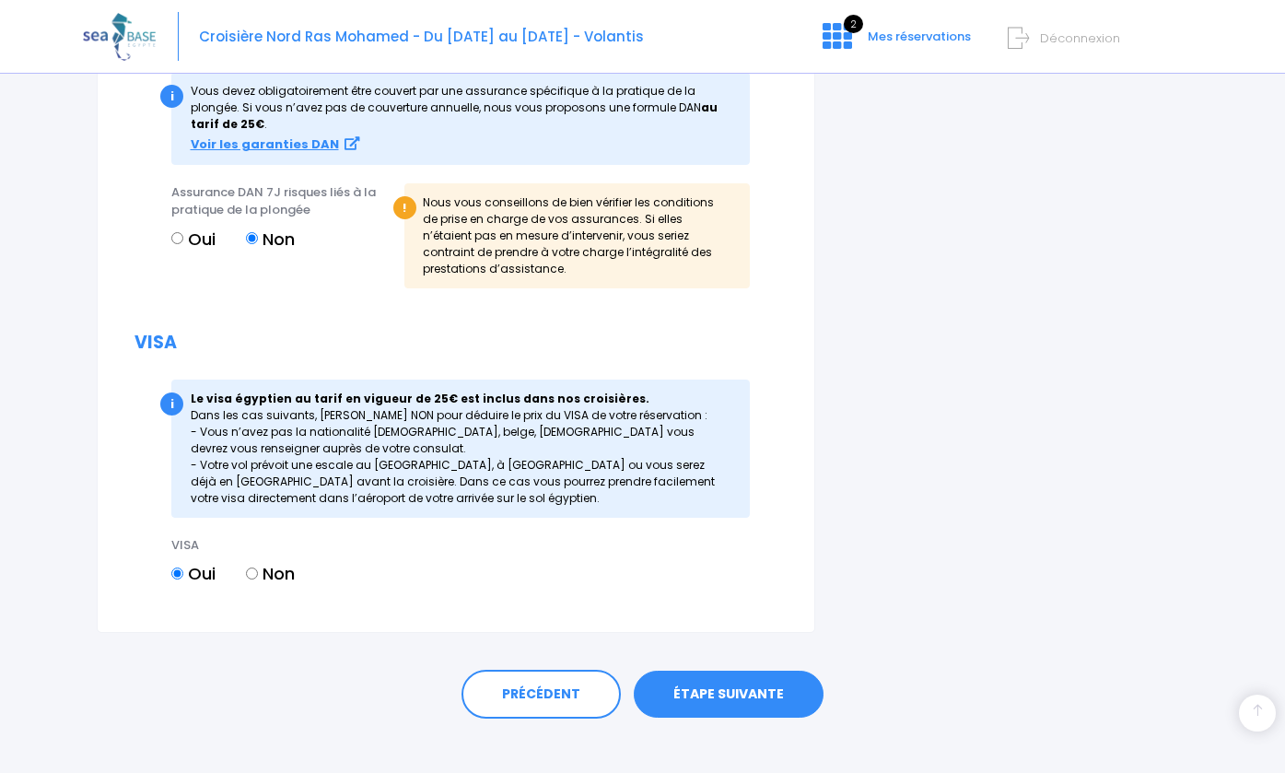
scroll to position [2158, 0]
click at [723, 671] on link "ÉTAPE SUIVANTE" at bounding box center [729, 695] width 190 height 48
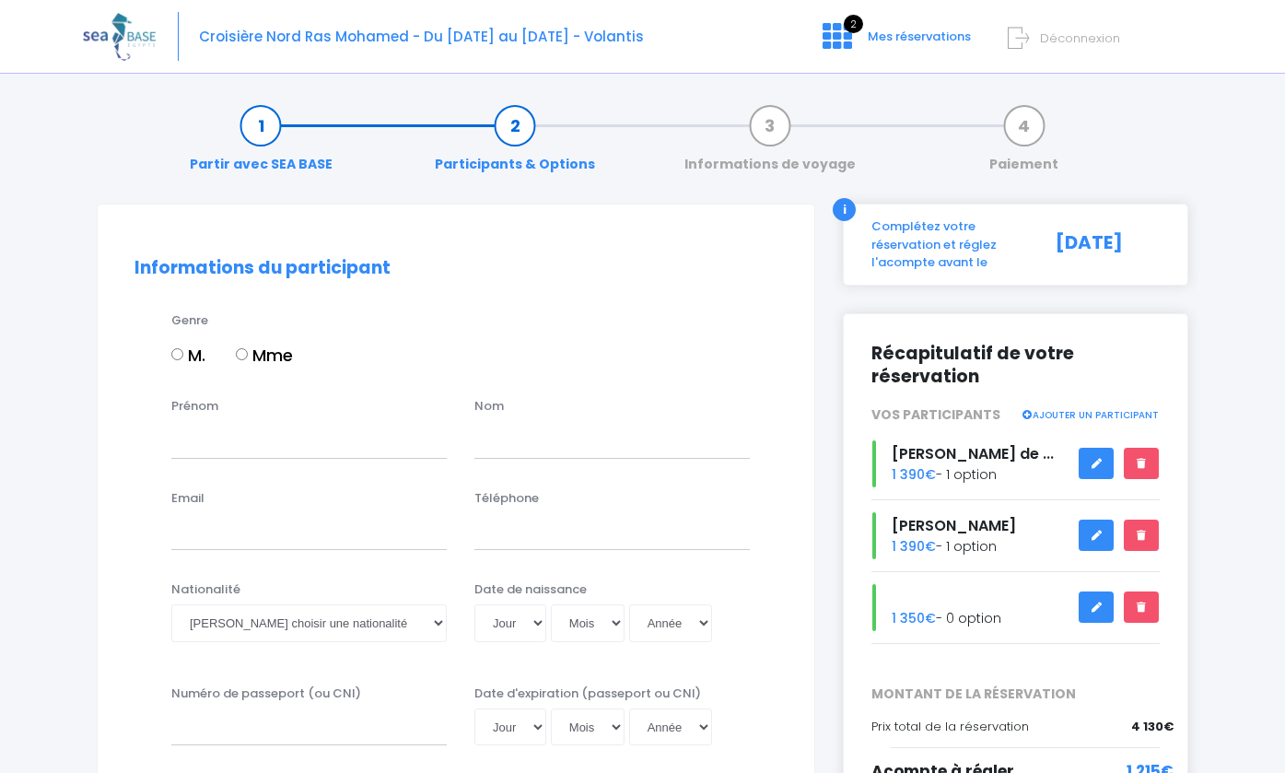
click at [177, 355] on input "M." at bounding box center [177, 354] width 12 height 12
radio input "true"
type input "[PERSON_NAME]"
type input "De Freitas"
type input "[EMAIL_ADDRESS][DOMAIN_NAME]"
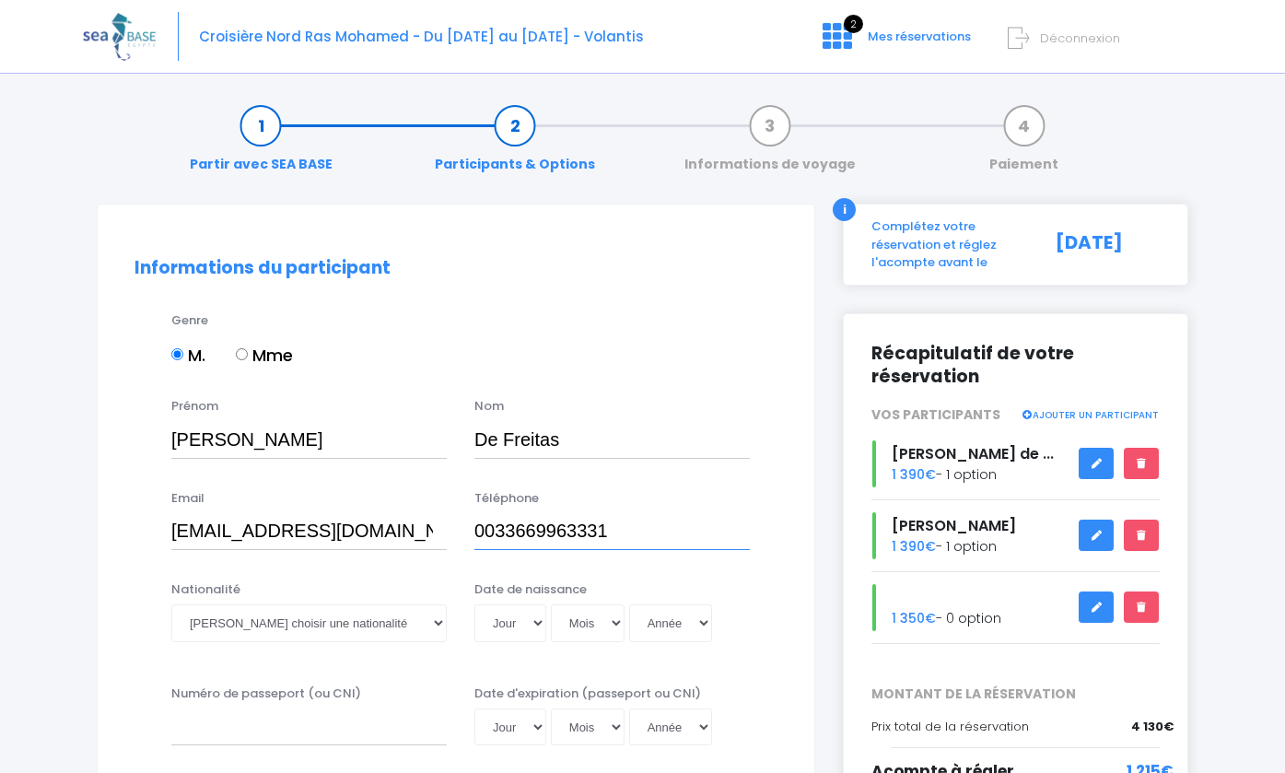
type input "0033669963331"
select select "Française"
select select "12"
select select "02"
select select "2013"
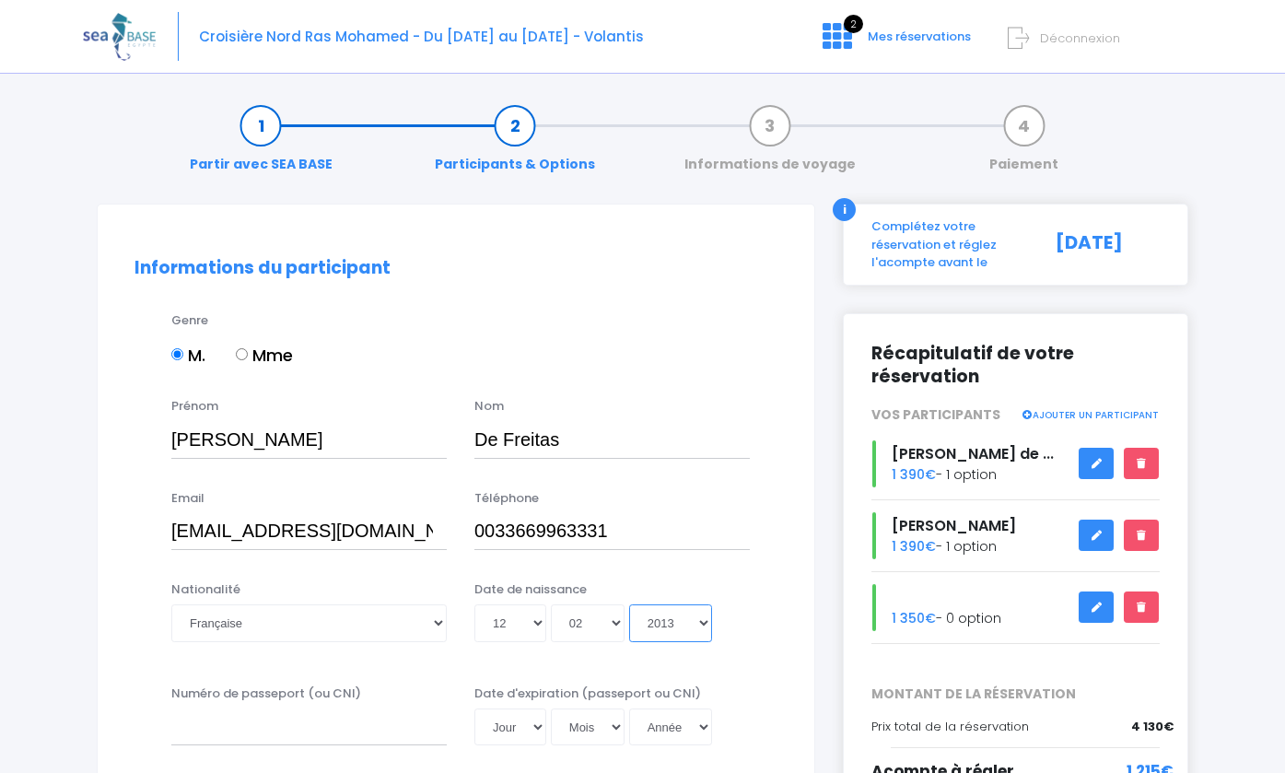
type input "2013-02-12"
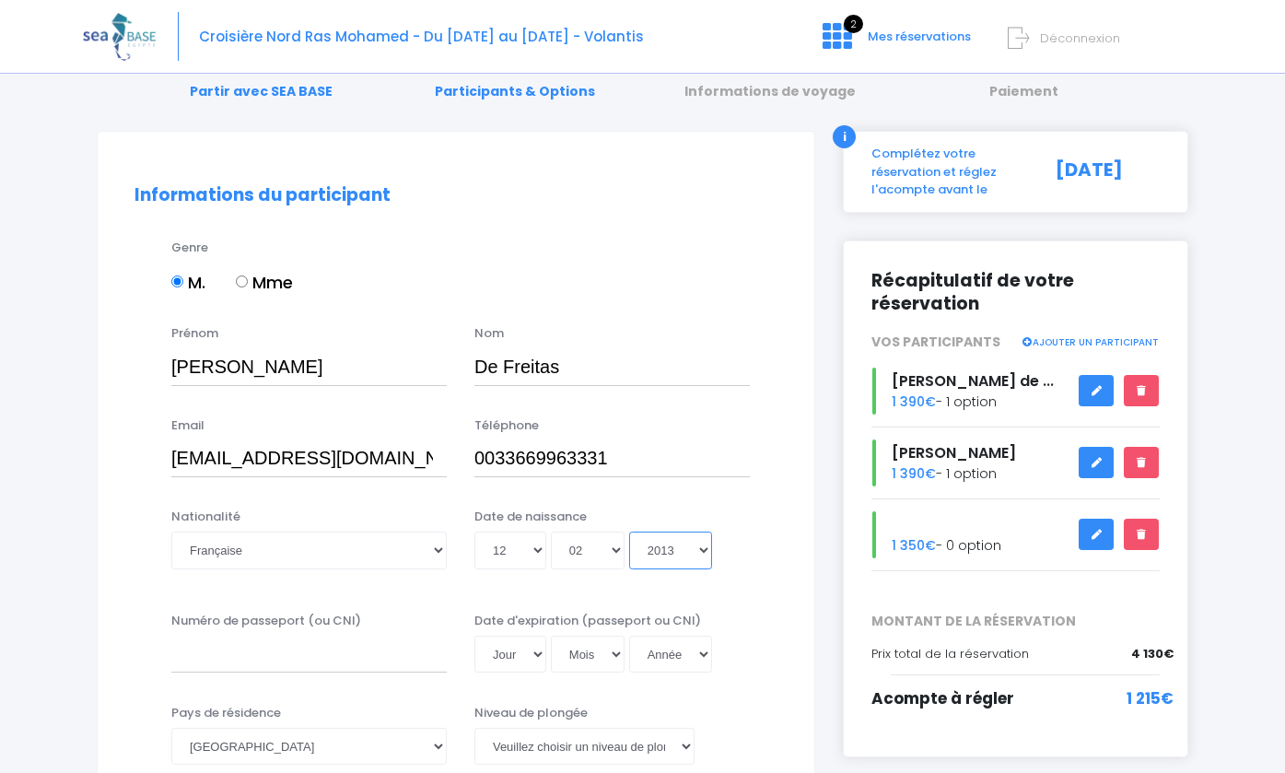
scroll to position [125, 0]
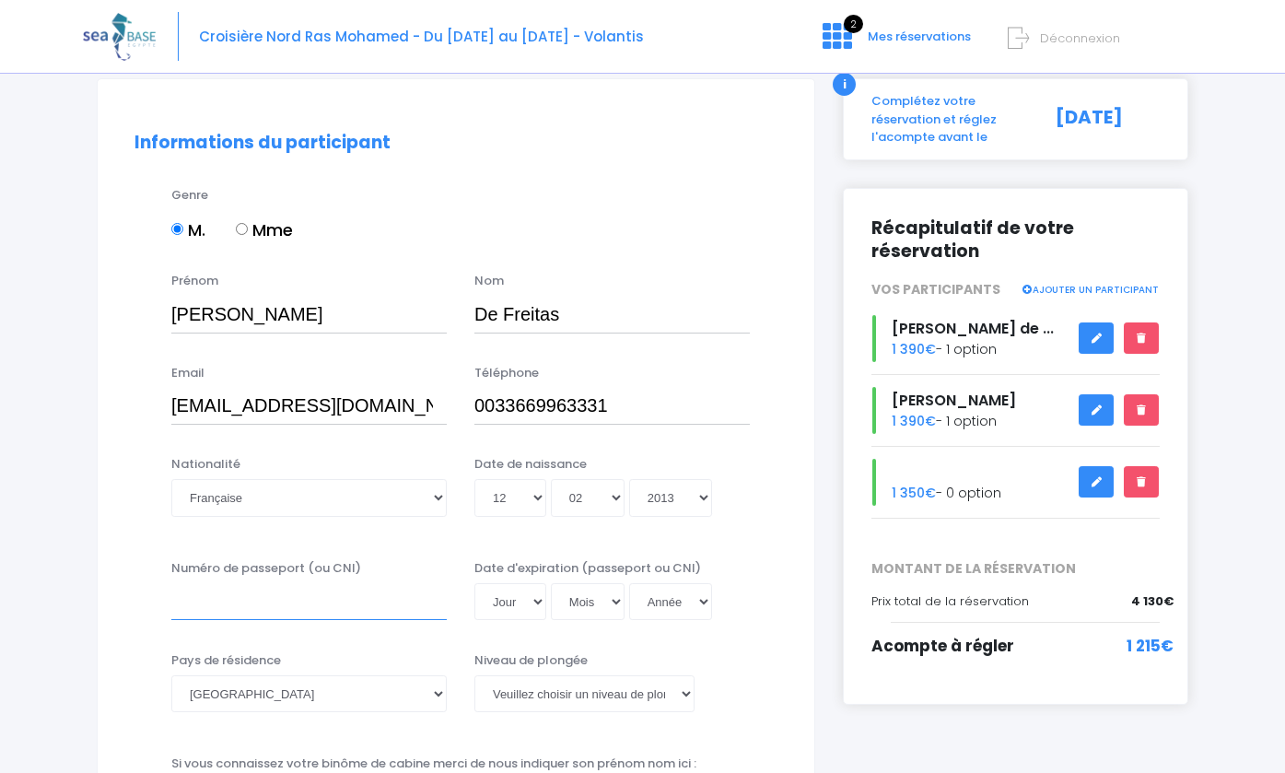
click at [256, 599] on input "Numéro de passeport (ou CNI)" at bounding box center [308, 601] width 275 height 37
type input "180392250759"
select select "01"
select select "03"
select select "2028"
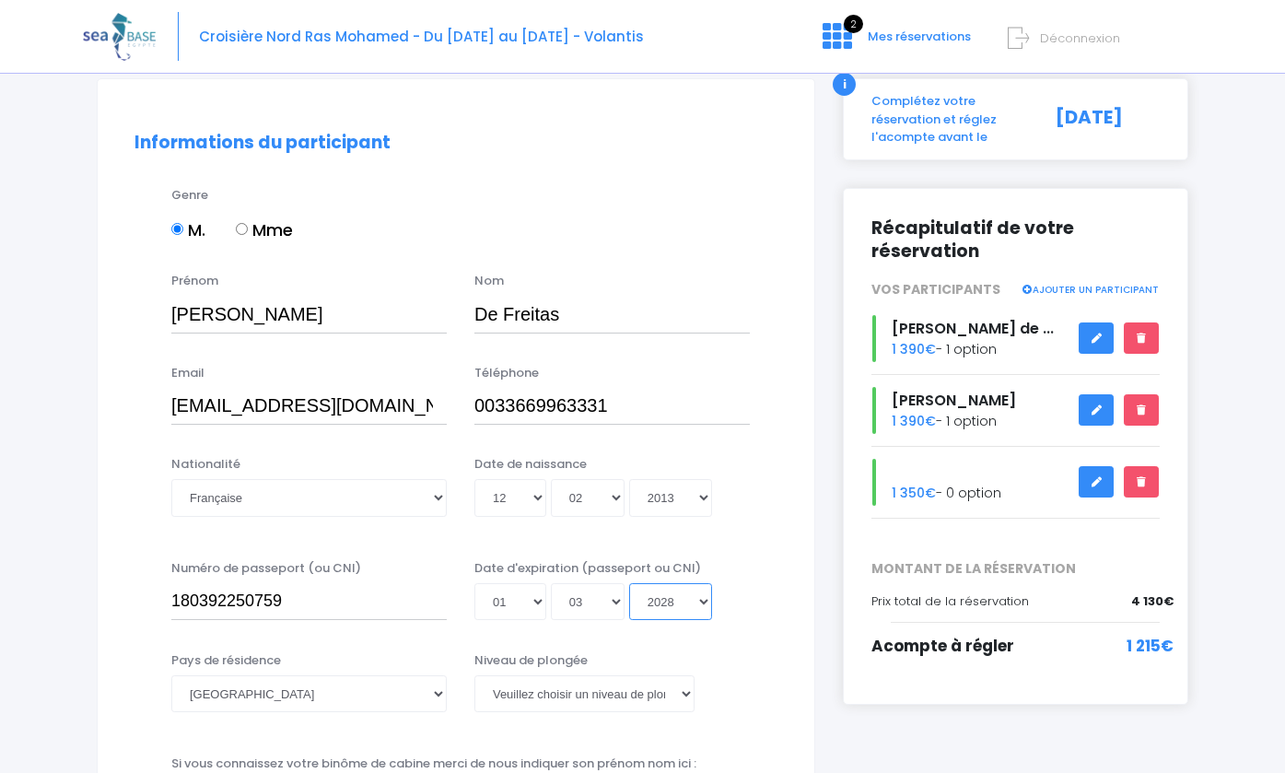
type input "2028-03-01"
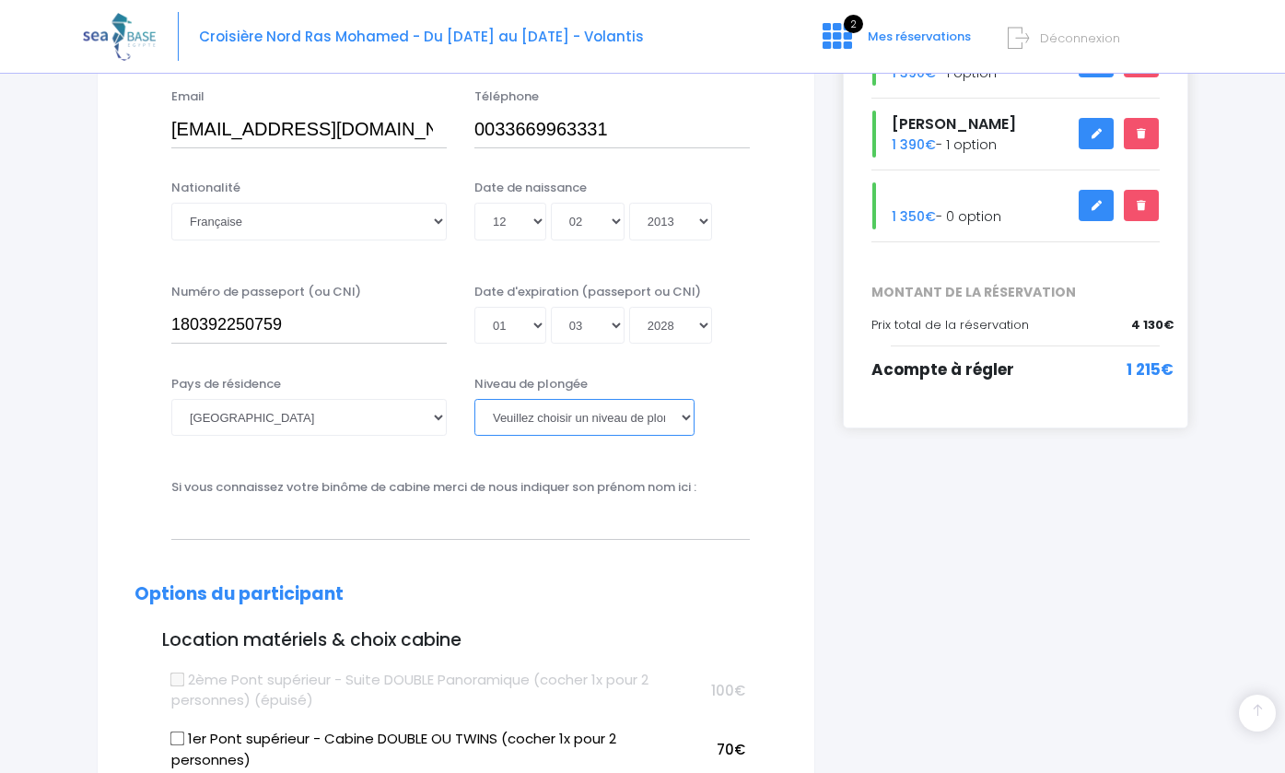
scroll to position [551, 0]
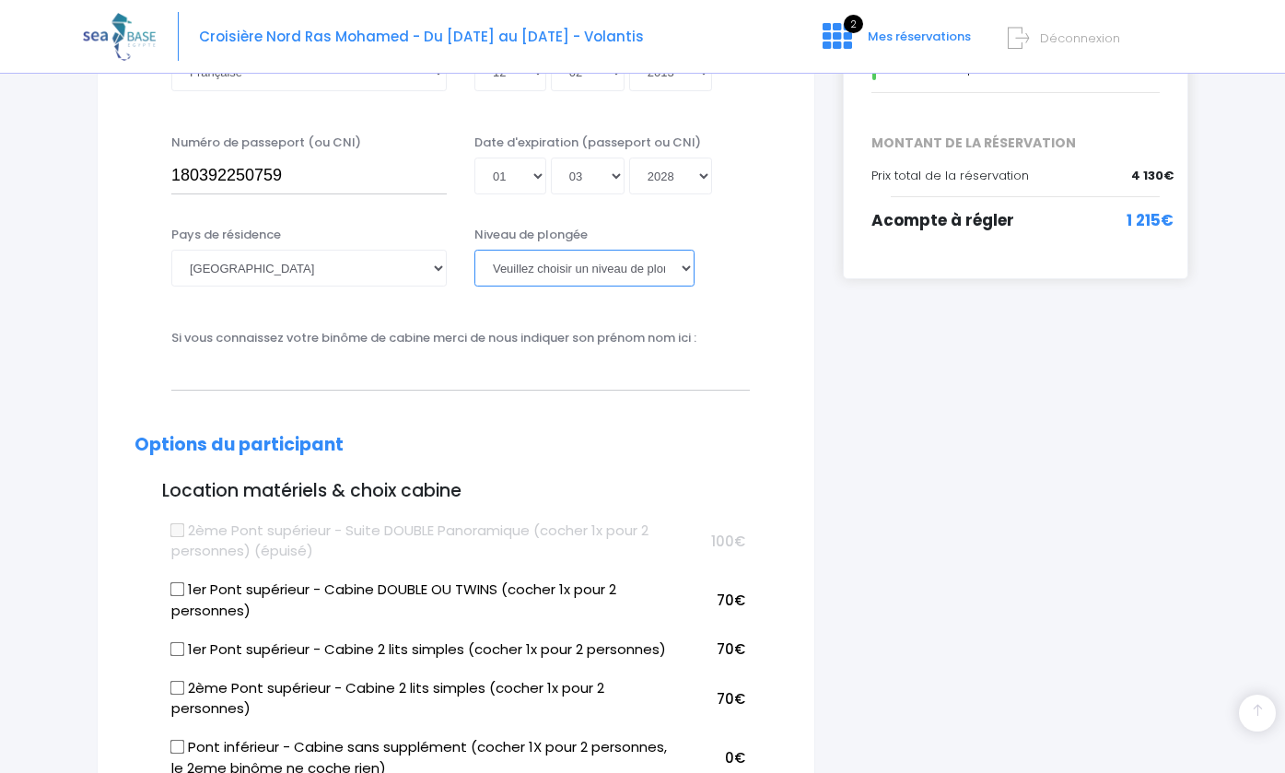
select select "PADI Advanced OW diver"
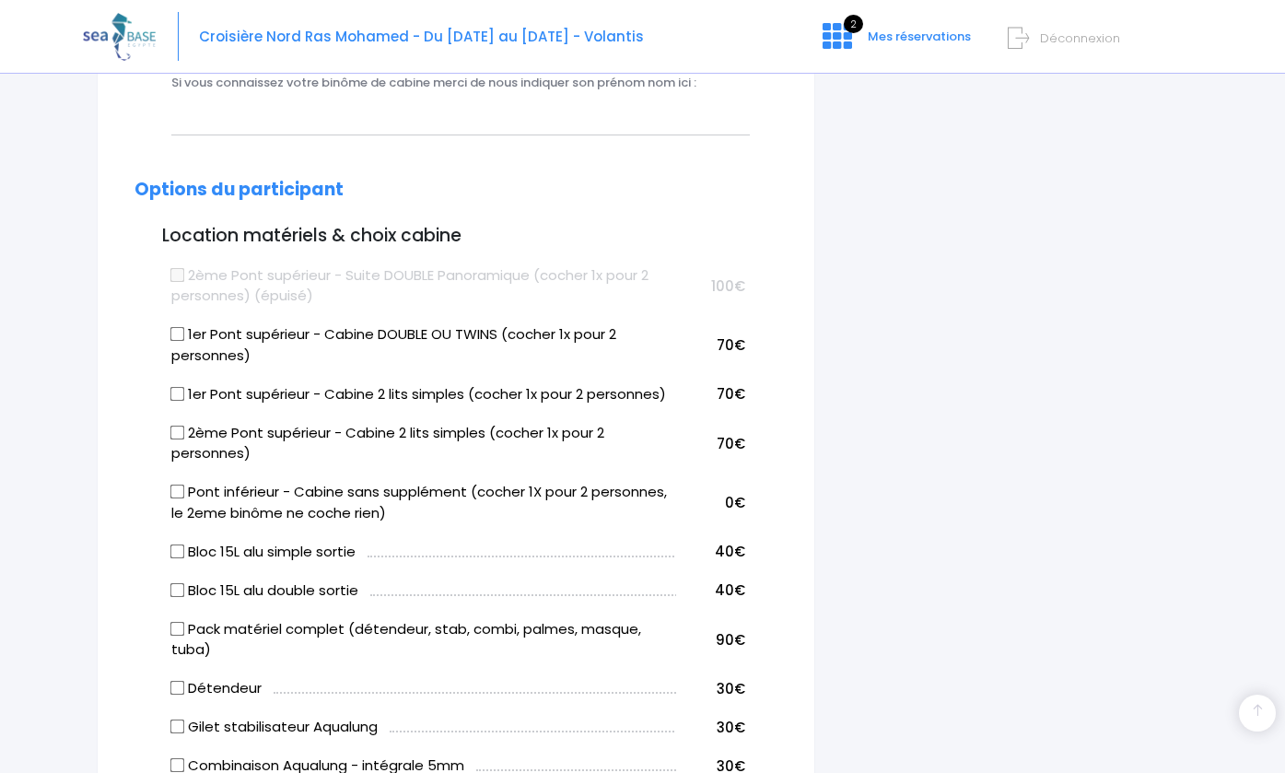
scroll to position [807, 0]
click at [176, 542] on input "Bloc 15L alu simple sortie" at bounding box center [177, 549] width 15 height 15
checkbox input "true"
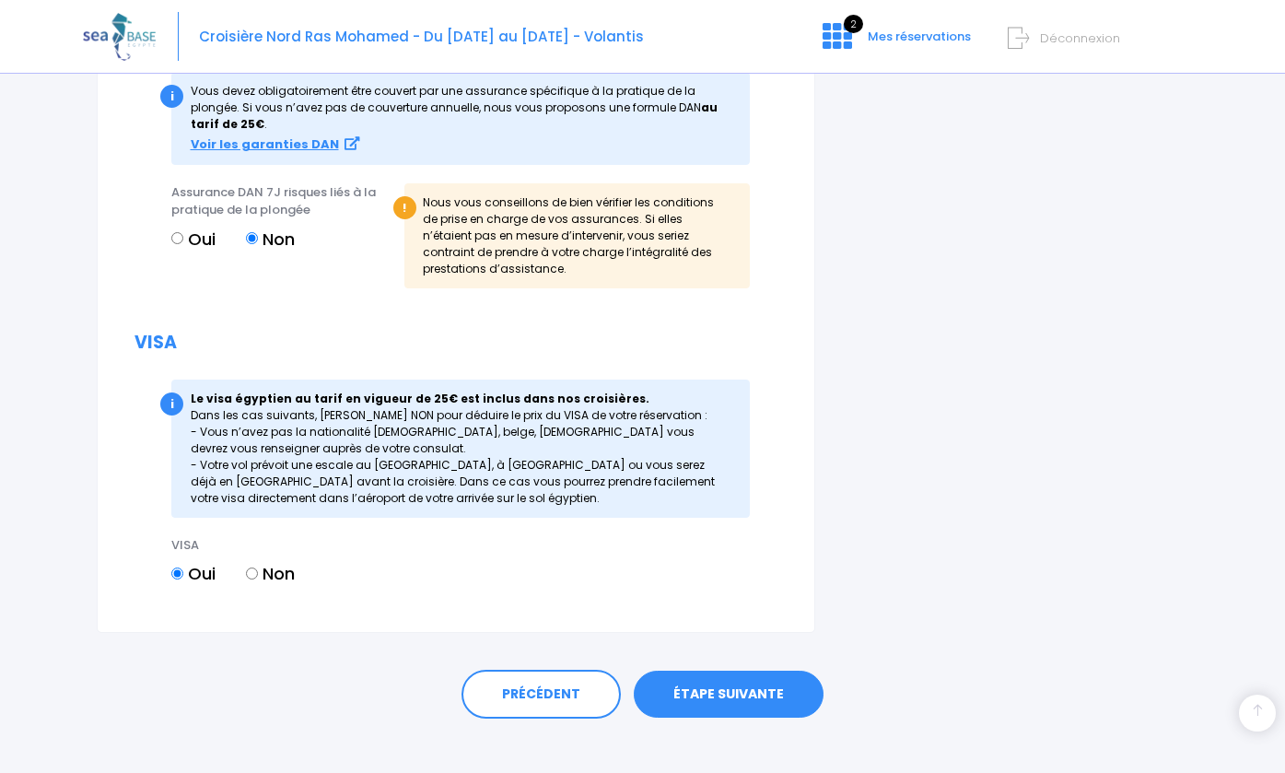
scroll to position [2122, 0]
click at [724, 671] on link "ÉTAPE SUIVANTE" at bounding box center [729, 695] width 190 height 48
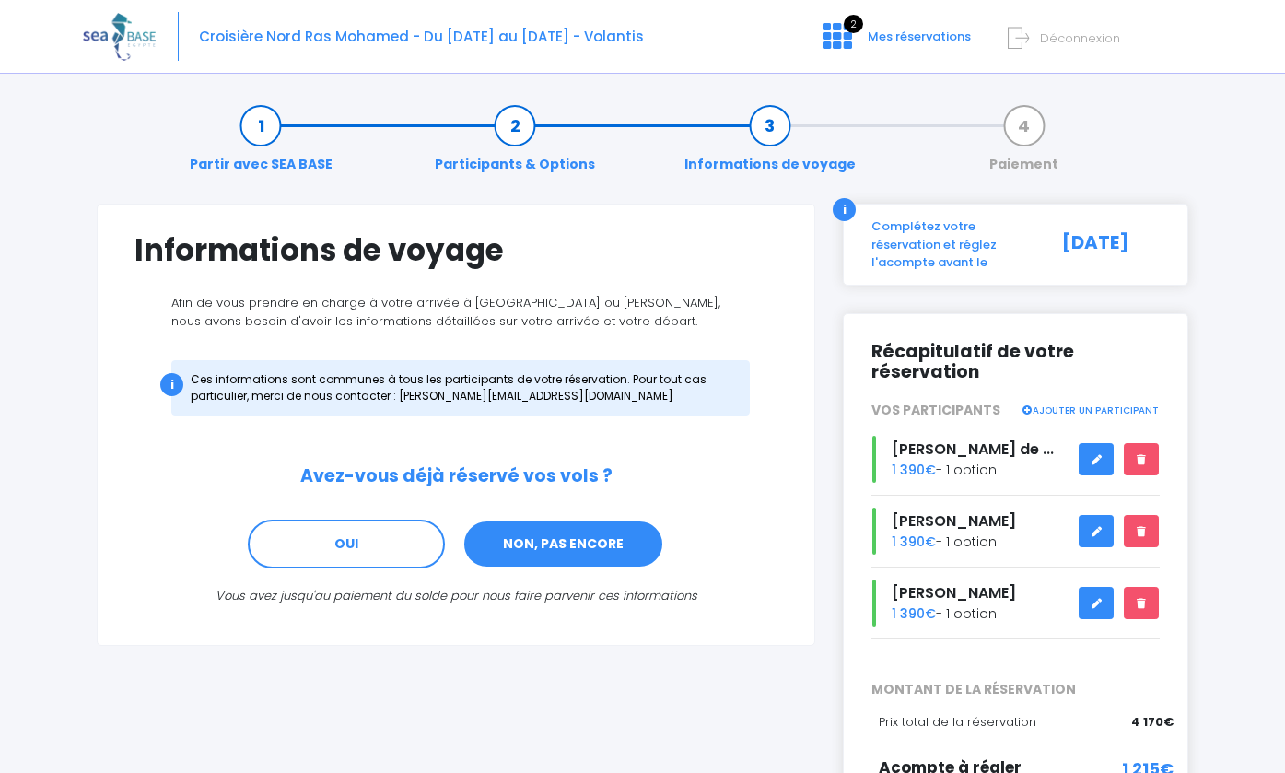
click at [508, 545] on link "NON, PAS ENCORE" at bounding box center [563, 544] width 202 height 50
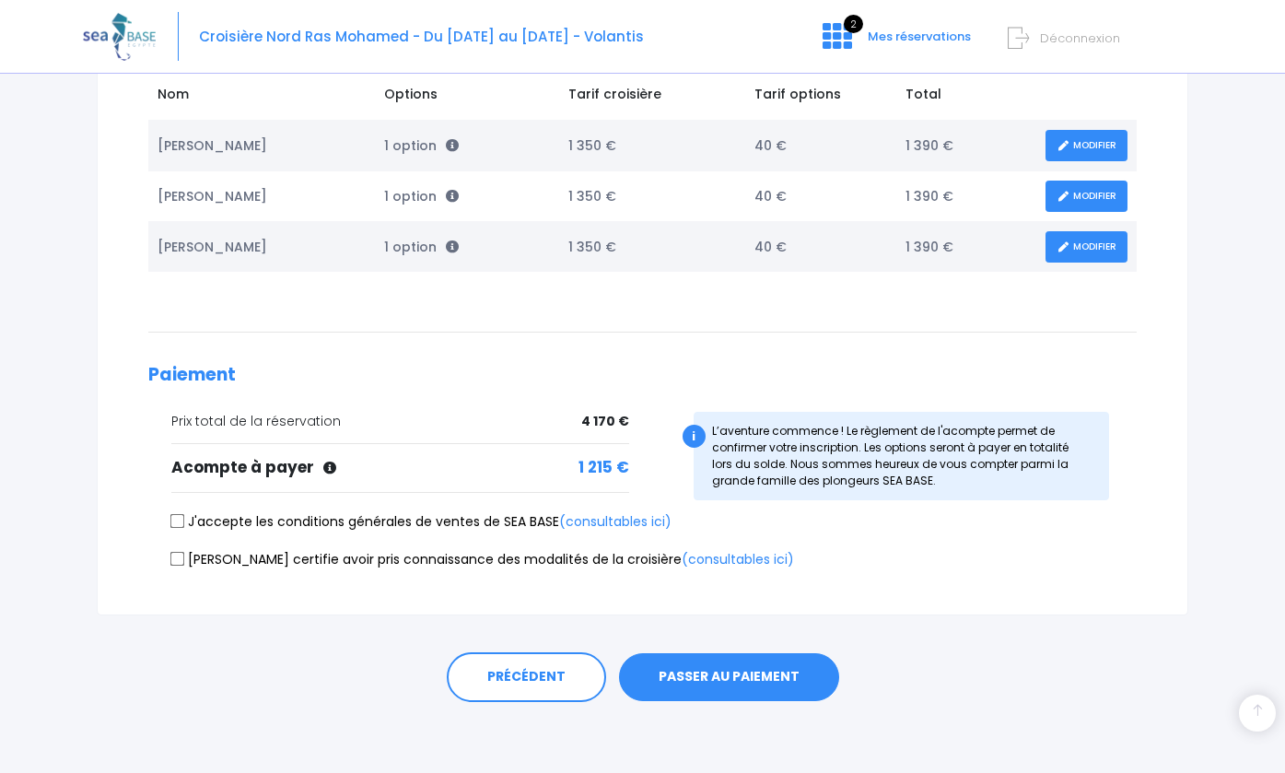
scroll to position [314, 0]
click at [181, 523] on input "J'accepte les conditions générales de ventes de SEA BASE (consultables ici)" at bounding box center [177, 522] width 15 height 15
checkbox input "true"
click at [174, 554] on input "Je certifie avoir pris connaissance des modalités de la croisière (consultables…" at bounding box center [177, 559] width 15 height 15
checkbox input "true"
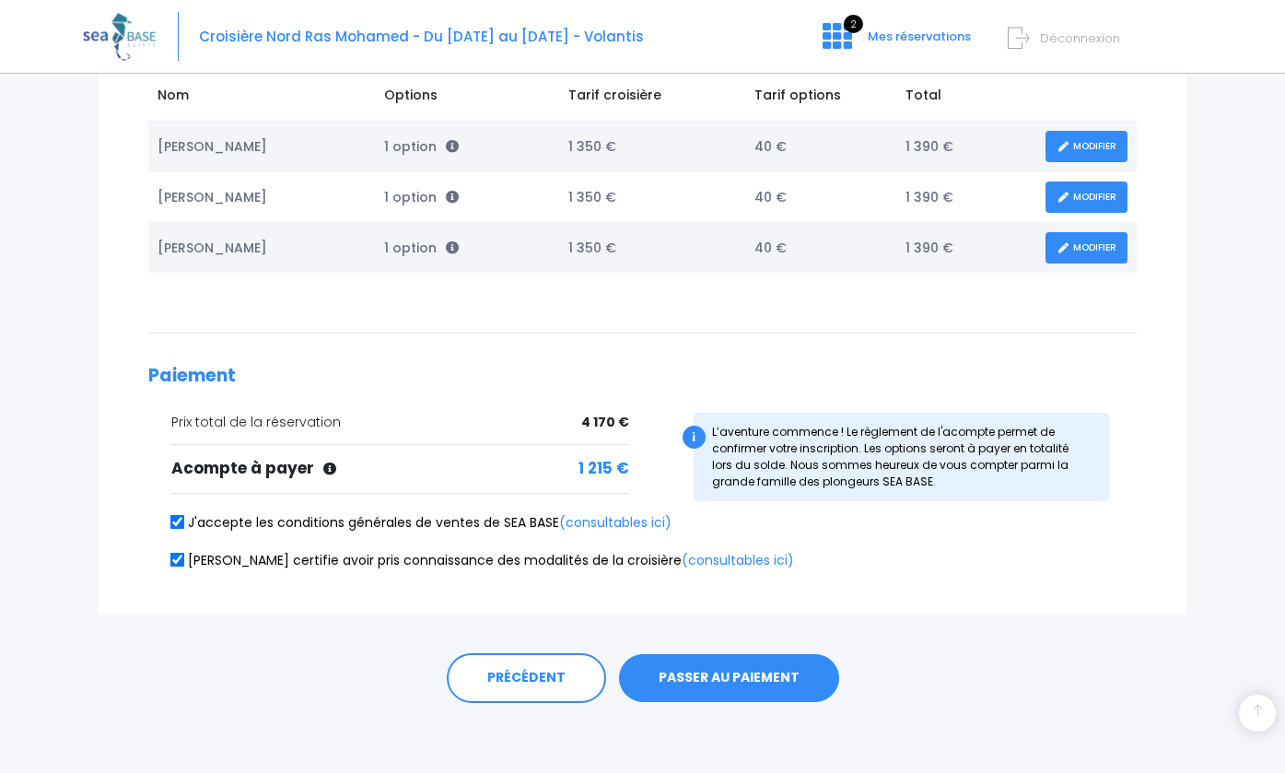
click at [700, 678] on button "PASSER AU PAIEMENT" at bounding box center [729, 678] width 220 height 48
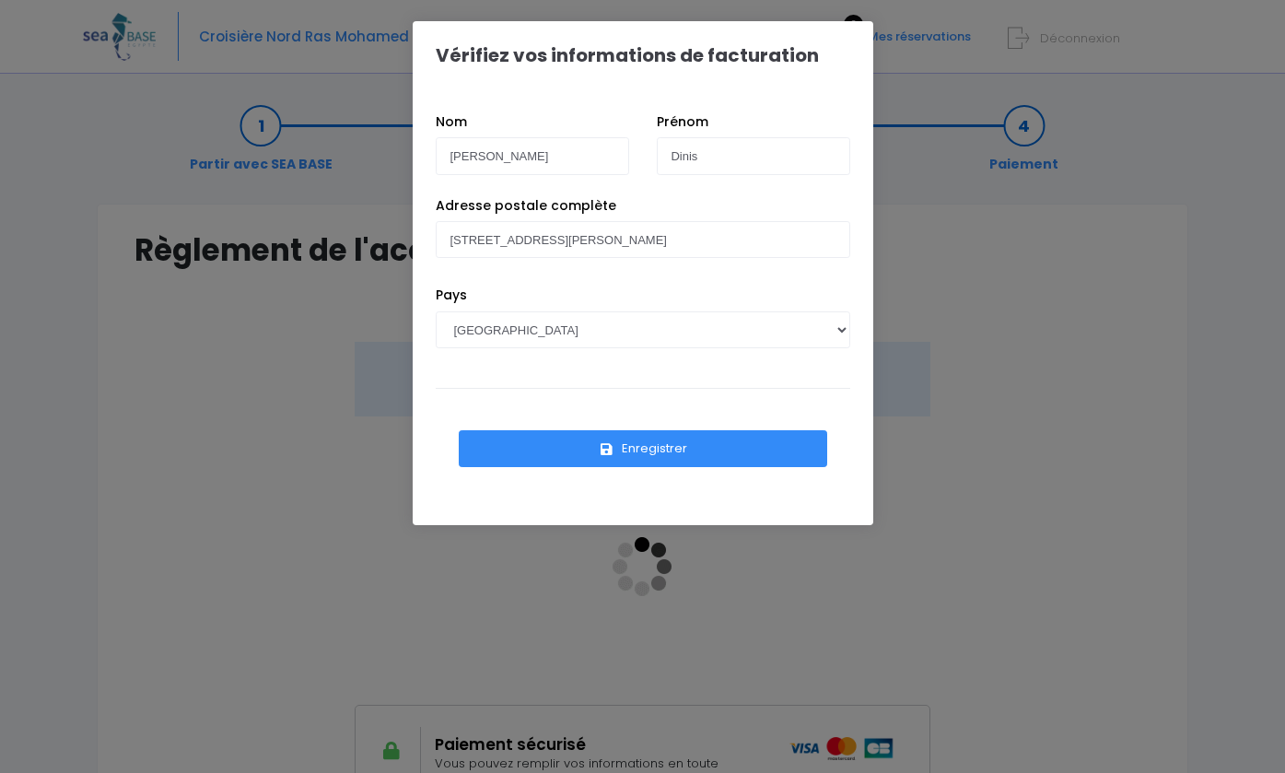
click at [618, 448] on button "Enregistrer" at bounding box center [643, 448] width 368 height 37
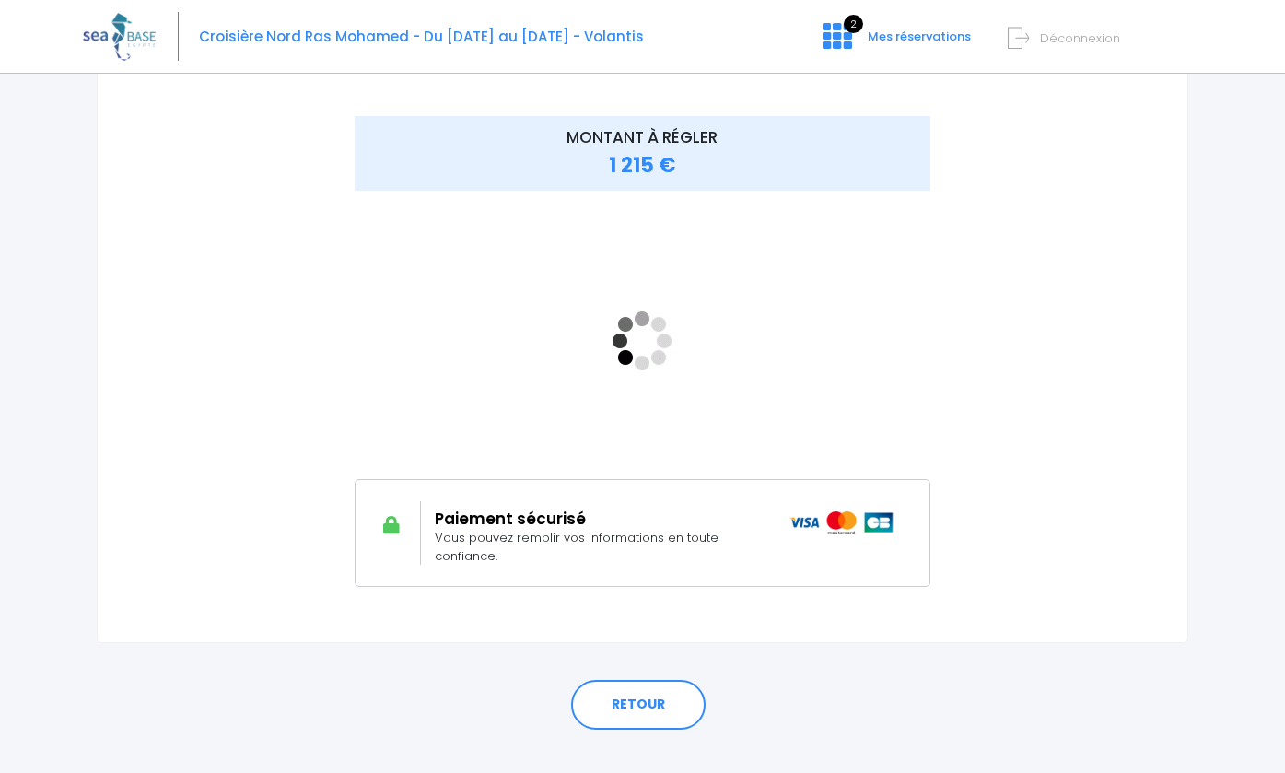
scroll to position [192, 0]
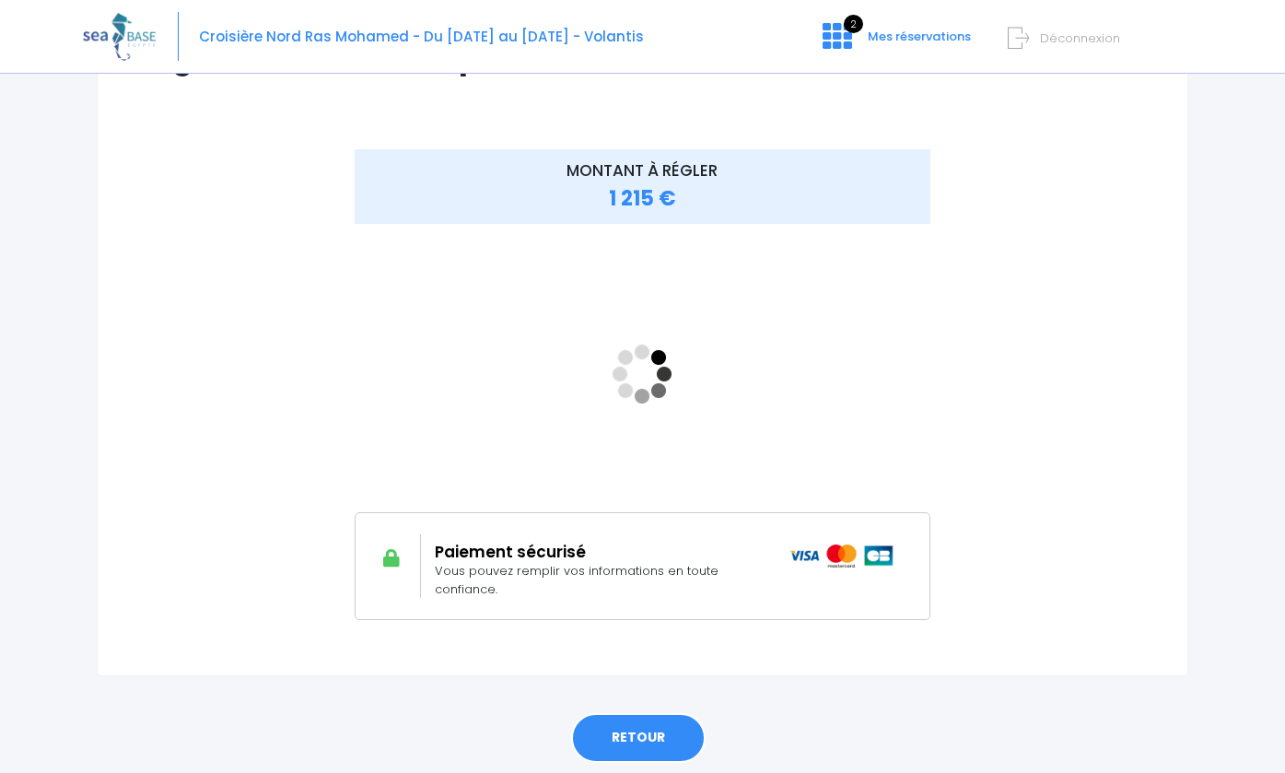
click at [649, 728] on link "RETOUR" at bounding box center [638, 738] width 134 height 50
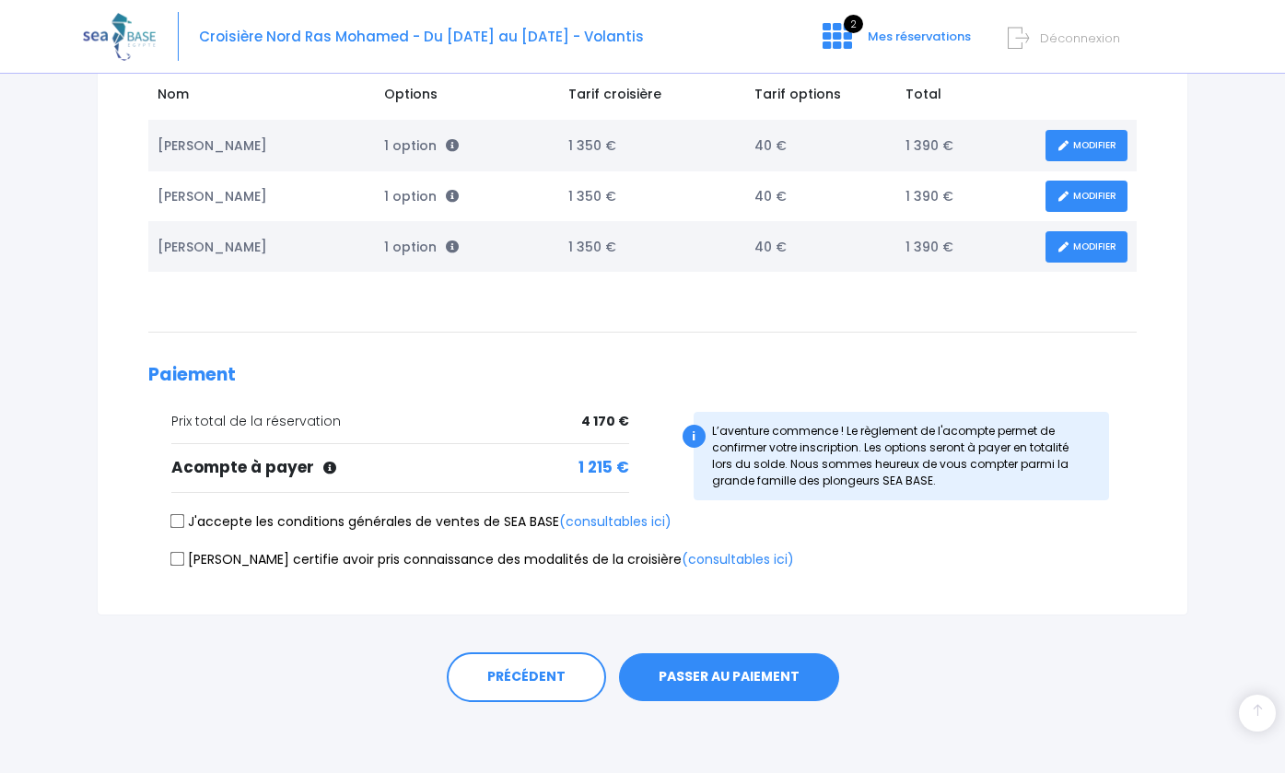
scroll to position [314, 0]
click at [176, 517] on input "J'accepte les conditions générales de ventes de SEA BASE (consultables ici)" at bounding box center [177, 522] width 15 height 15
checkbox input "true"
click at [177, 555] on input "[PERSON_NAME] certifie avoir pris connaissance des modalités de la croisière (c…" at bounding box center [177, 559] width 15 height 15
checkbox input "true"
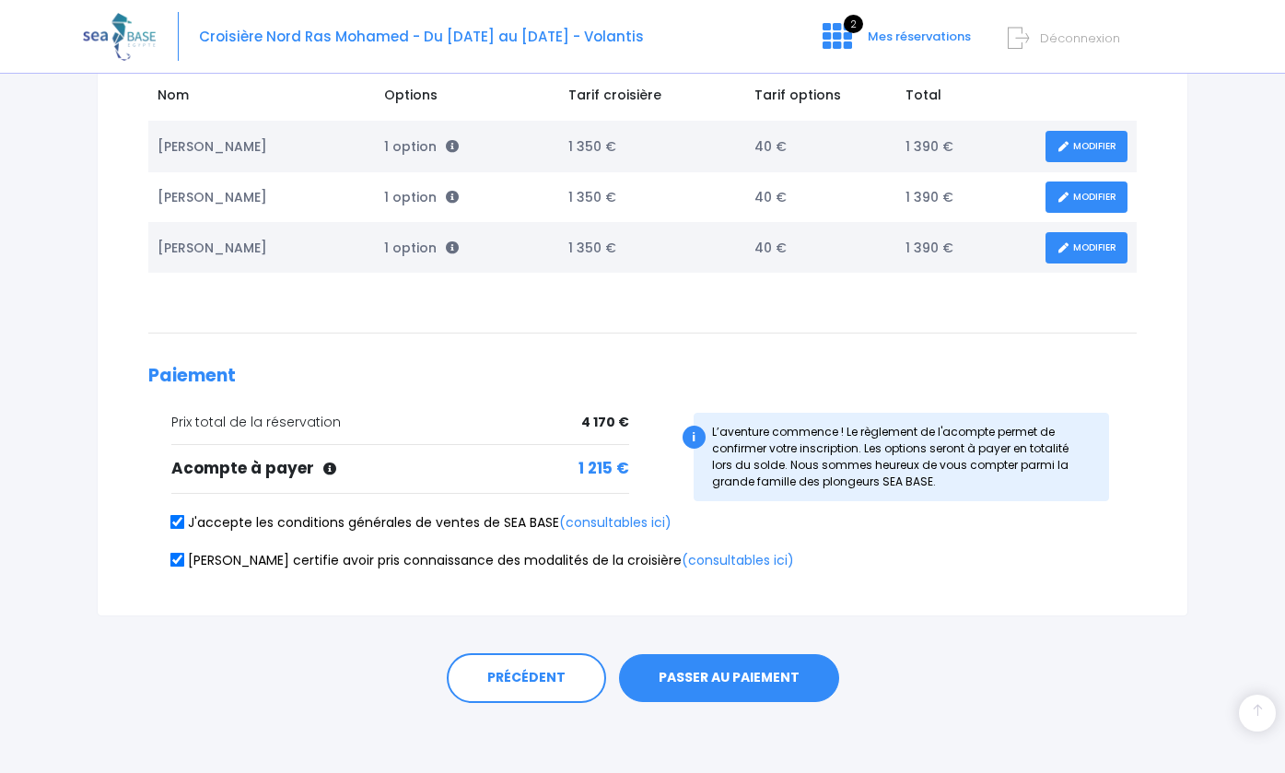
click at [723, 675] on button "PASSER AU PAIEMENT" at bounding box center [729, 678] width 220 height 48
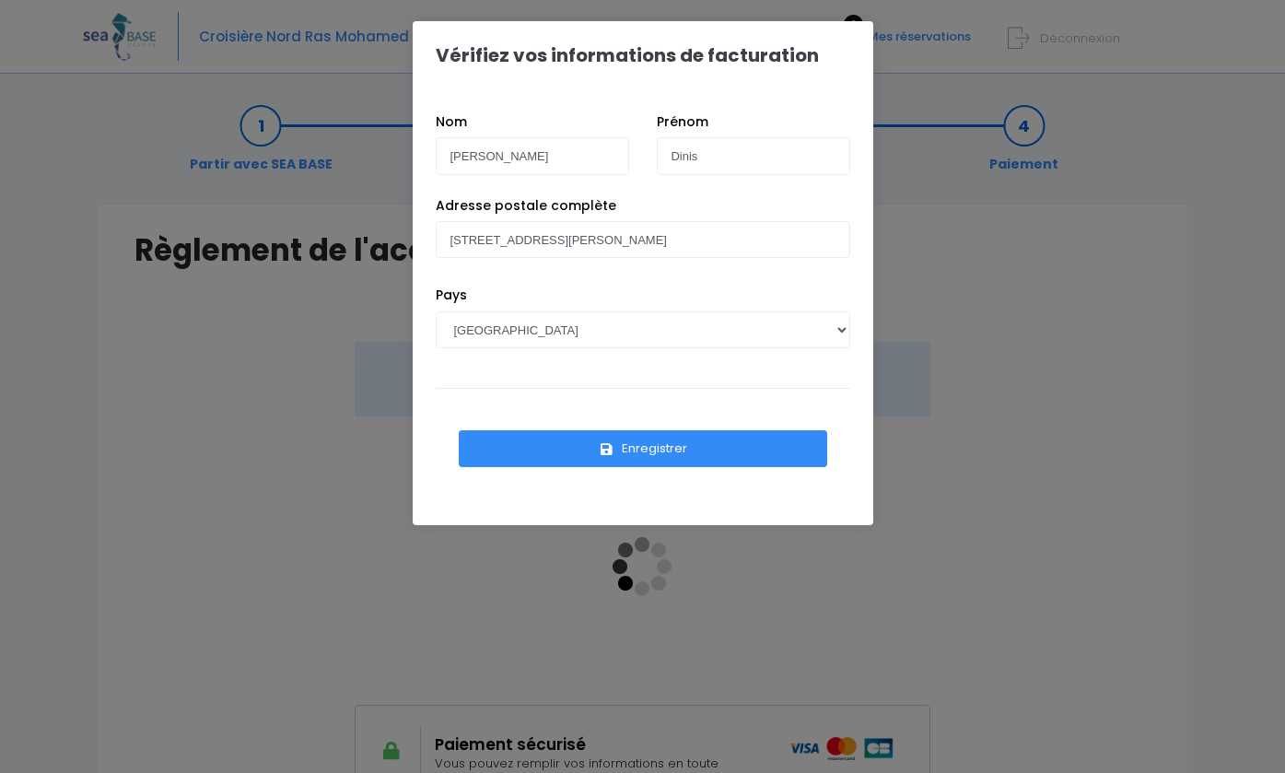
click at [567, 450] on button "Enregistrer" at bounding box center [643, 448] width 368 height 37
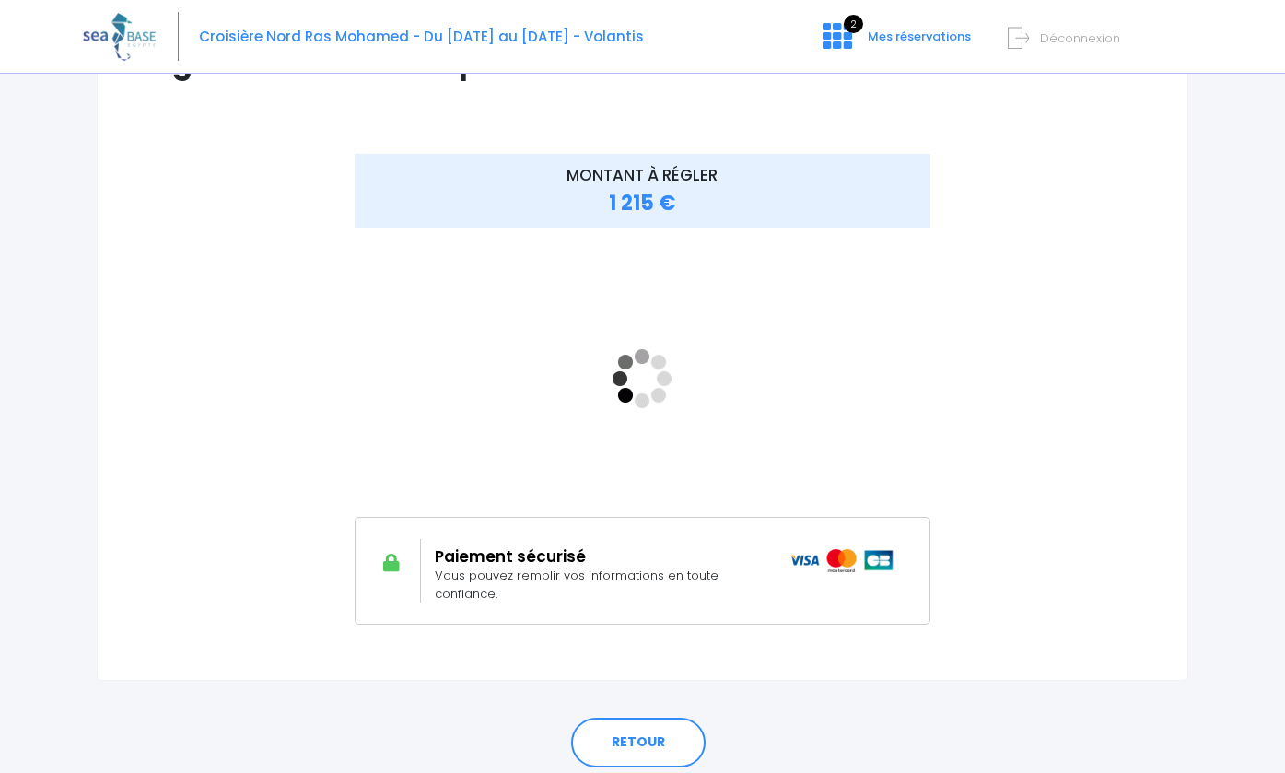
scroll to position [188, 0]
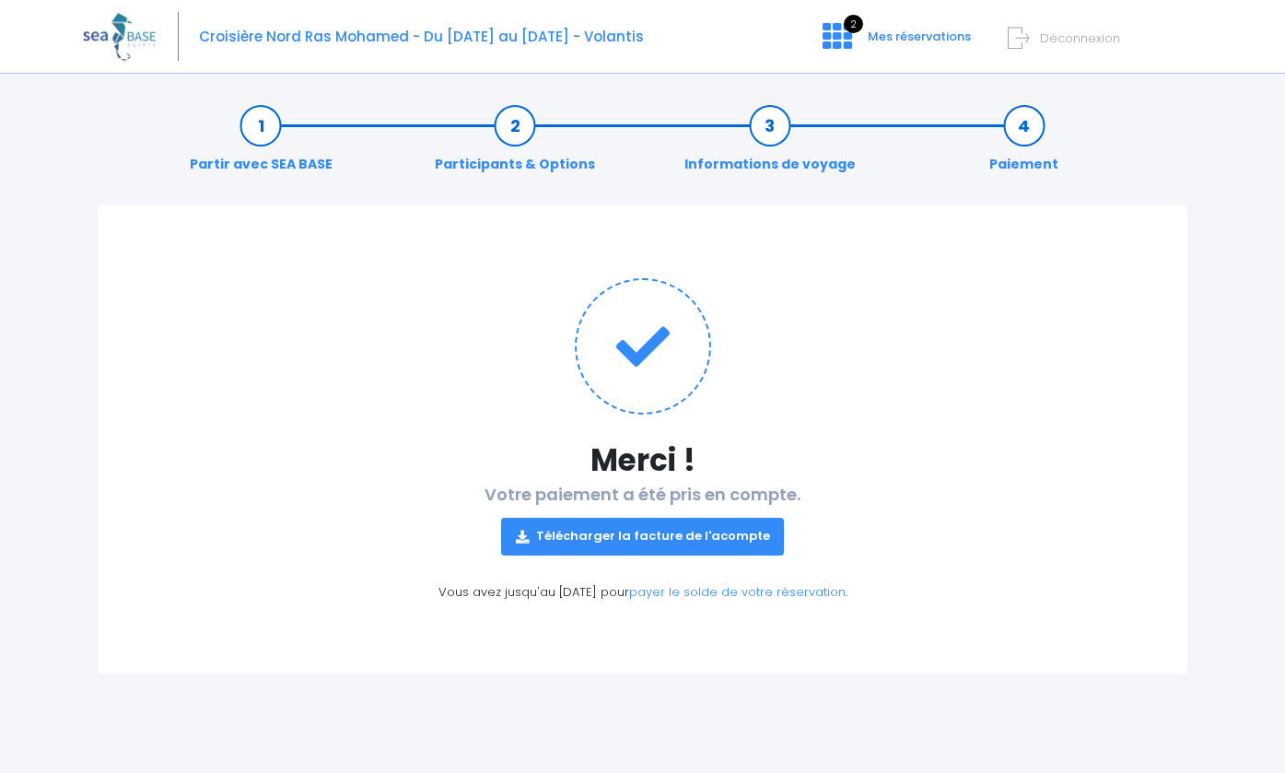
click at [572, 535] on link "Télécharger la facture de l'acompte" at bounding box center [643, 535] width 284 height 37
click at [932, 29] on span "Mes réservations" at bounding box center [918, 36] width 103 height 17
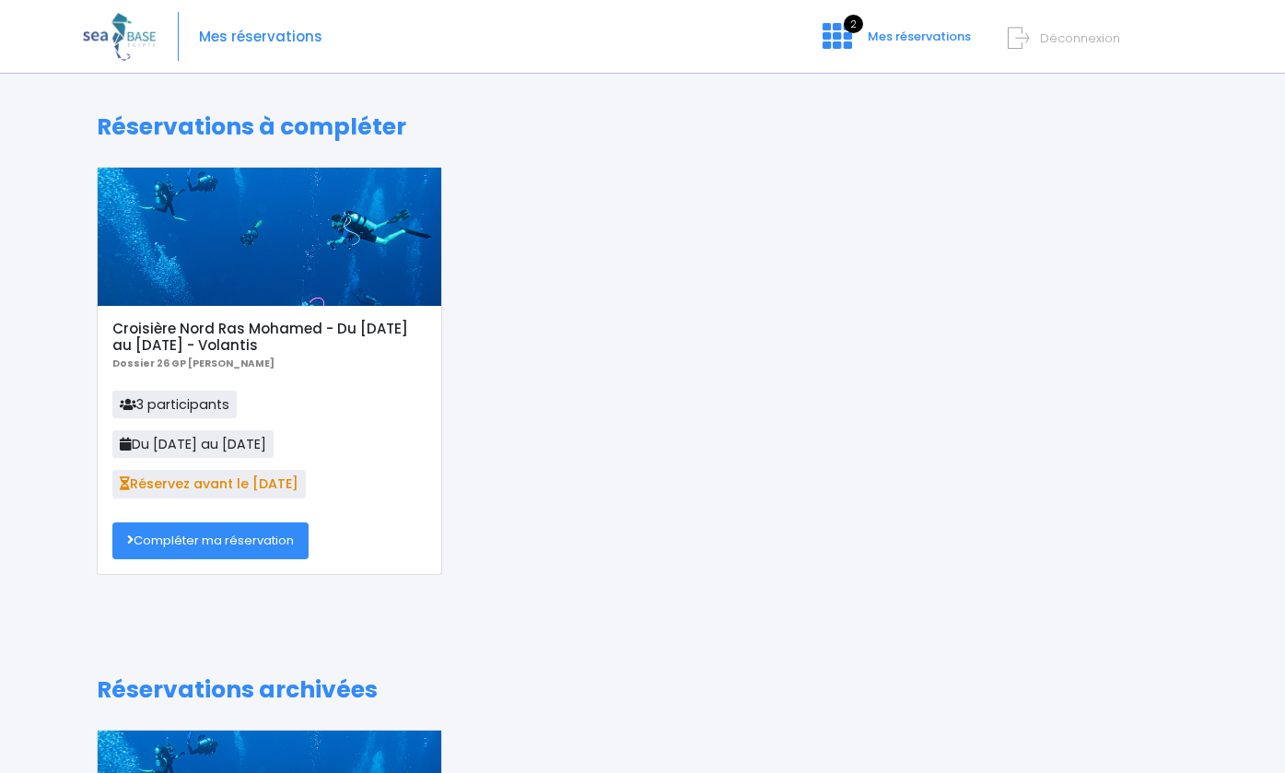
click at [214, 533] on link "Compléter ma réservation" at bounding box center [210, 540] width 196 height 37
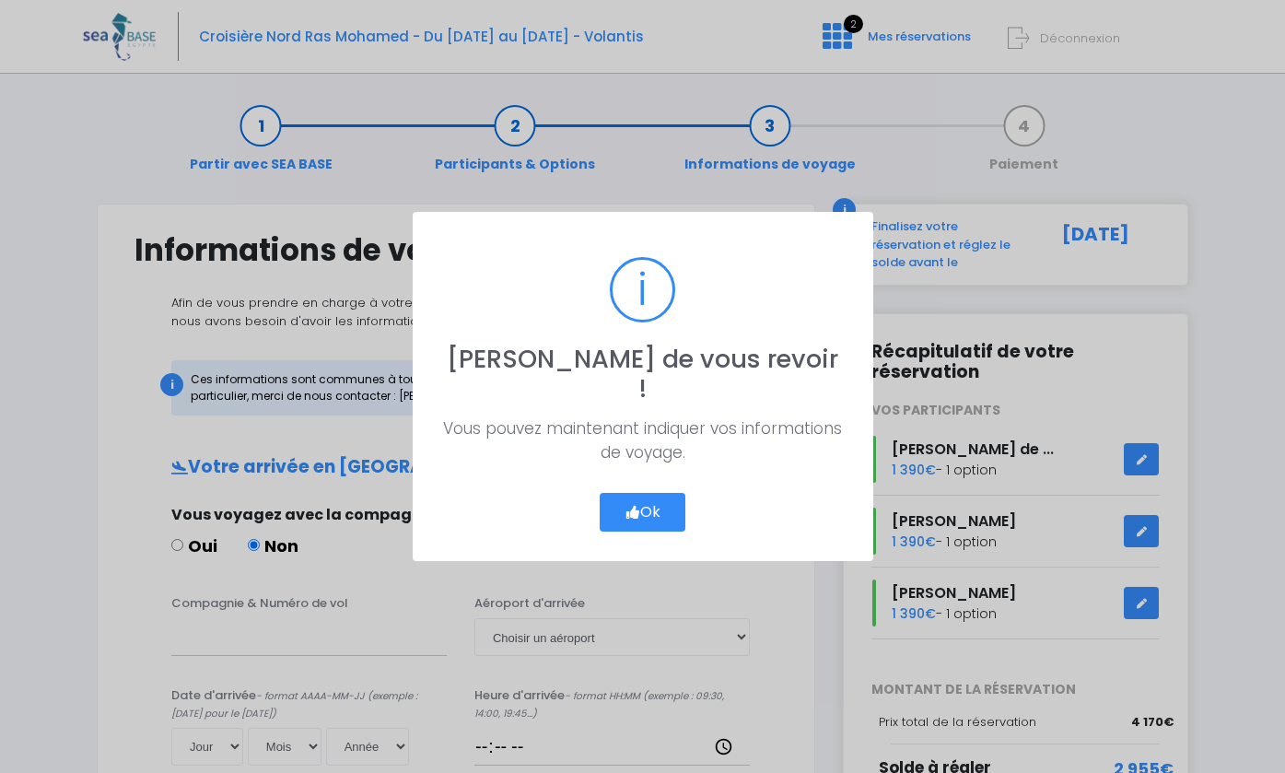
click at [636, 493] on button "Ok" at bounding box center [642, 512] width 87 height 39
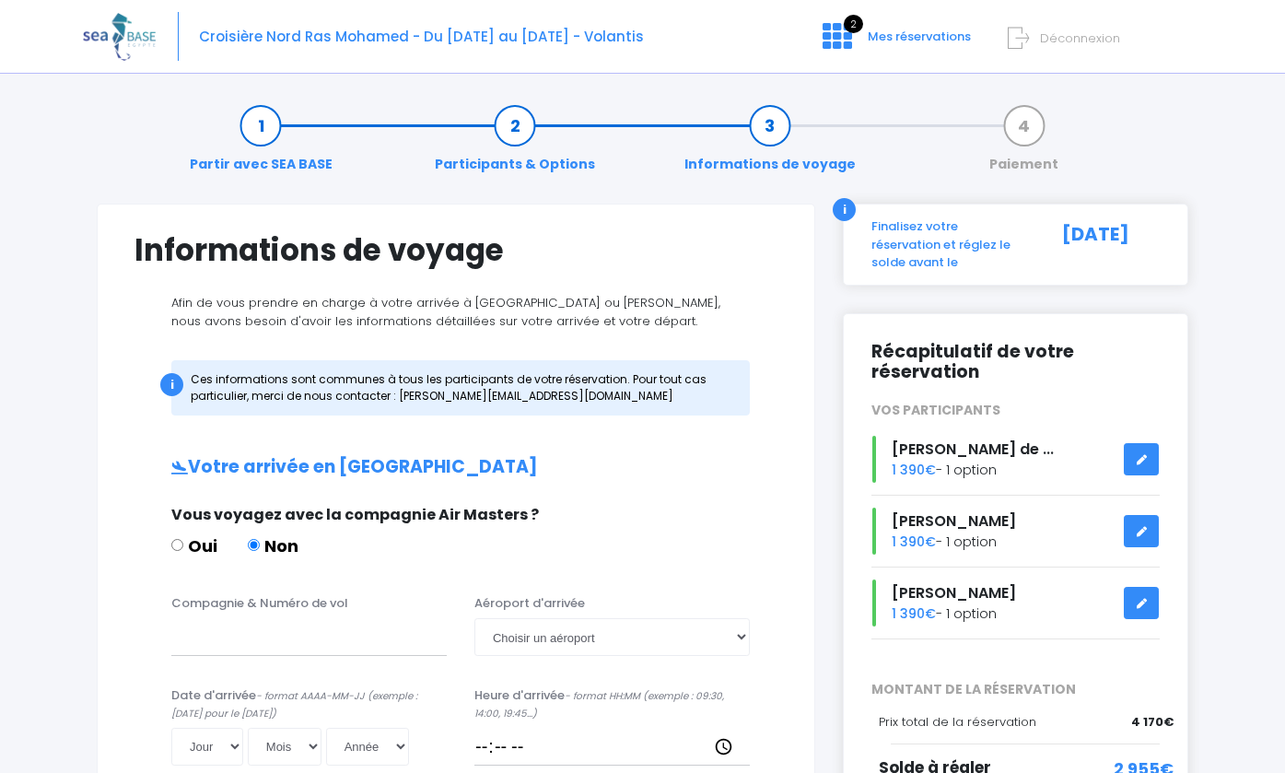
click at [115, 28] on img at bounding box center [119, 36] width 73 height 47
click at [835, 27] on icon at bounding box center [836, 35] width 29 height 29
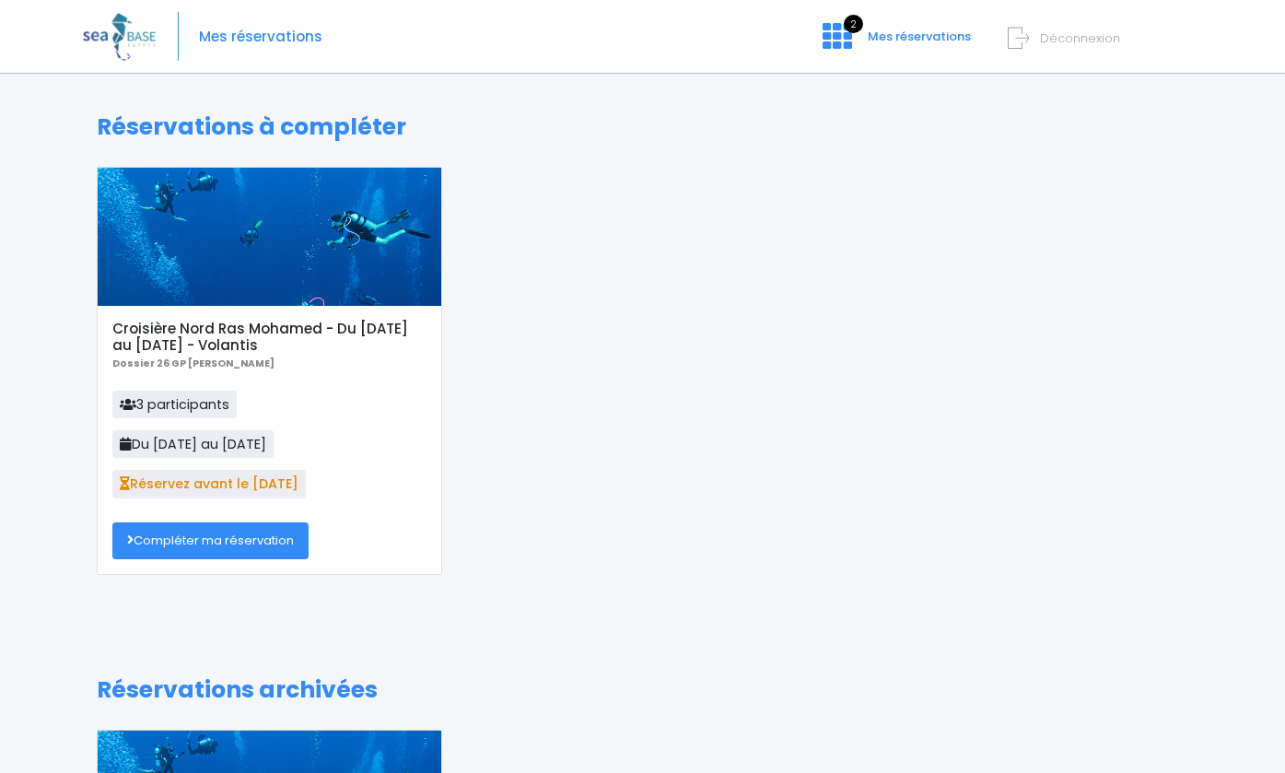
click at [189, 481] on span "Réservez avant le [DATE]" at bounding box center [208, 484] width 193 height 28
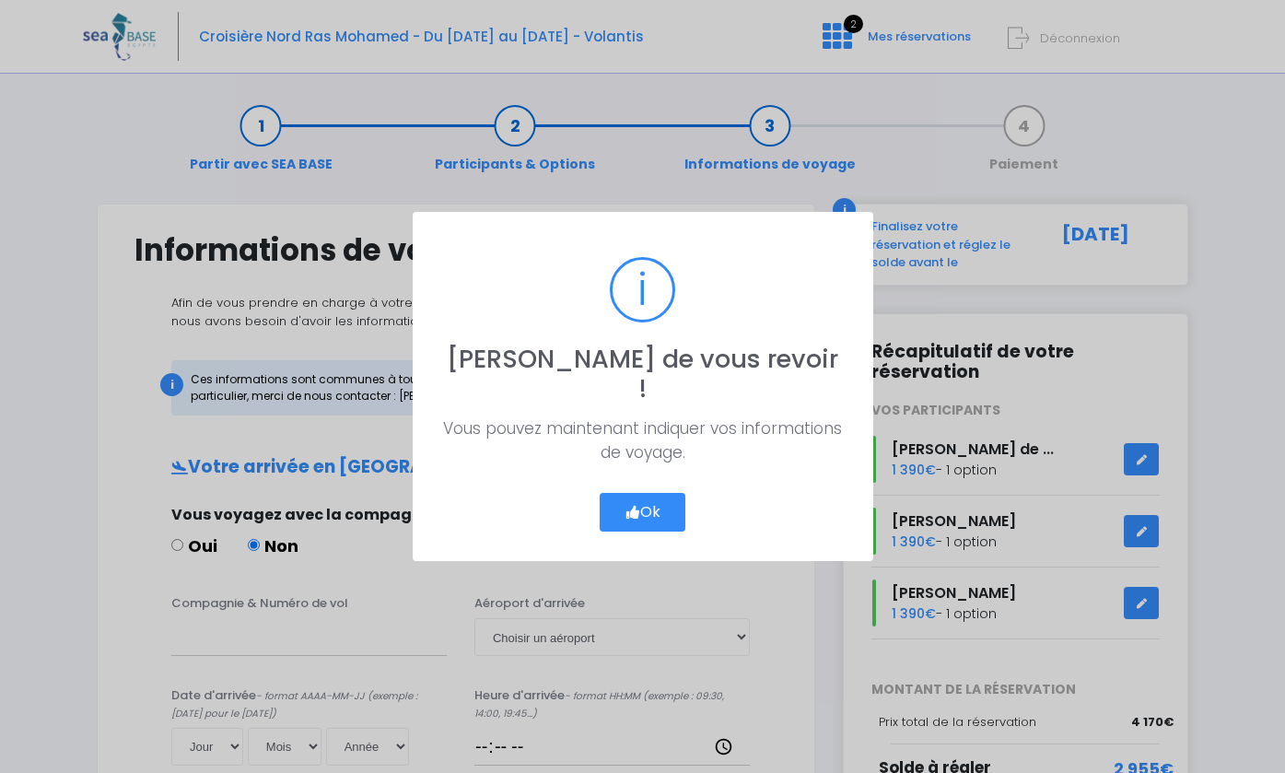
click at [643, 493] on button "Ok" at bounding box center [642, 512] width 87 height 39
